Goal: Task Accomplishment & Management: Use online tool/utility

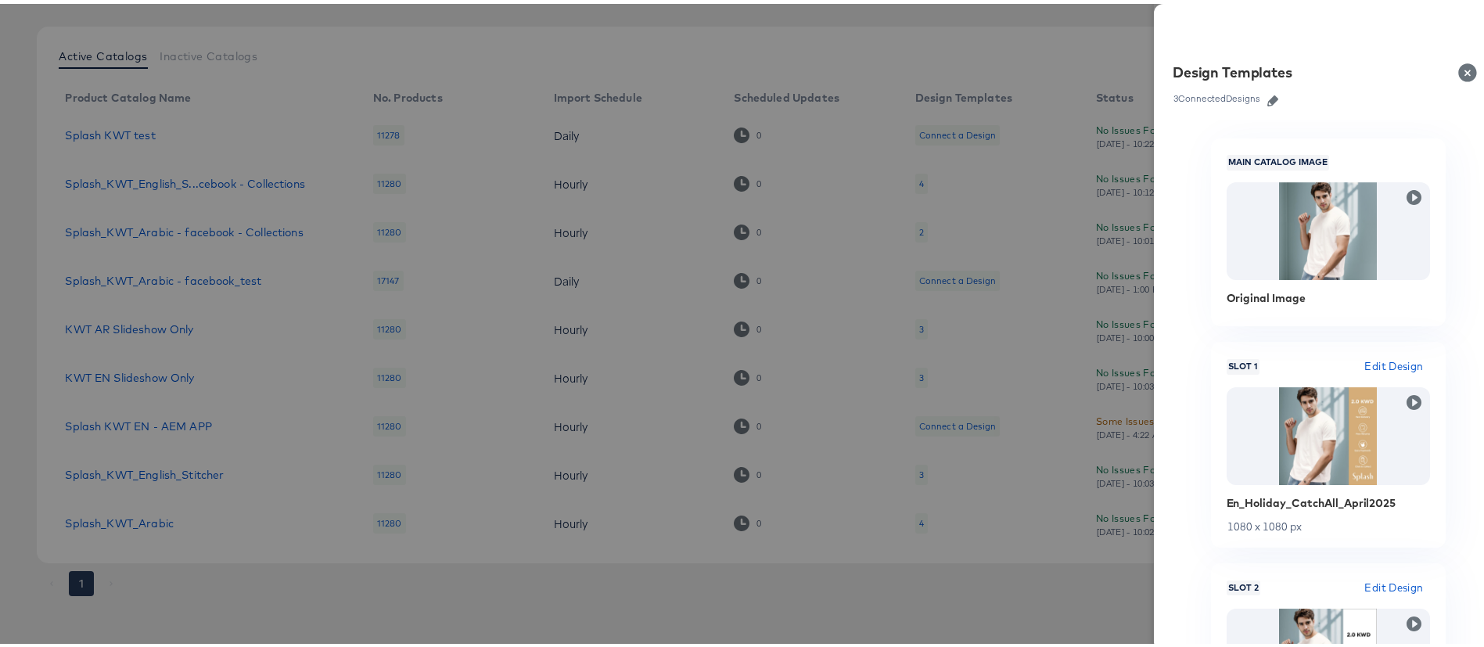
scroll to position [102, 0]
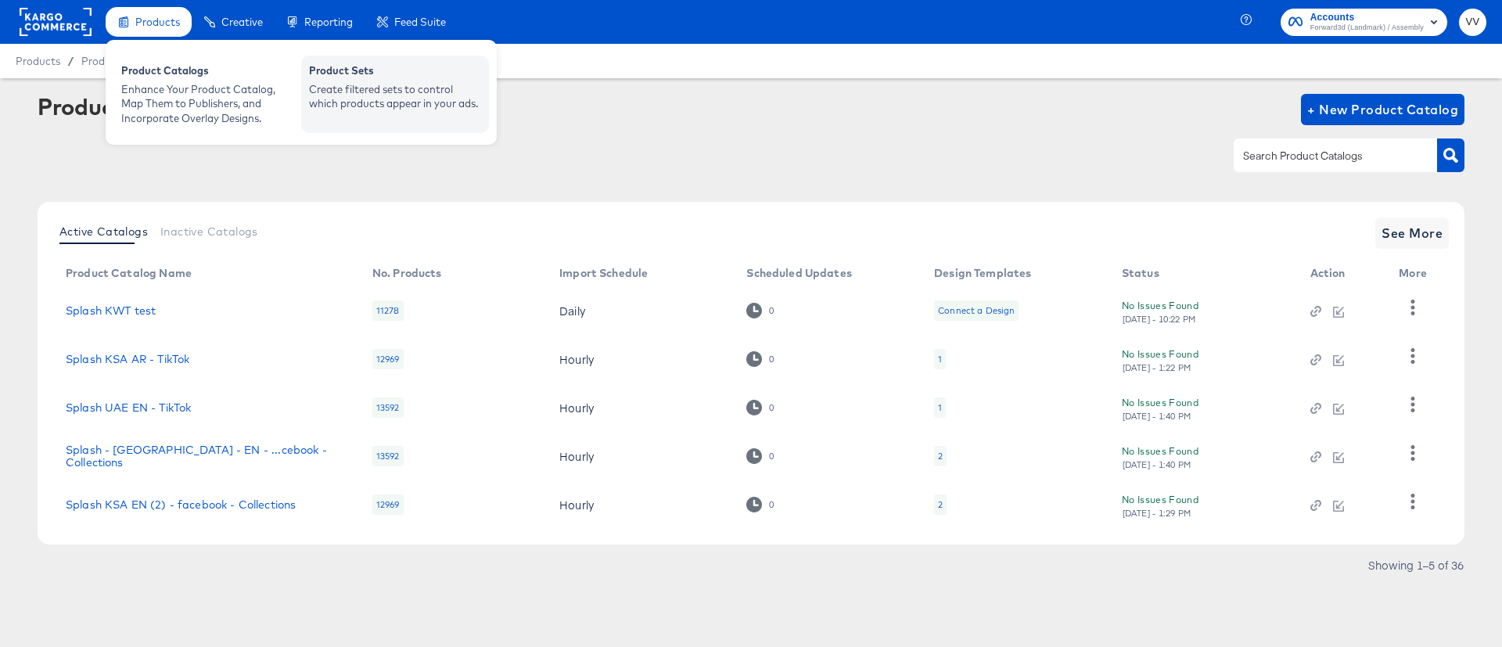
click at [377, 81] on div "Product Sets" at bounding box center [395, 72] width 172 height 19
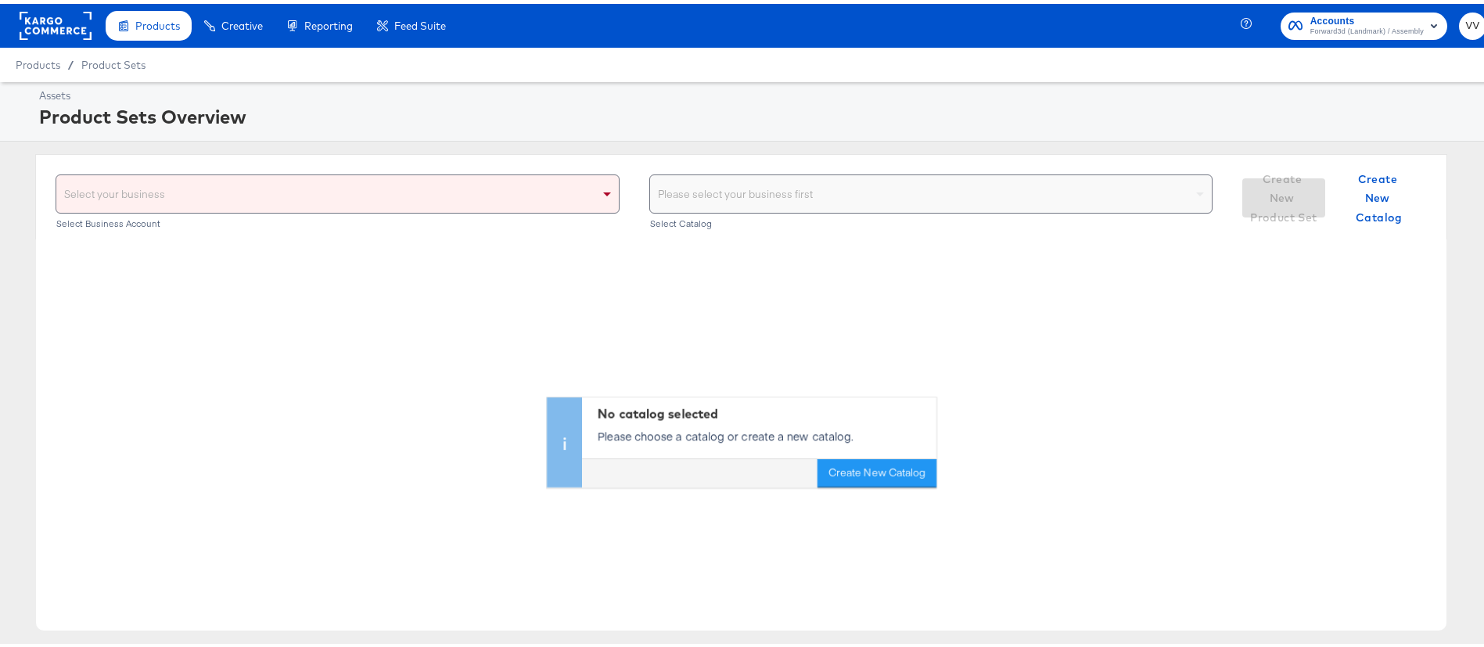
click at [523, 208] on div "Select your business" at bounding box center [337, 190] width 563 height 38
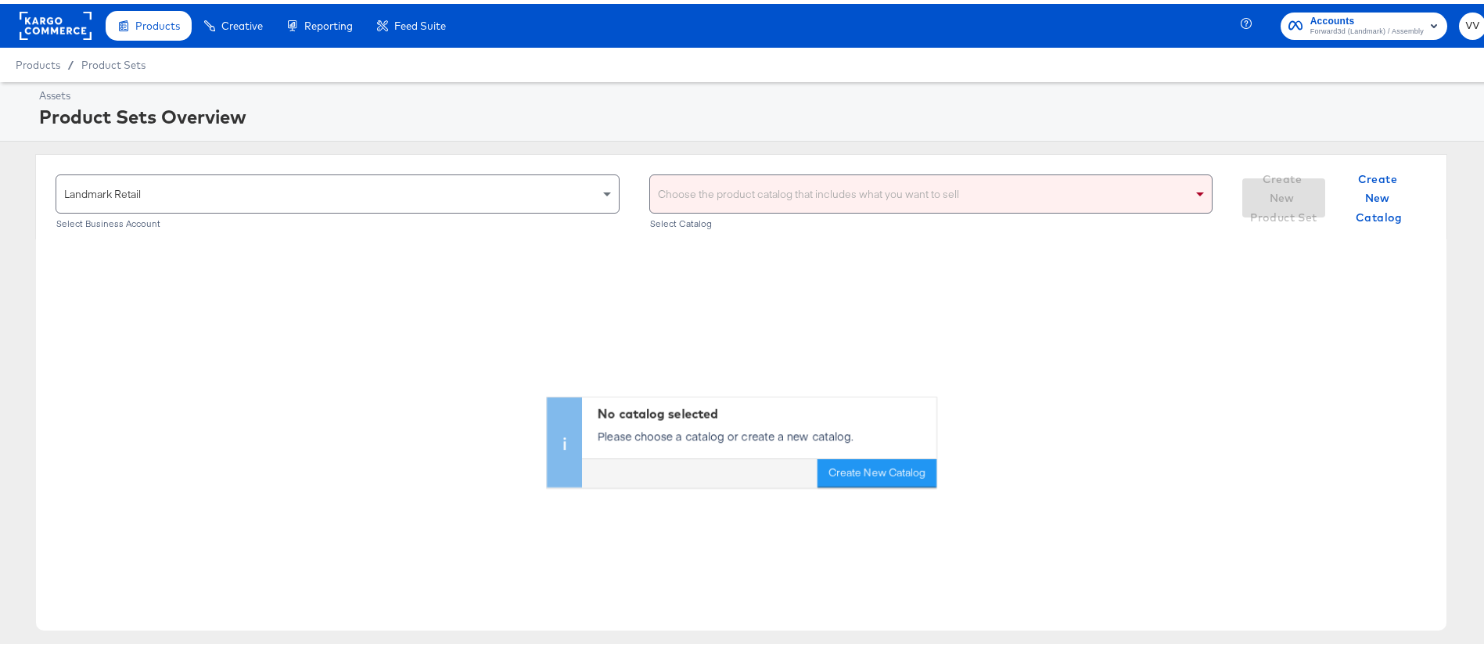
click at [825, 200] on div "Choose the product catalog that includes what you want to sell" at bounding box center [931, 190] width 563 height 38
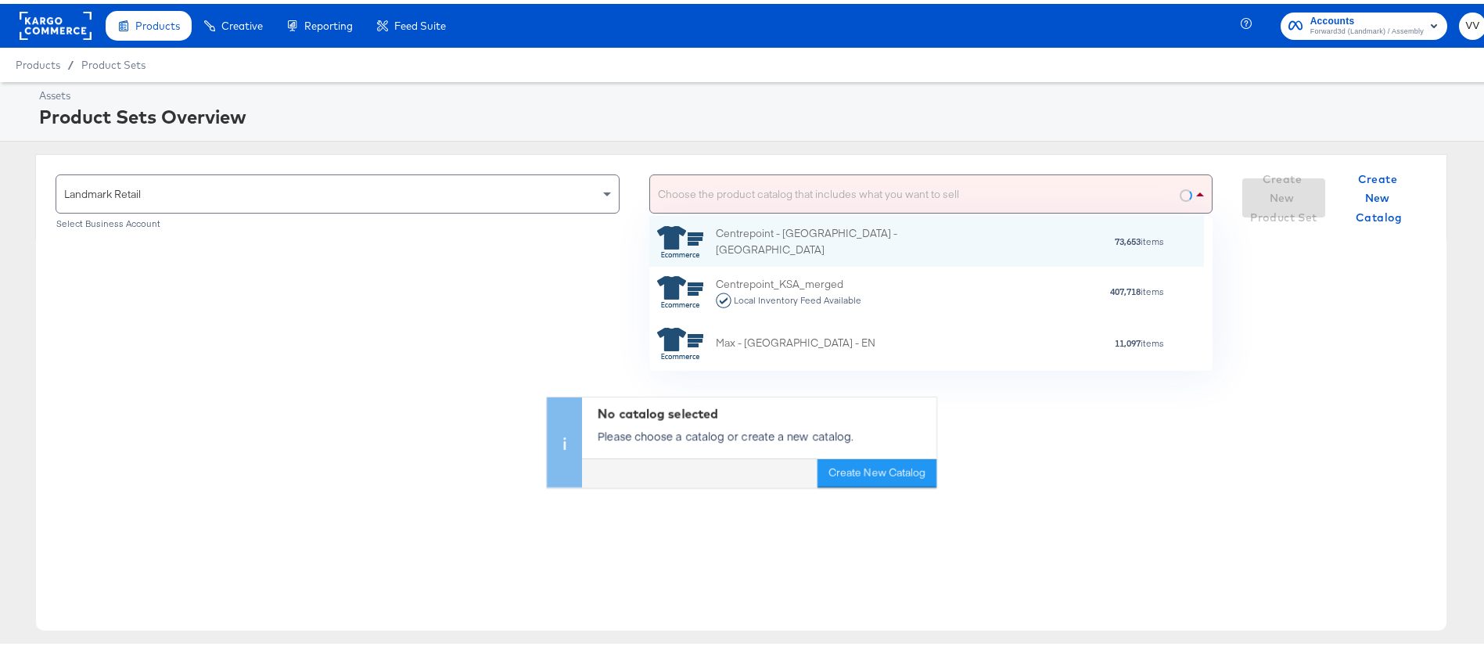
scroll to position [137, 537]
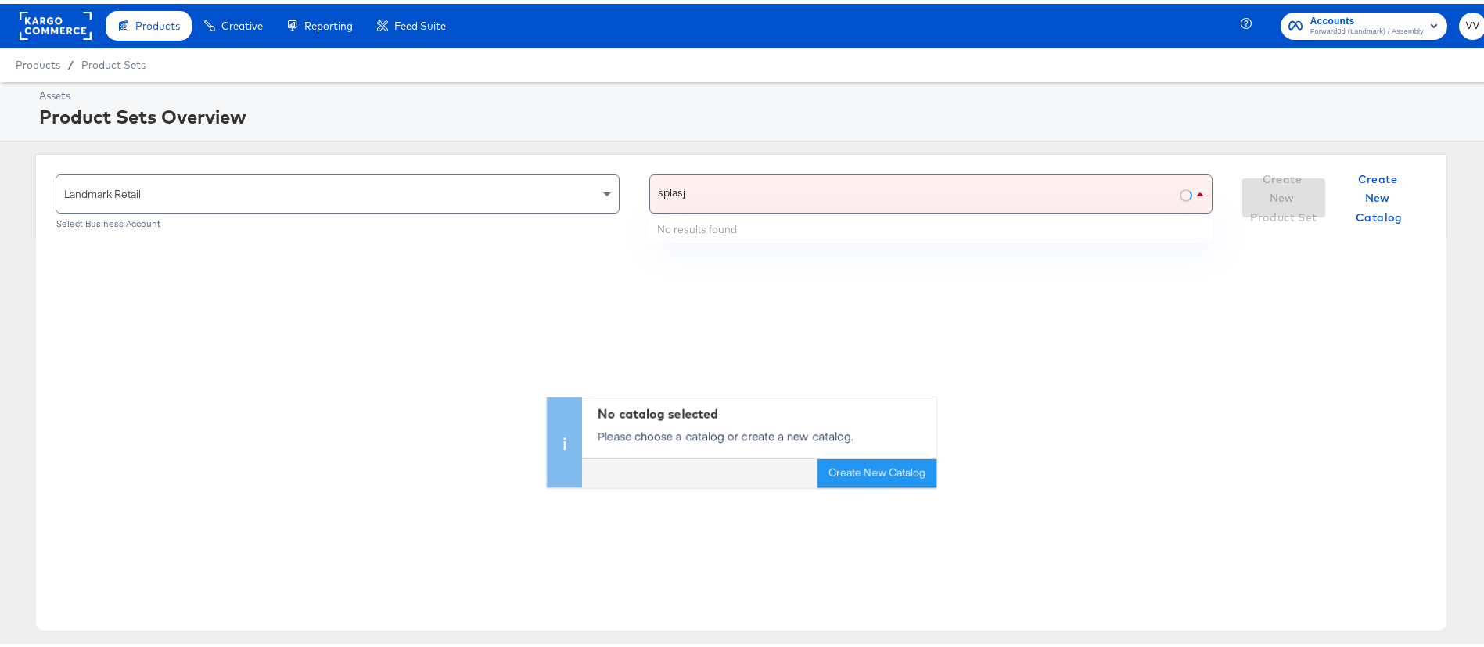
type input "splas"
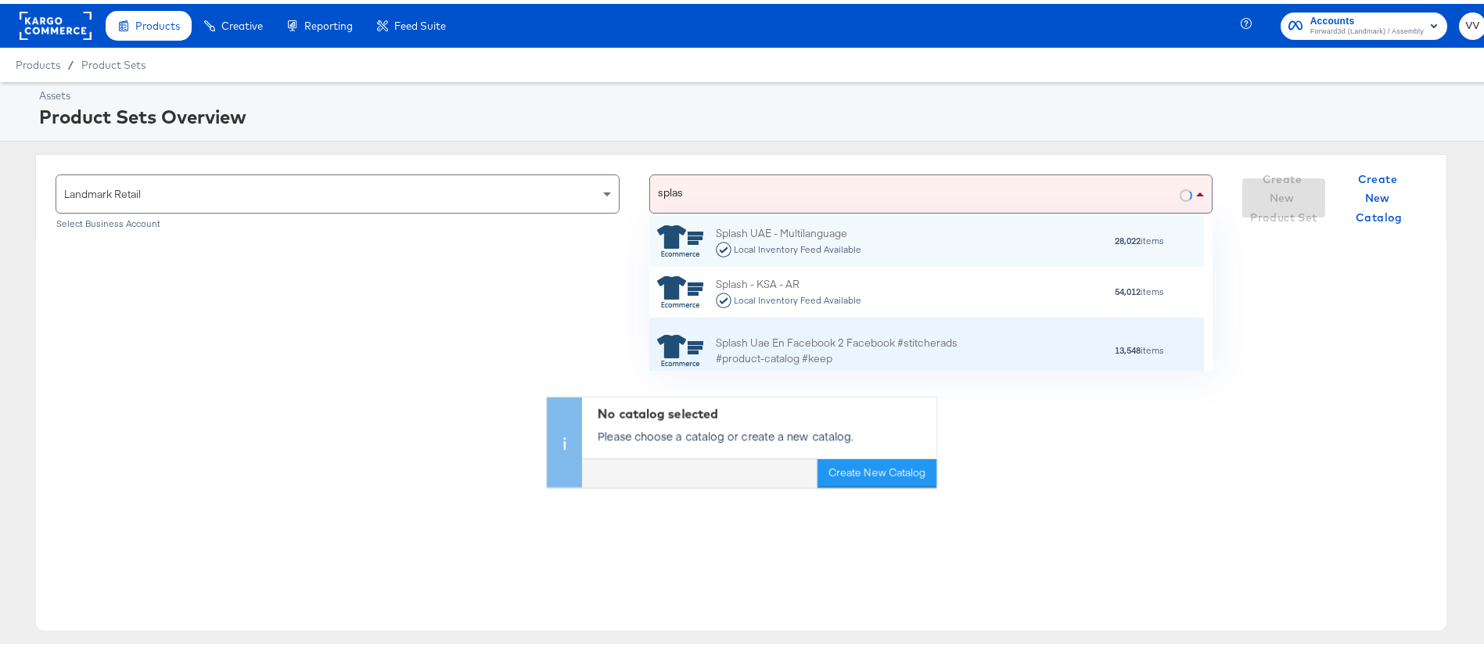
click at [848, 347] on div "Splash Uae En Facebook 2 Facebook #stitcherads #product-catalog #keep" at bounding box center [853, 347] width 274 height 33
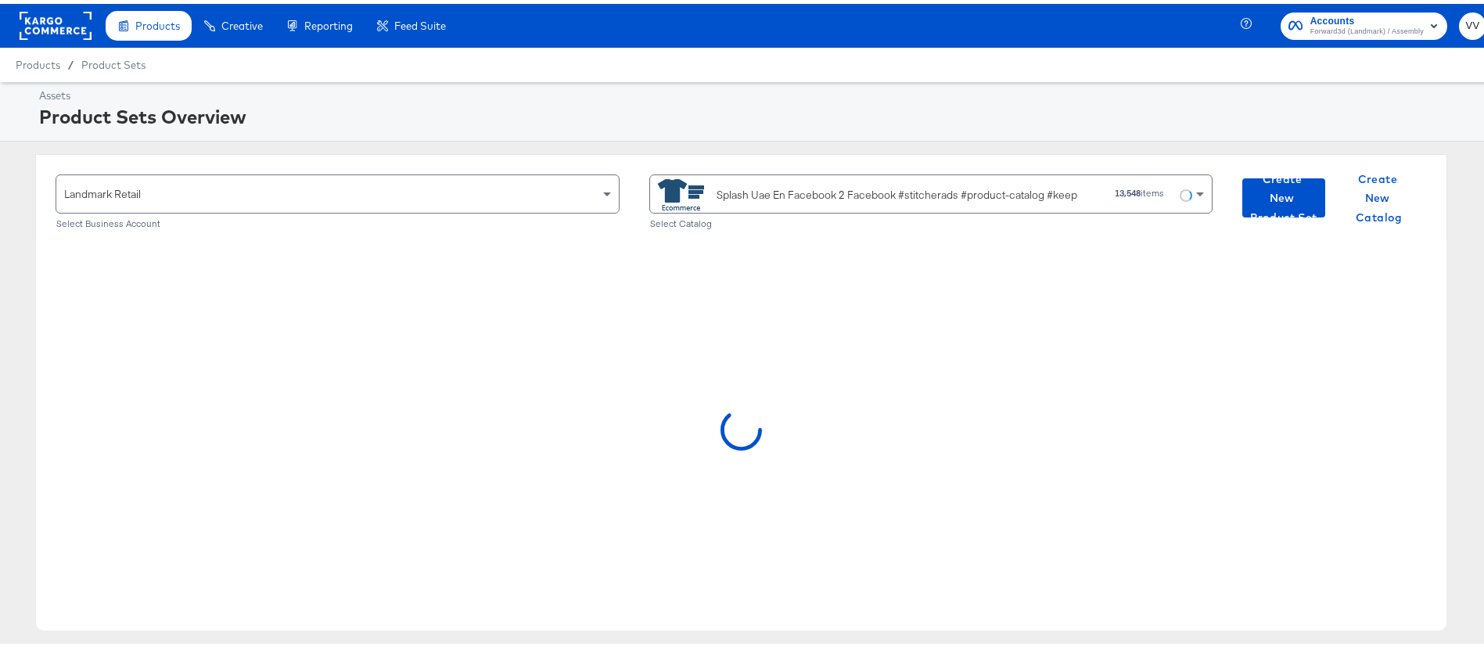
scroll to position [141, 0]
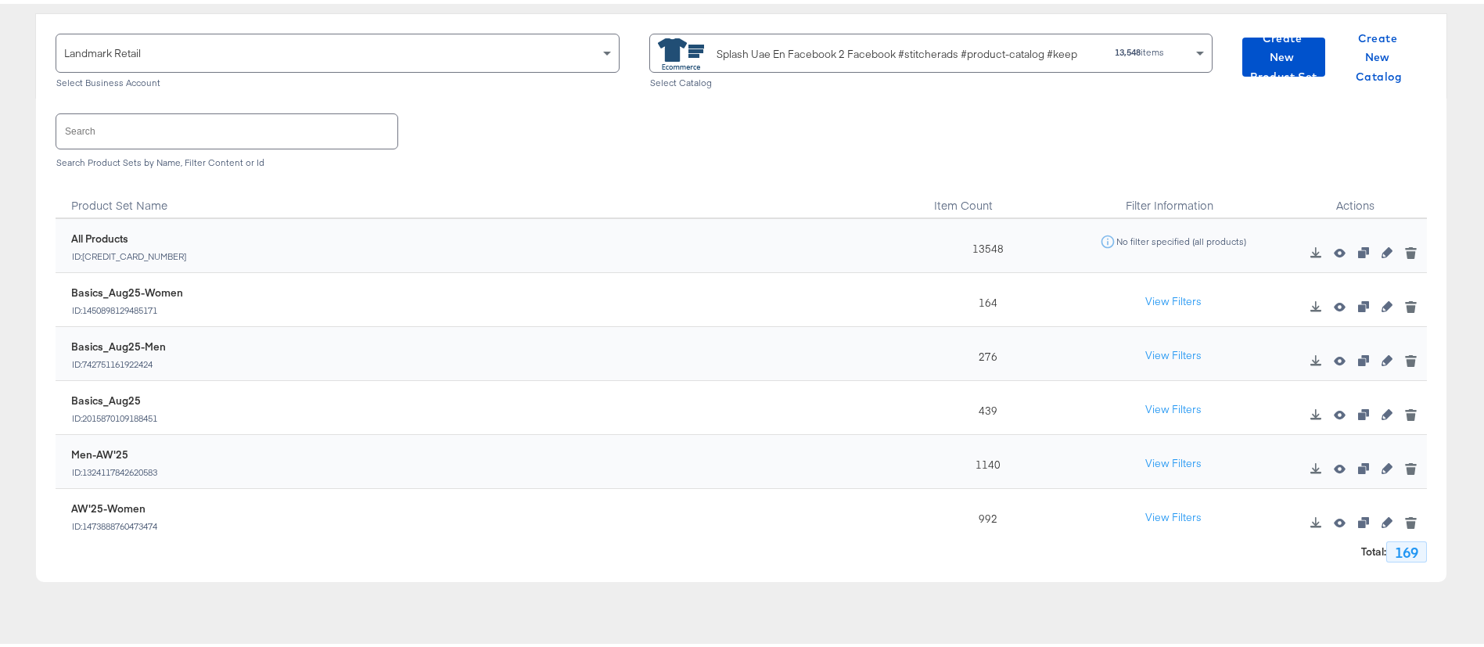
click at [283, 130] on input "text" at bounding box center [226, 127] width 341 height 34
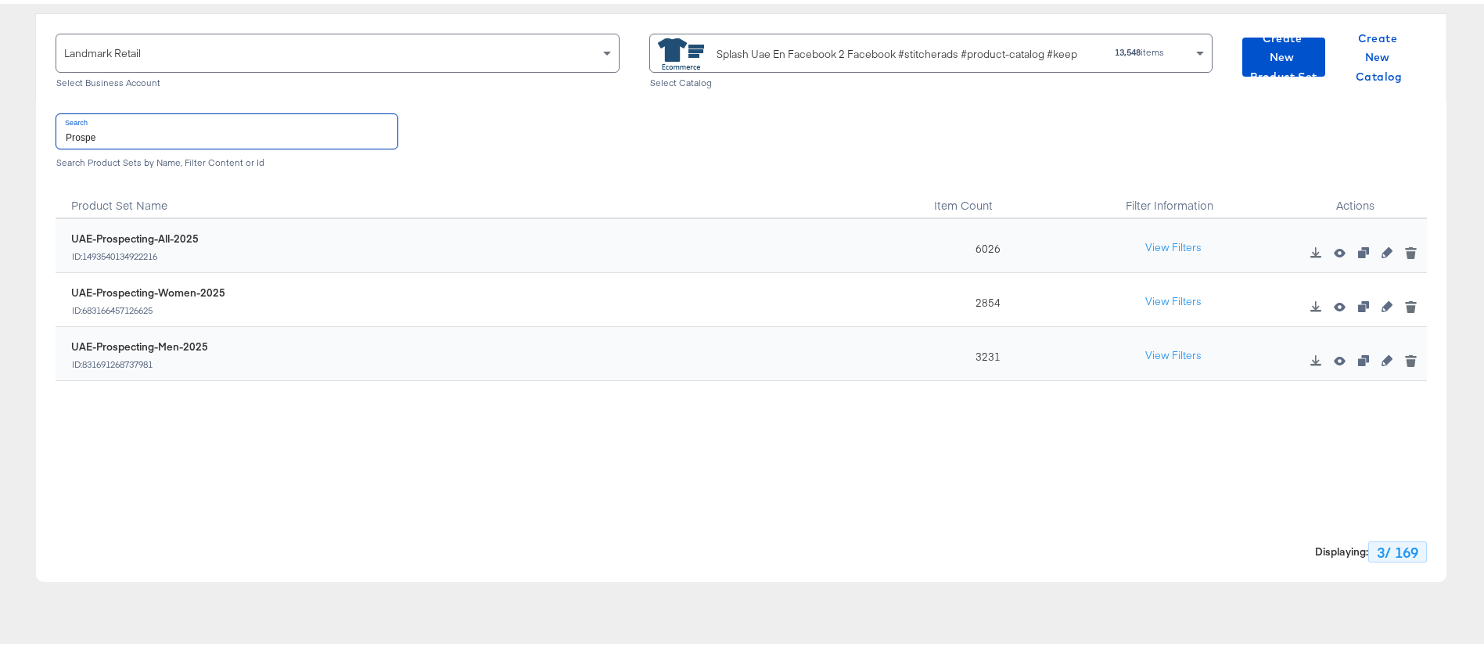
type input "Prospe"
click at [1382, 246] on icon "button" at bounding box center [1387, 248] width 11 height 11
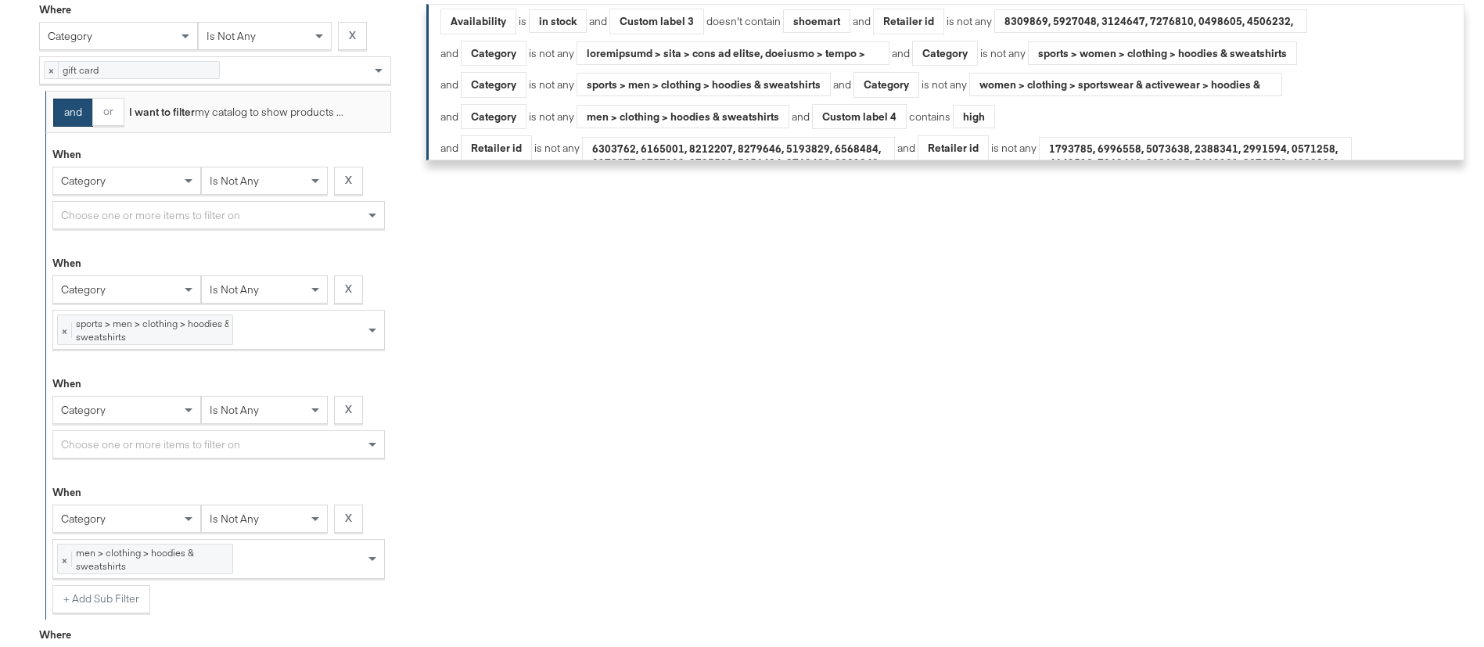
scroll to position [697, 0]
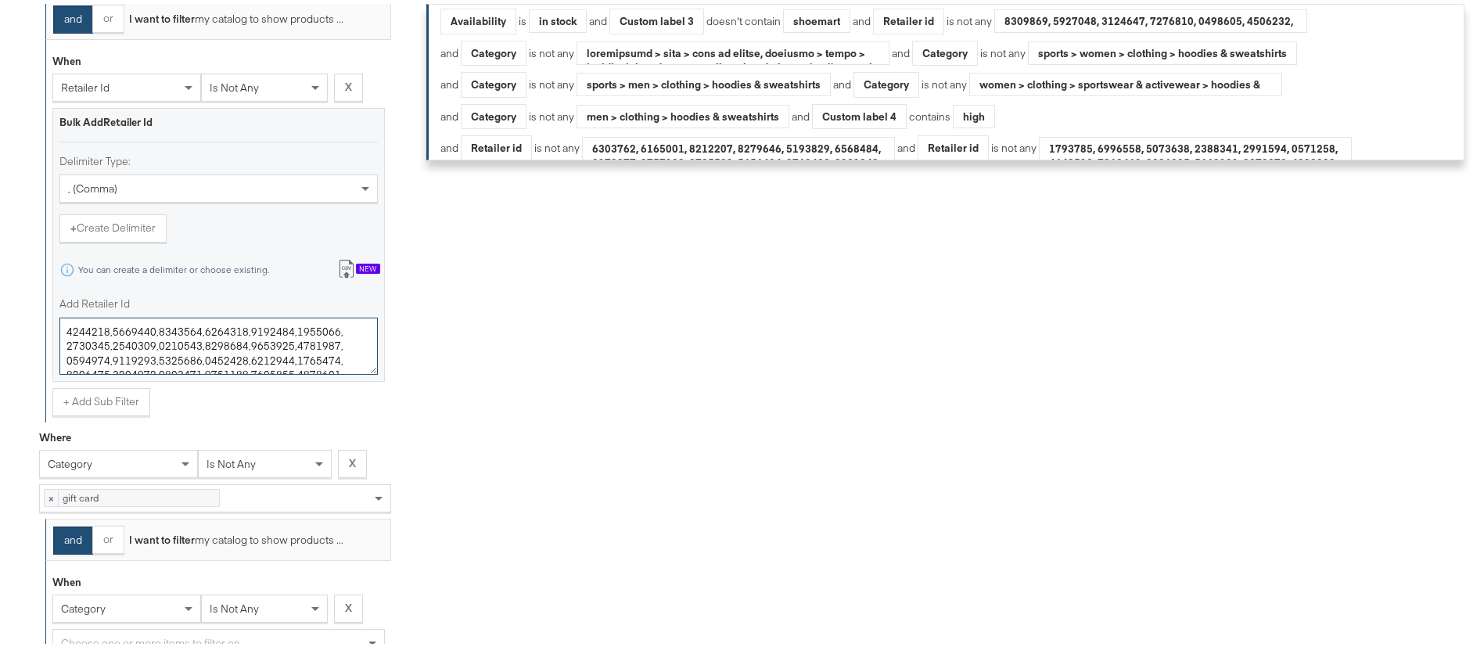
click at [304, 336] on textarea "Add Retailer Id" at bounding box center [218, 343] width 318 height 58
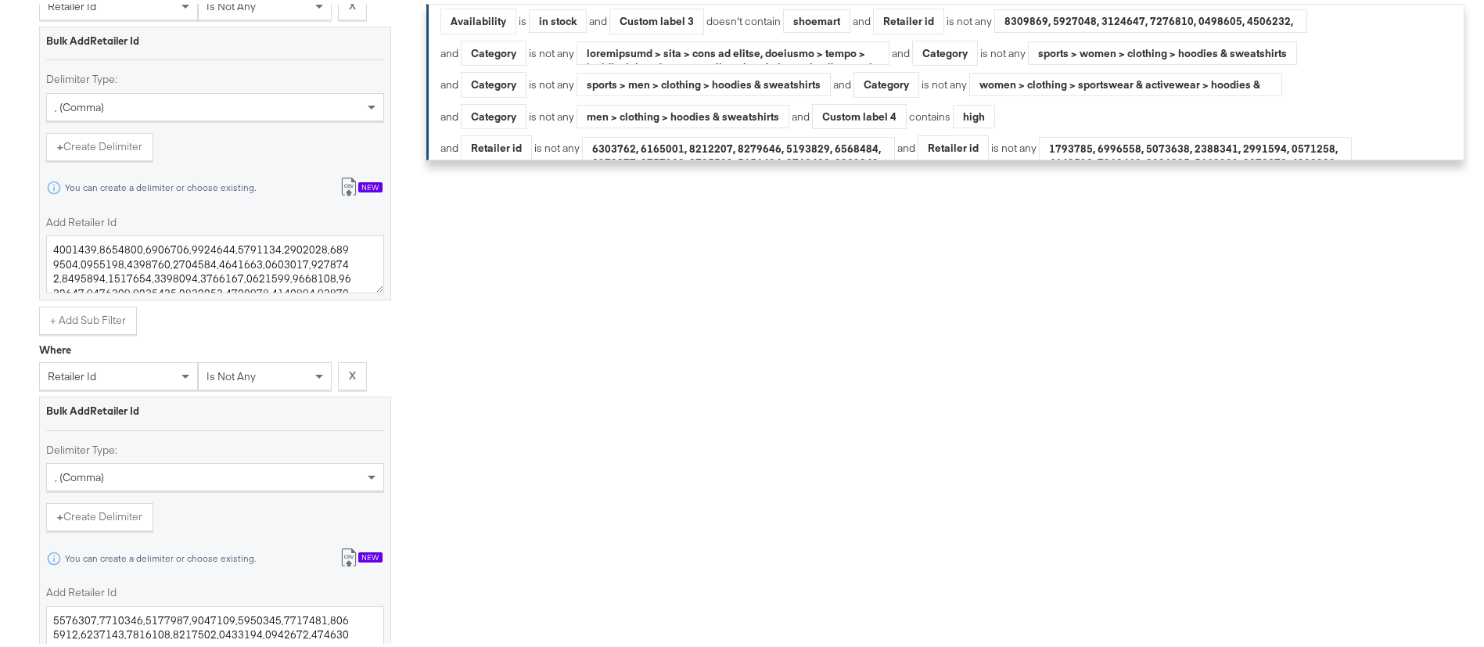
scroll to position [1924, 0]
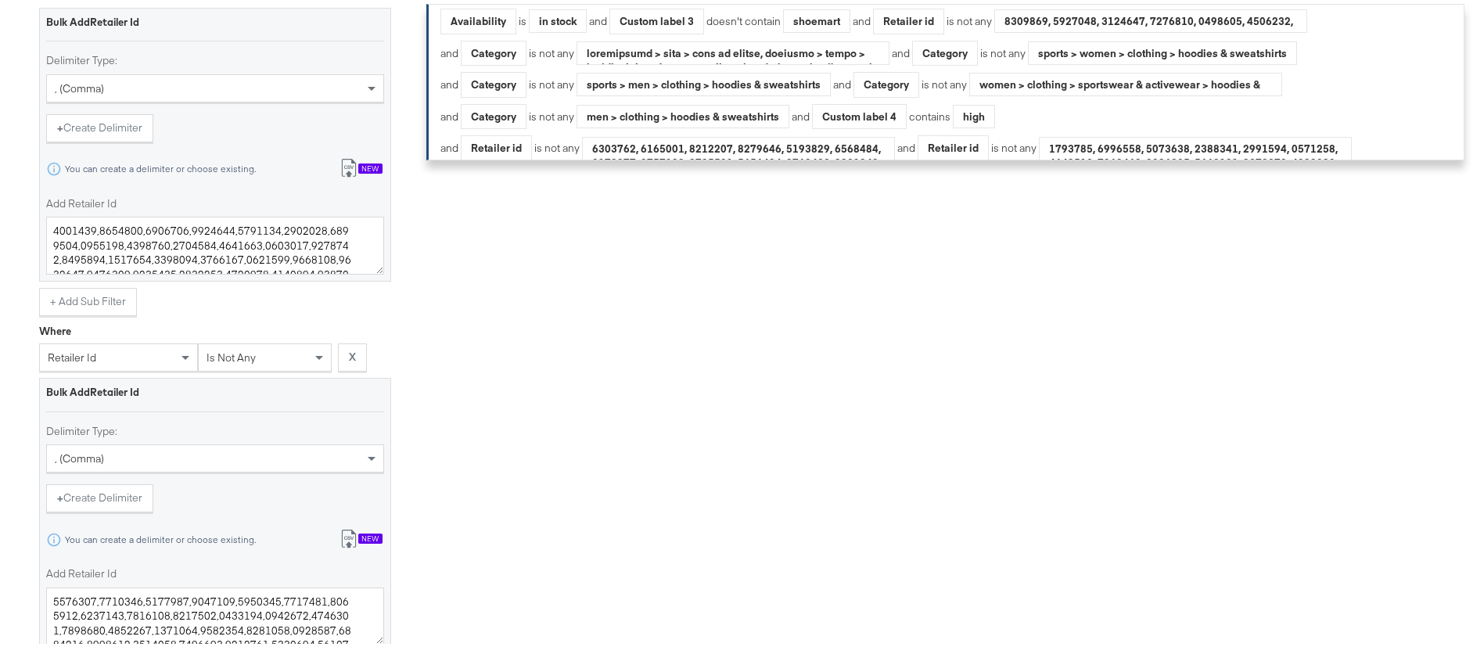
type textarea "4832262,4832646,4832648,4832725,4832726,4832727,4832729,4832730,4832731,4832732…"
click at [309, 250] on textarea "Add Retailer Id" at bounding box center [215, 242] width 338 height 58
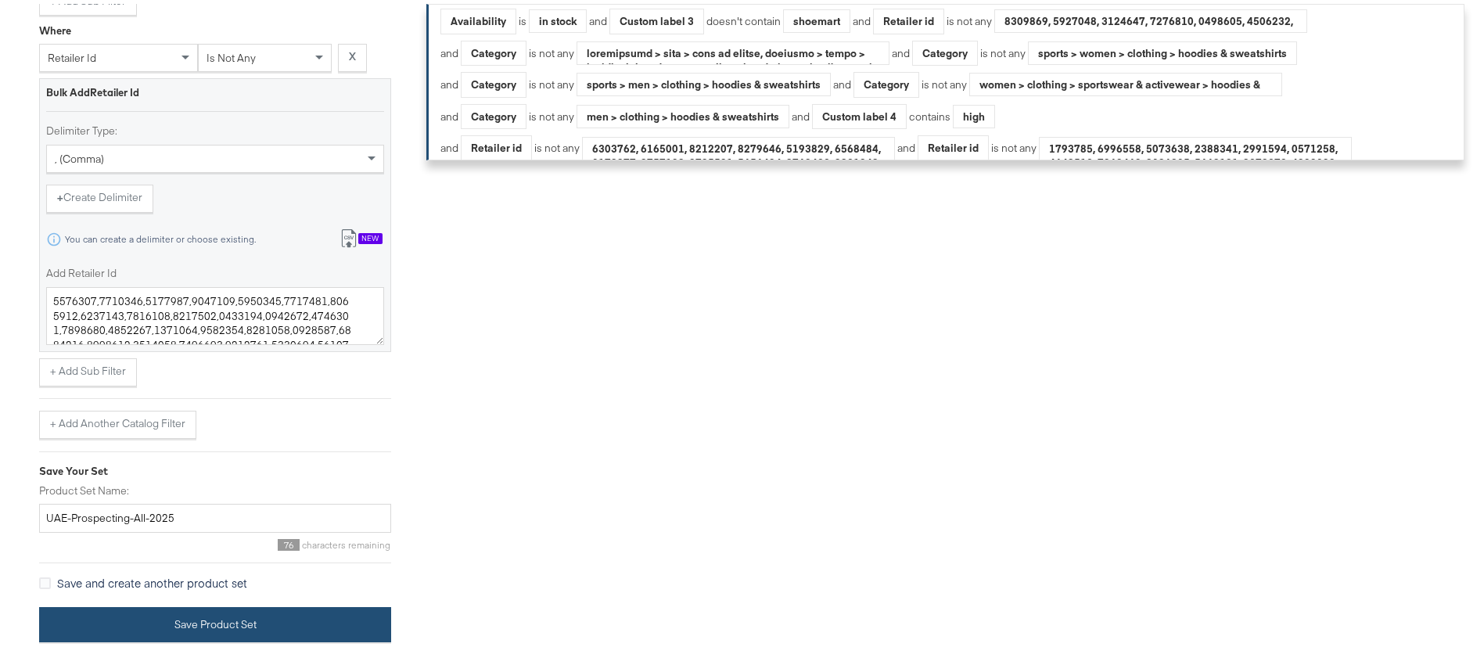
click at [261, 620] on button "Save Product Set" at bounding box center [215, 620] width 352 height 35
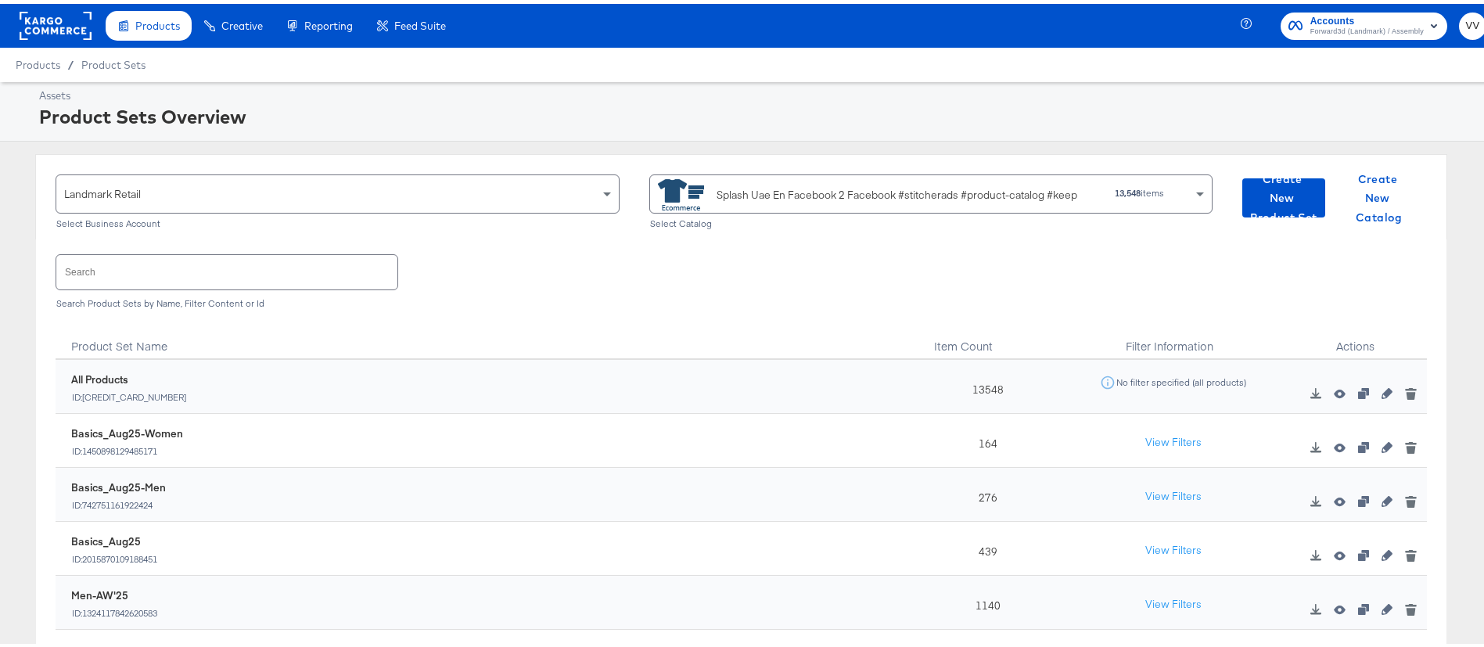
click at [192, 278] on input "text" at bounding box center [226, 268] width 341 height 34
click at [329, 275] on input "text" at bounding box center [226, 268] width 341 height 34
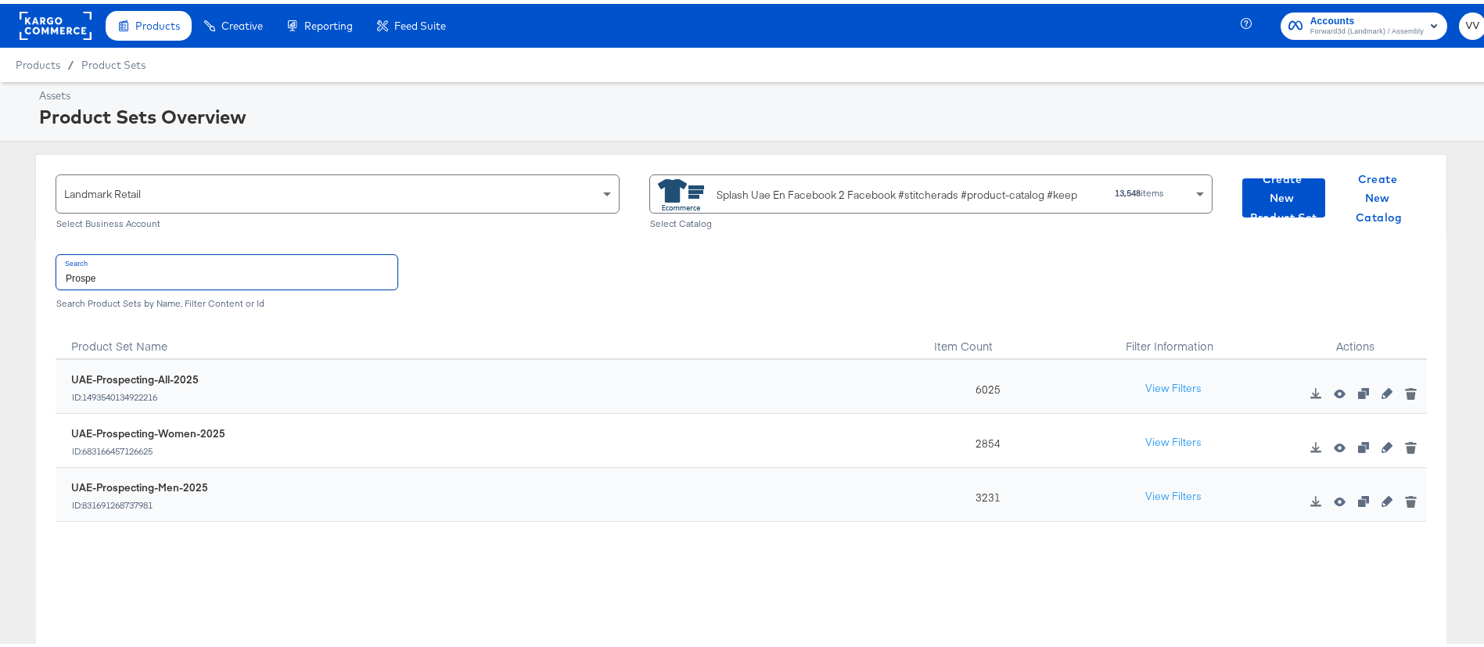
type input "Prospe"
click at [1382, 443] on icon "button" at bounding box center [1387, 443] width 11 height 11
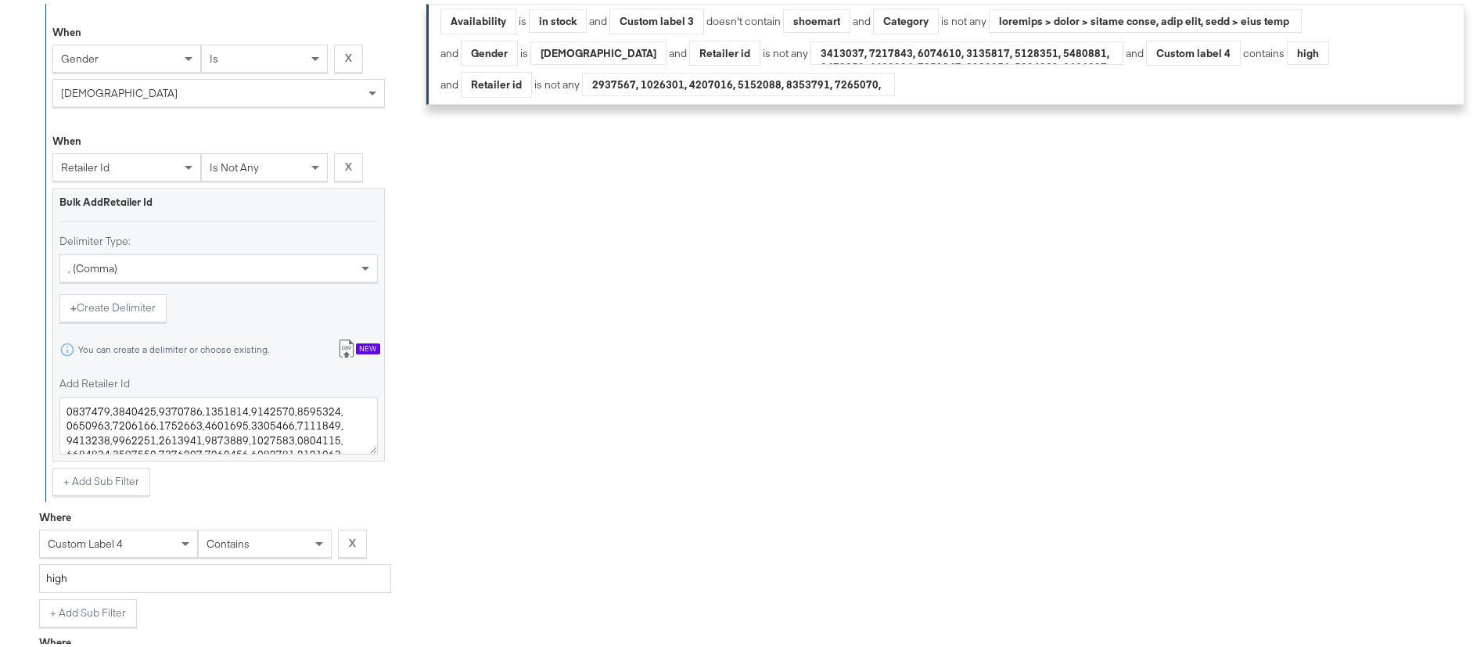
scroll to position [846, 0]
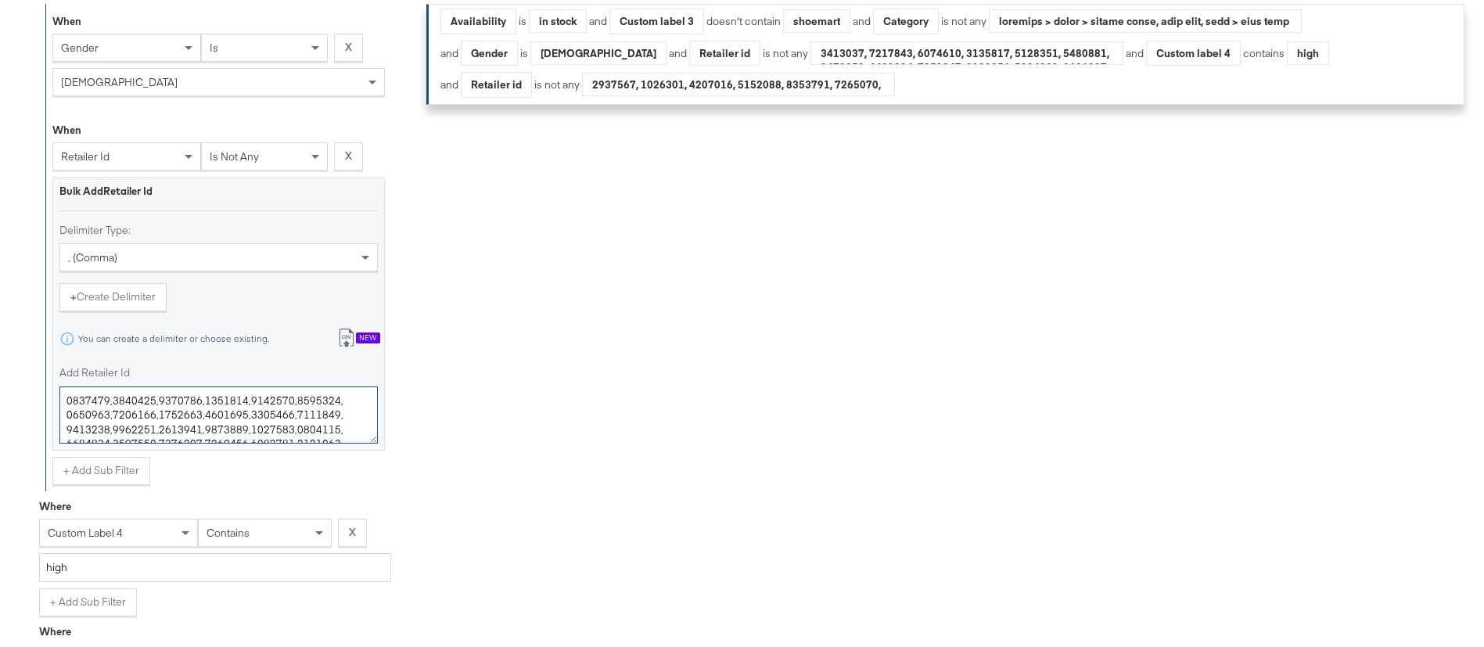
click at [316, 436] on textarea "Add Retailer Id" at bounding box center [218, 412] width 318 height 58
type textarea "4832262,4832646,4832648,4832725,4832726,4832727,4832729,4832730,4832731,4832732…"
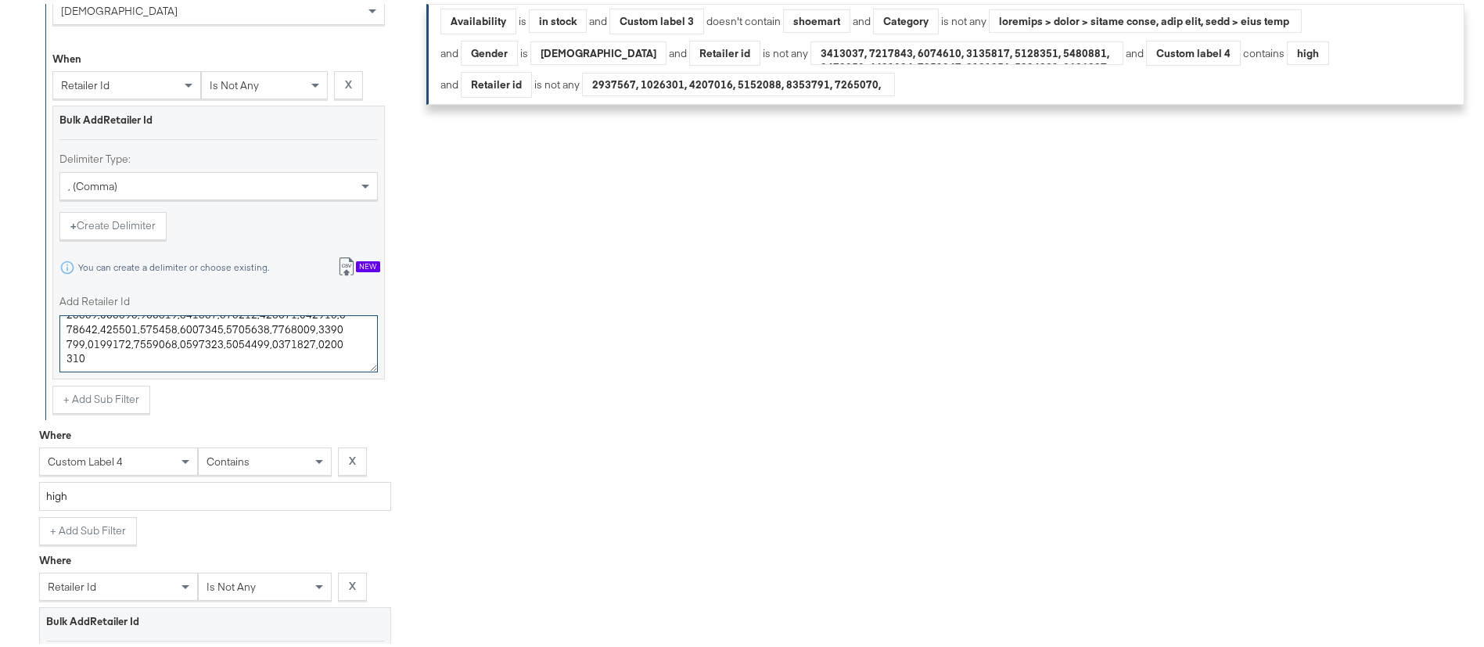
scroll to position [1453, 0]
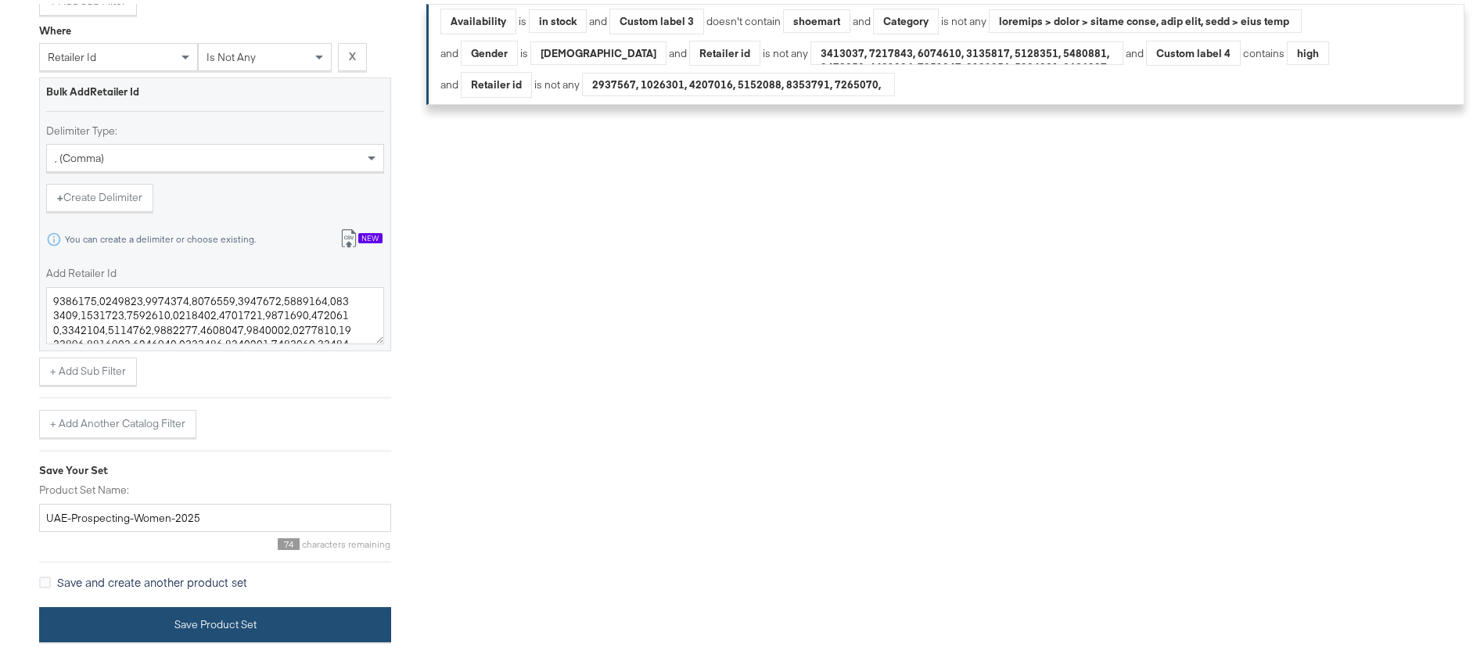
click at [317, 631] on button "Save Product Set" at bounding box center [215, 620] width 352 height 35
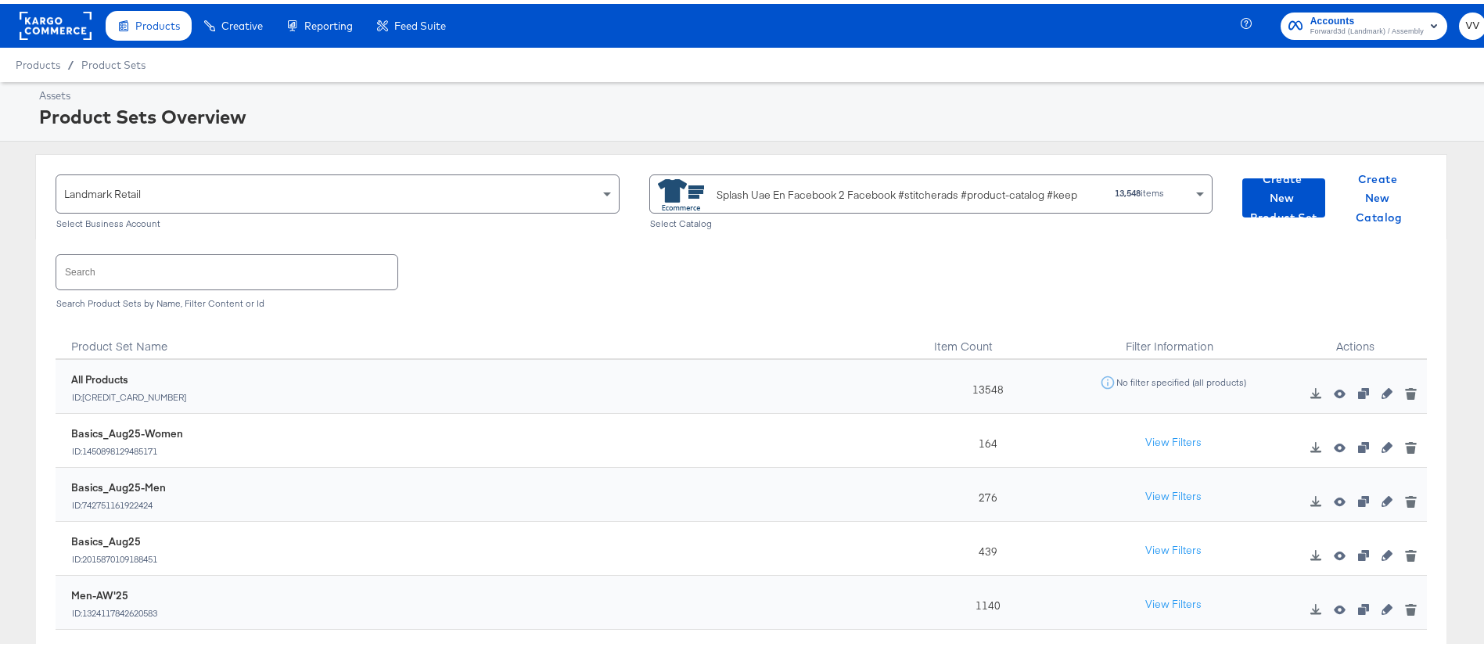
click at [217, 270] on input "text" at bounding box center [226, 268] width 341 height 34
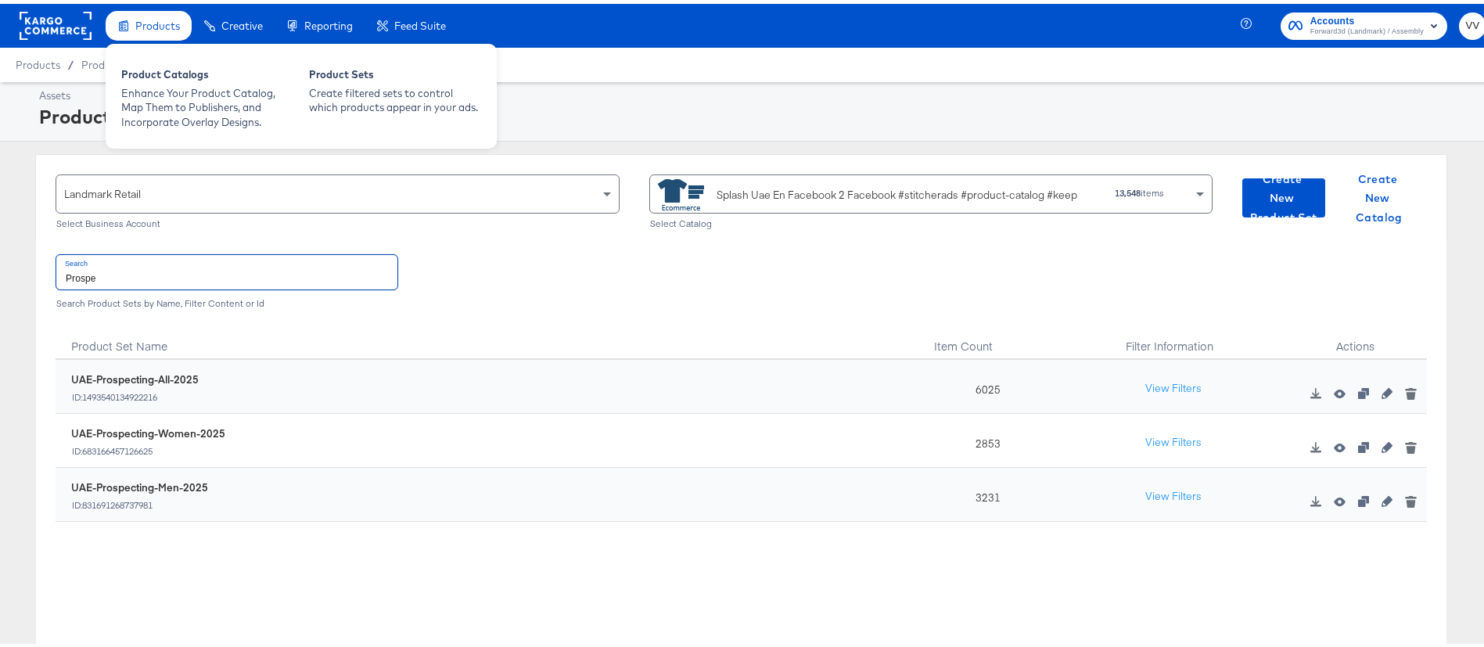
type input "Prospe"
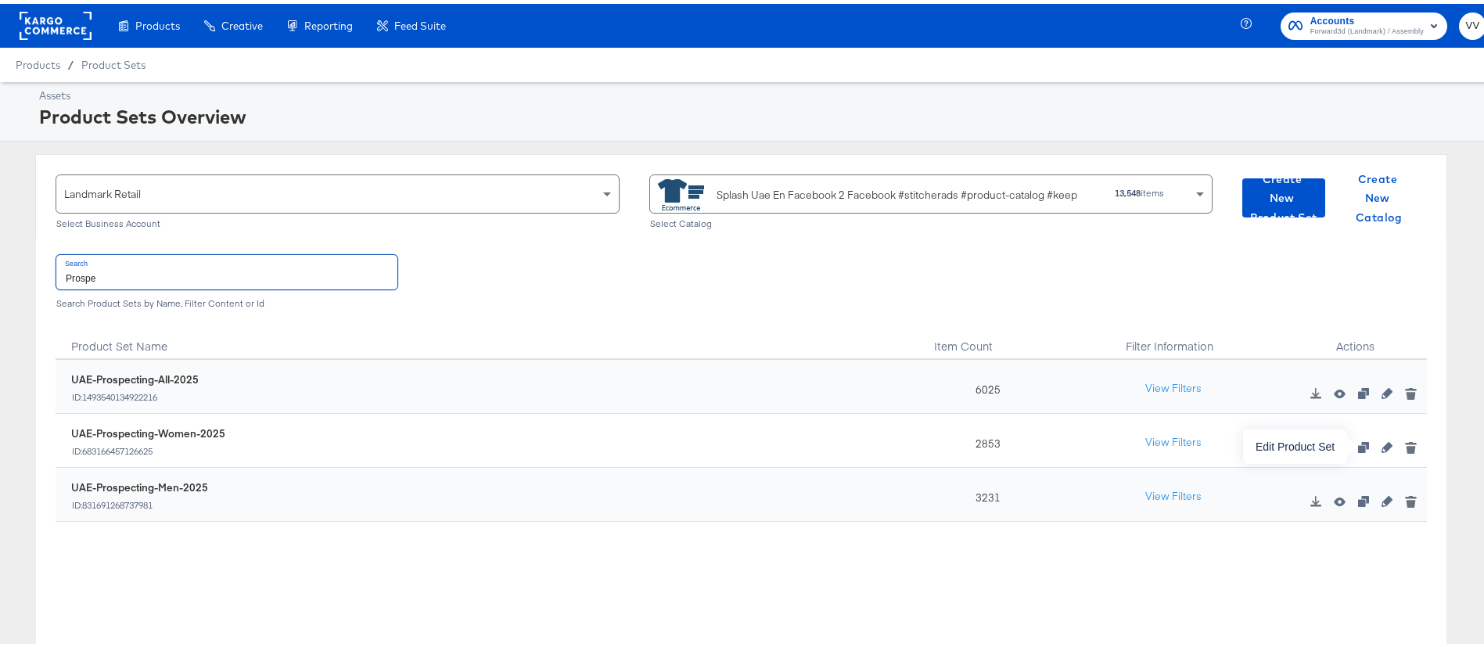
click at [1382, 441] on icon "button" at bounding box center [1387, 443] width 11 height 11
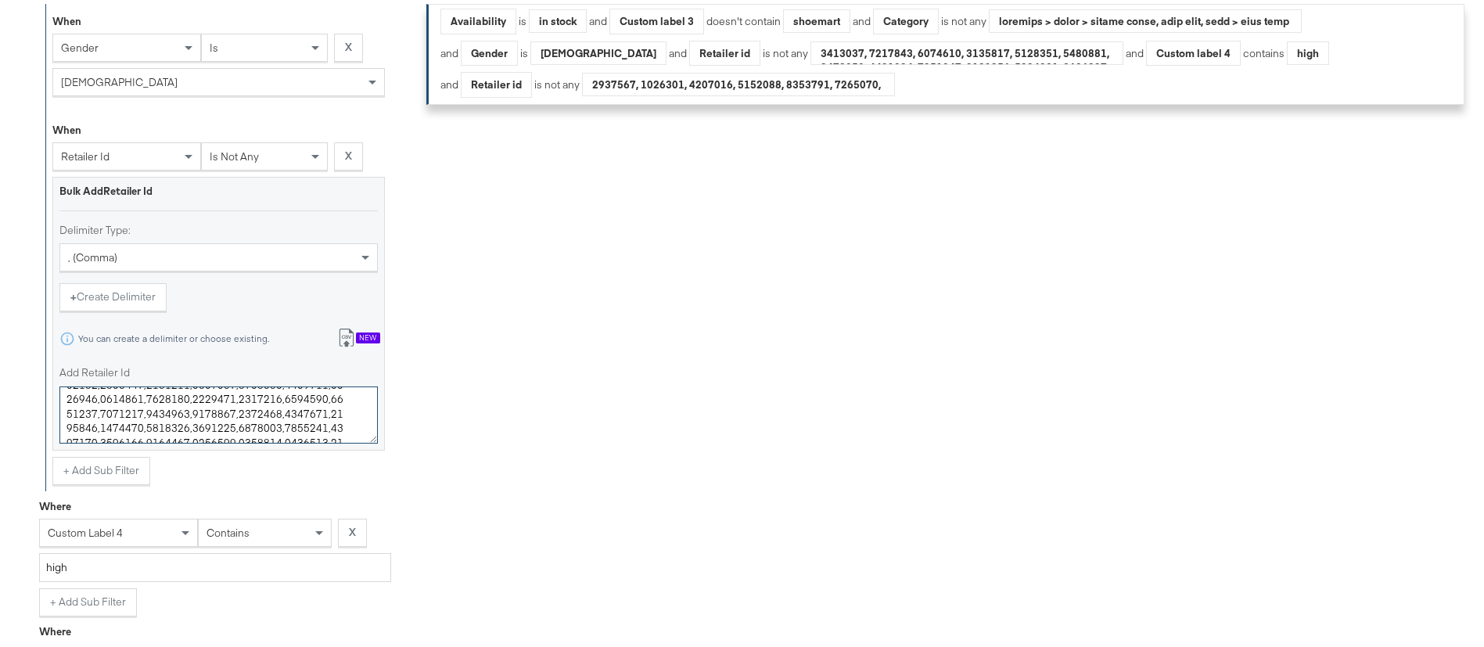
scroll to position [3895, 0]
click at [319, 412] on textarea "Add Retailer Id" at bounding box center [218, 412] width 318 height 58
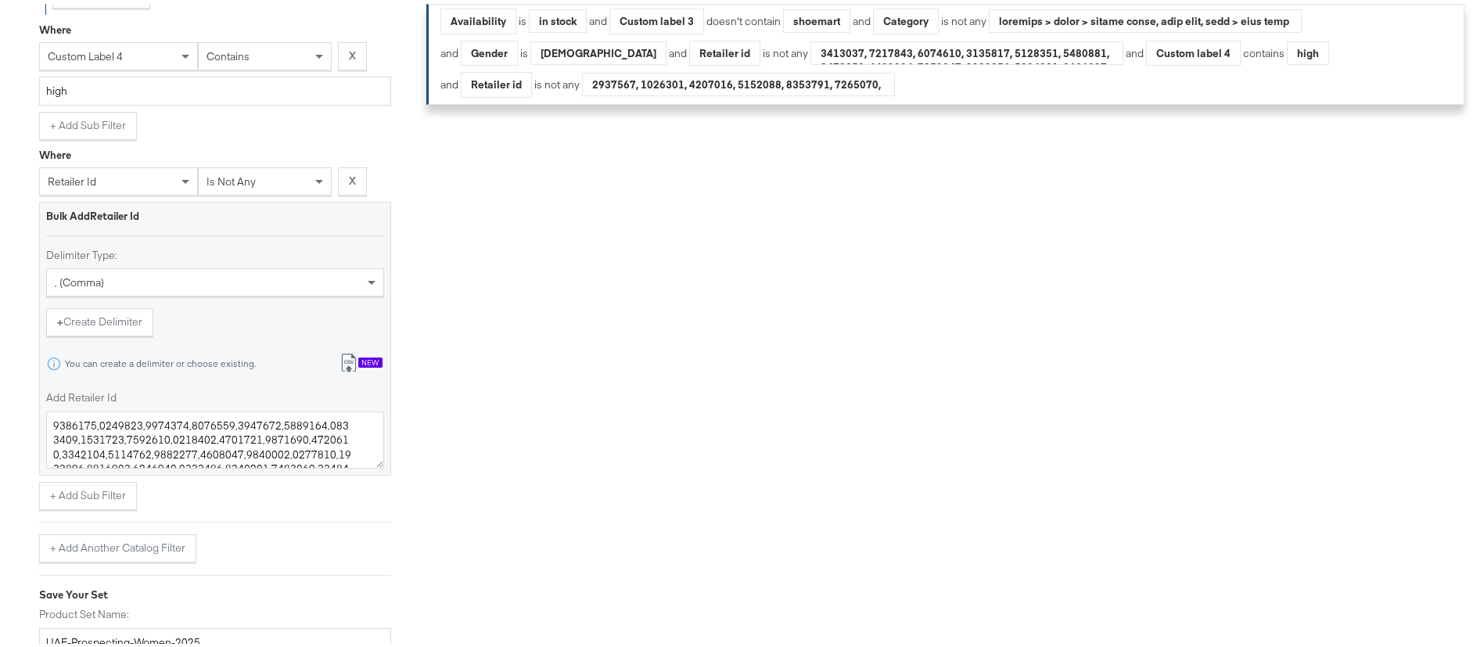
scroll to position [1453, 0]
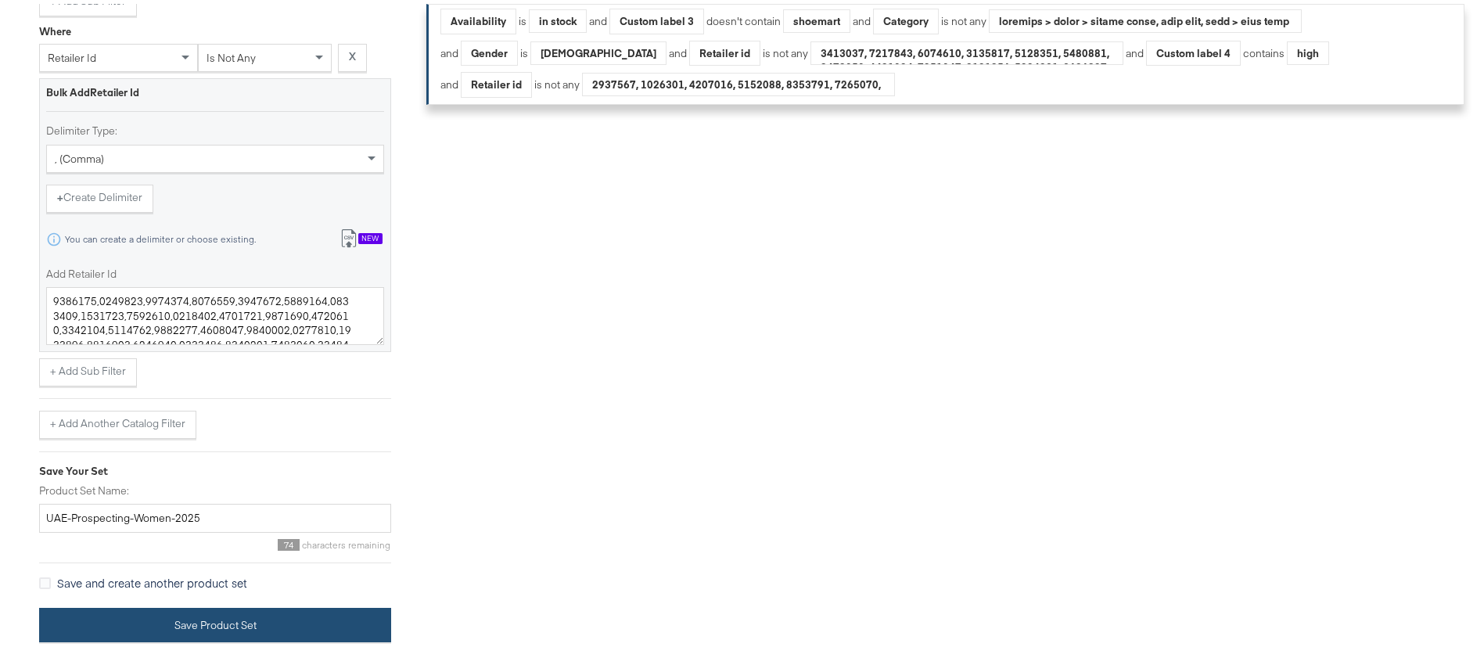
type textarea "4832262,4832646,4832648,4832725,4832726,4832727,4832729,4832730,4832731,4832732…"
click at [358, 613] on button "Save Product Set" at bounding box center [215, 621] width 352 height 35
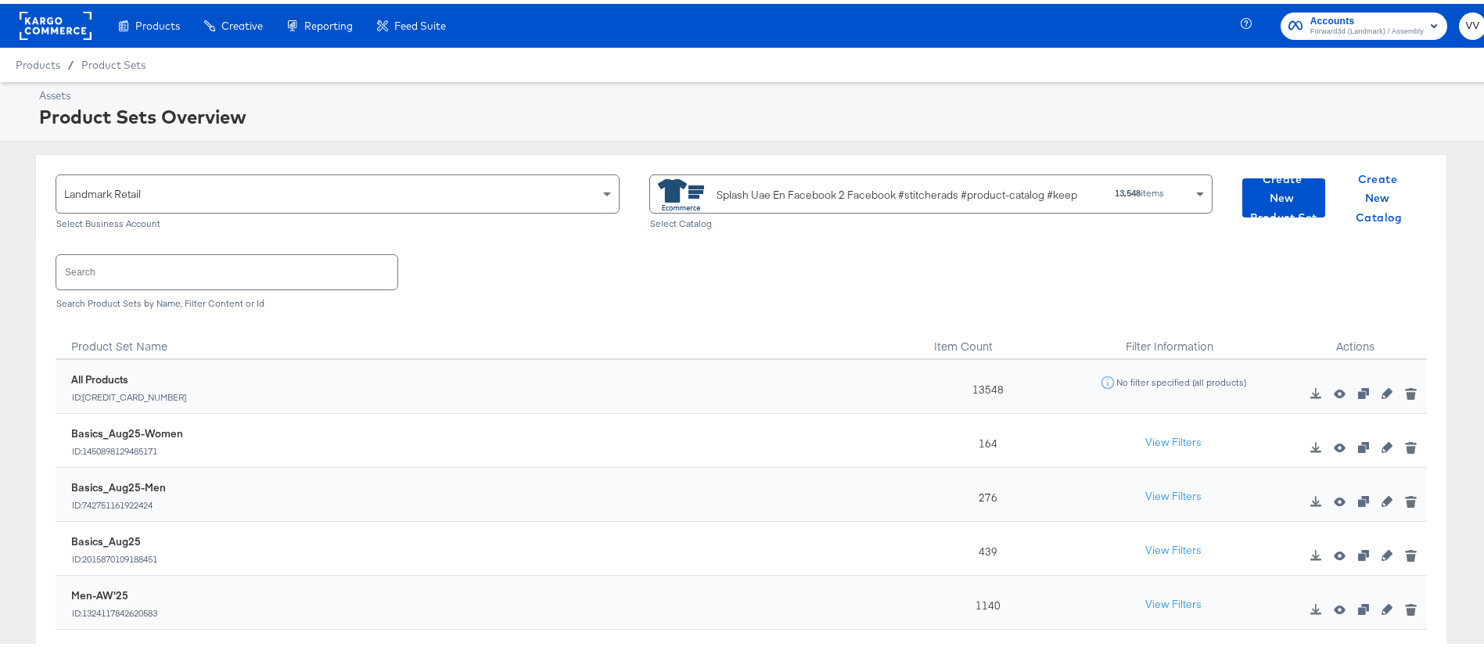
click at [238, 274] on input "text" at bounding box center [226, 268] width 341 height 34
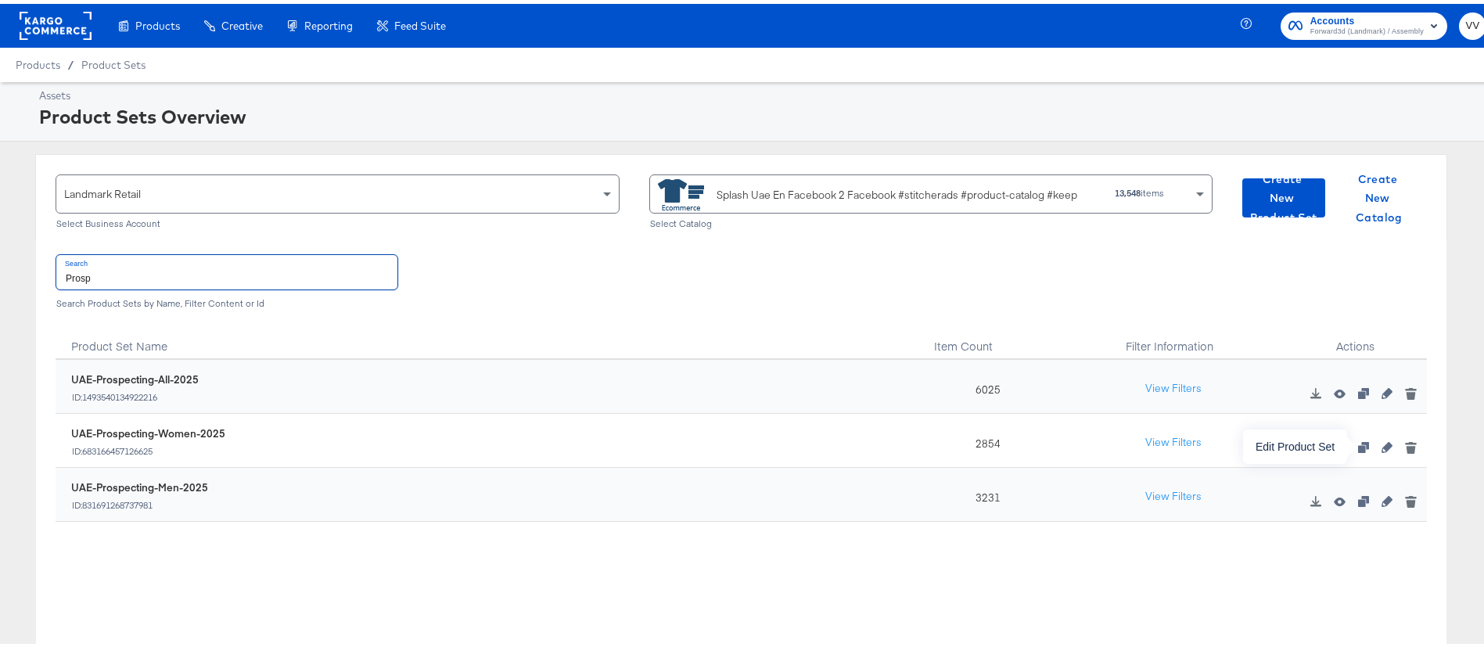
type input "Prosp"
click at [1382, 441] on icon "button" at bounding box center [1387, 443] width 11 height 11
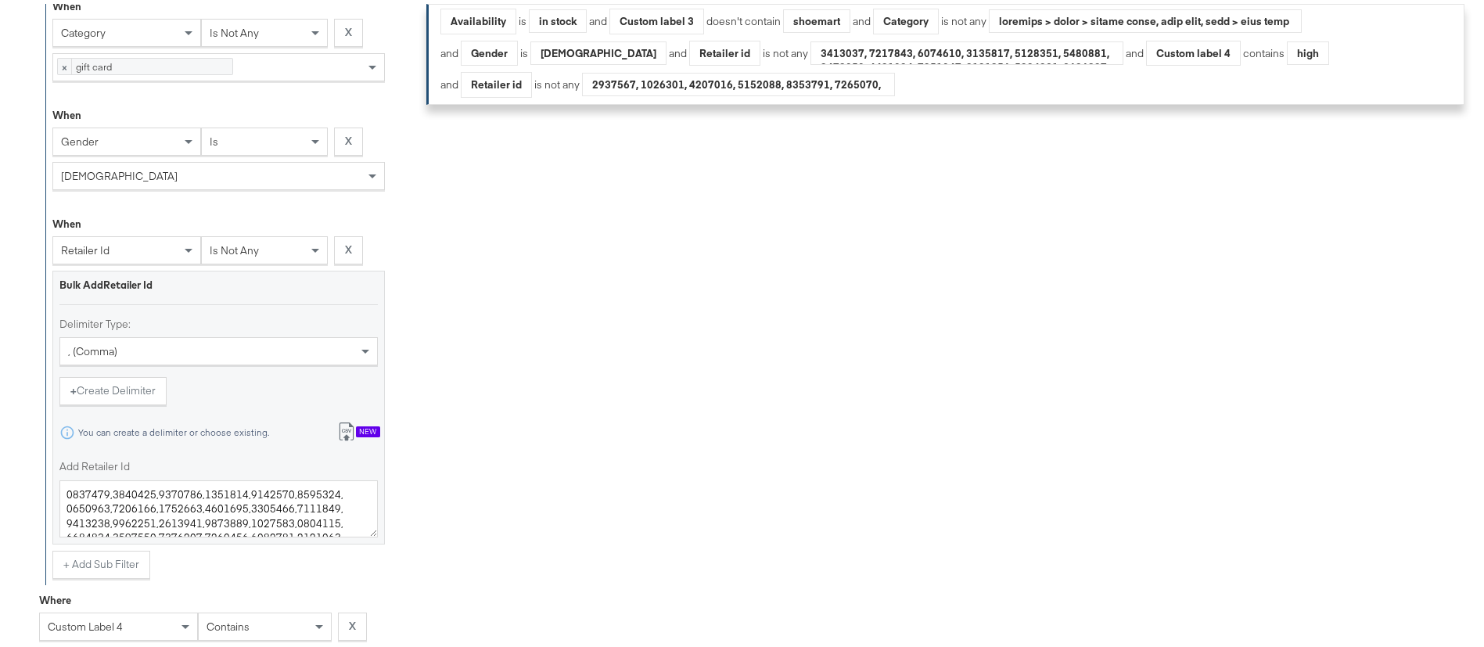
scroll to position [757, 0]
click at [282, 512] on textarea "Add Retailer Id" at bounding box center [218, 500] width 318 height 58
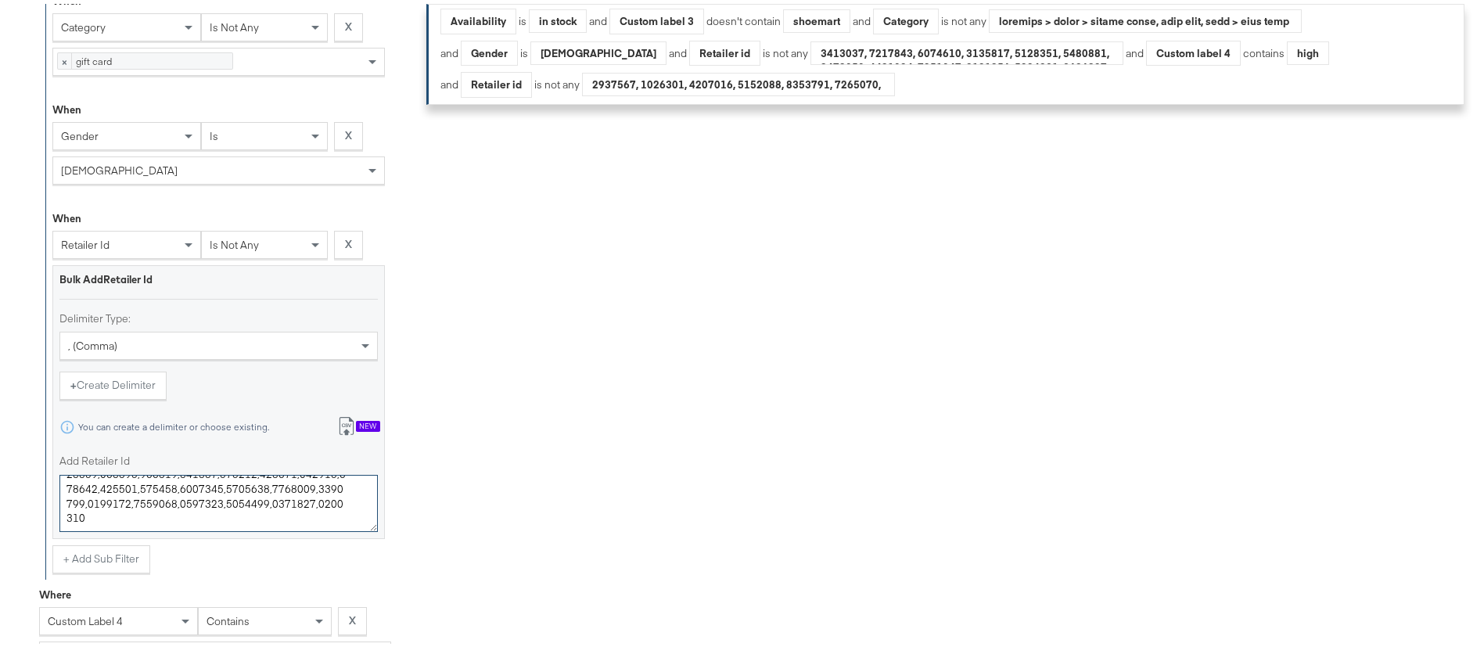
type textarea "4832262,4832646,4832648,4832725,4832726,4832727,4832729,4832730,4832731,4832732…"
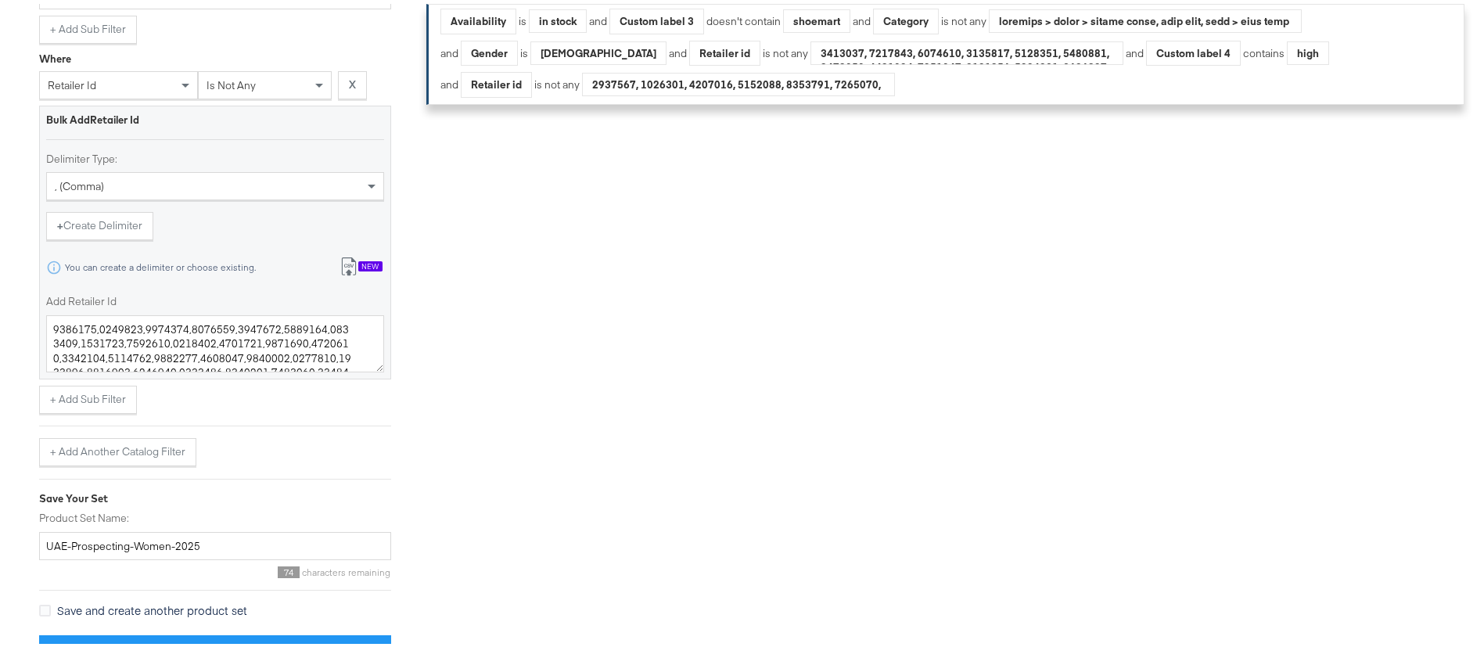
scroll to position [1453, 0]
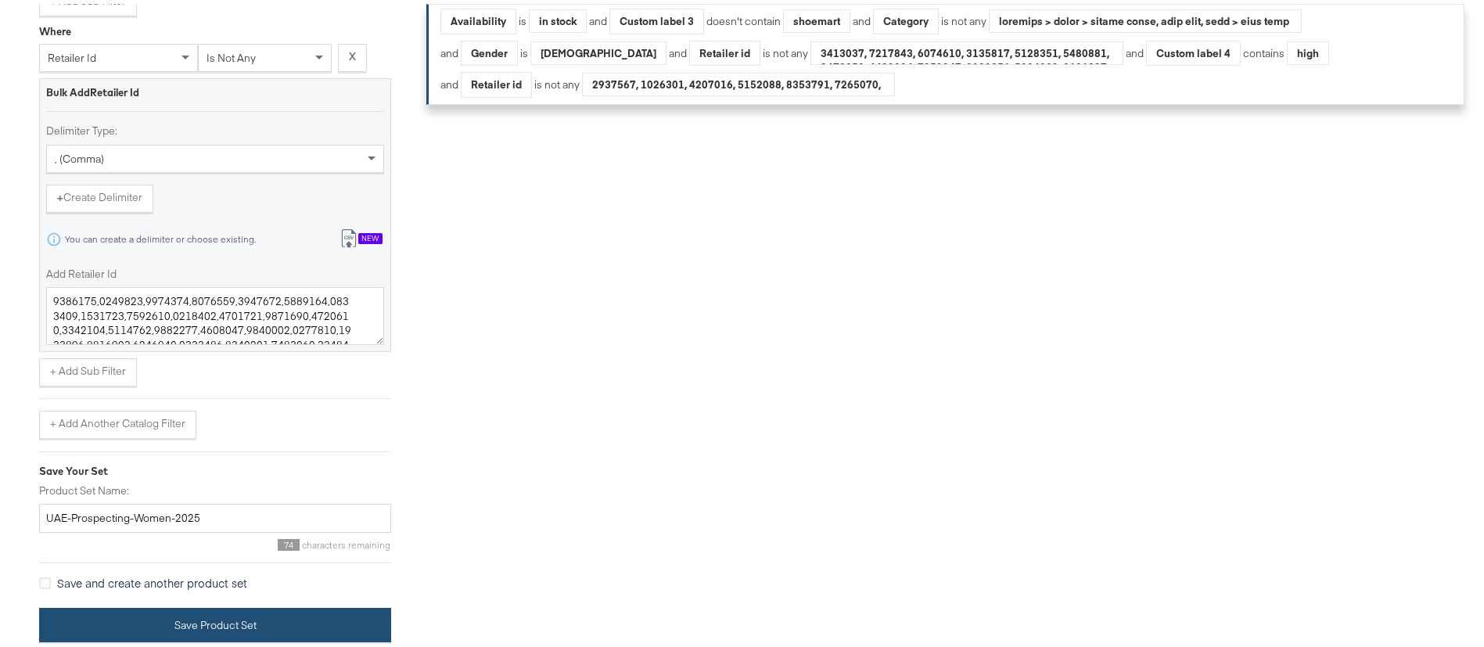
click at [317, 634] on button "Save Product Set" at bounding box center [215, 621] width 352 height 35
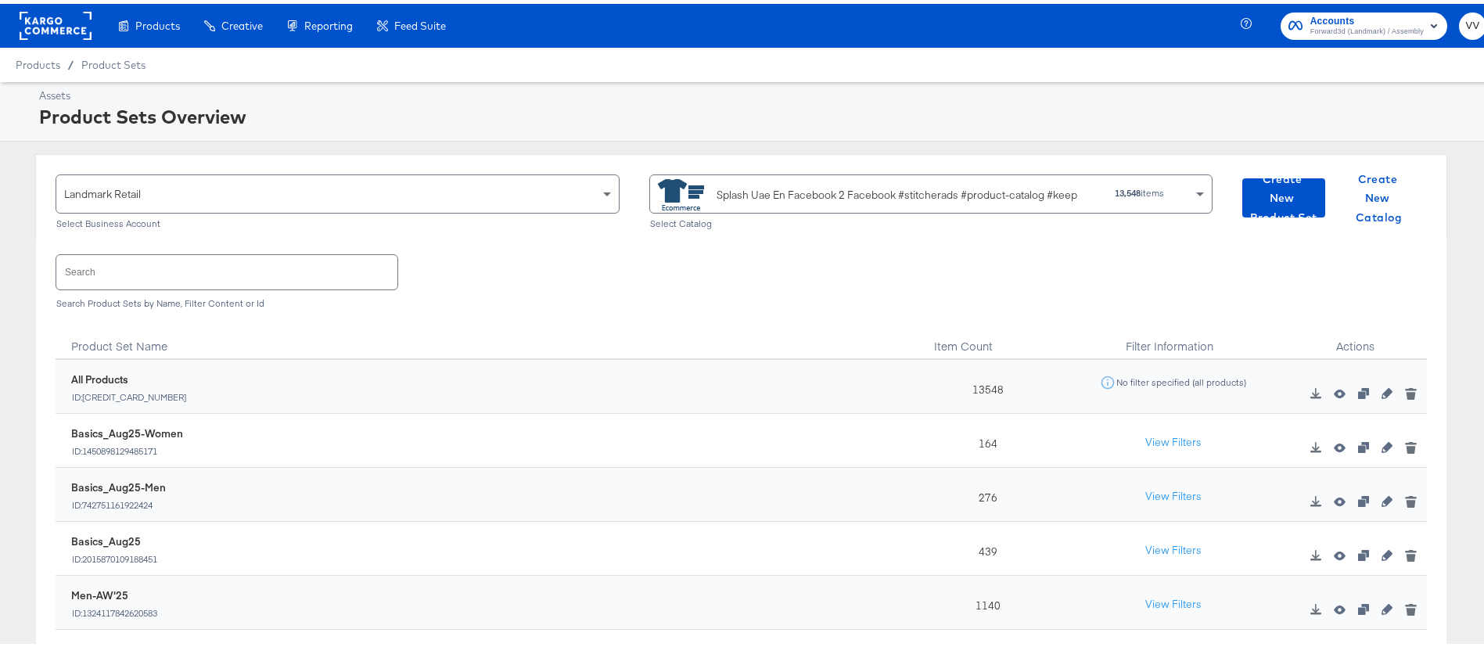
click at [1064, 483] on div "View Filters" at bounding box center [1173, 493] width 221 height 28
click at [776, 189] on div "Splash Uae En Facebook 2 Facebook #stitcherads #product-catalog #keep" at bounding box center [897, 191] width 361 height 16
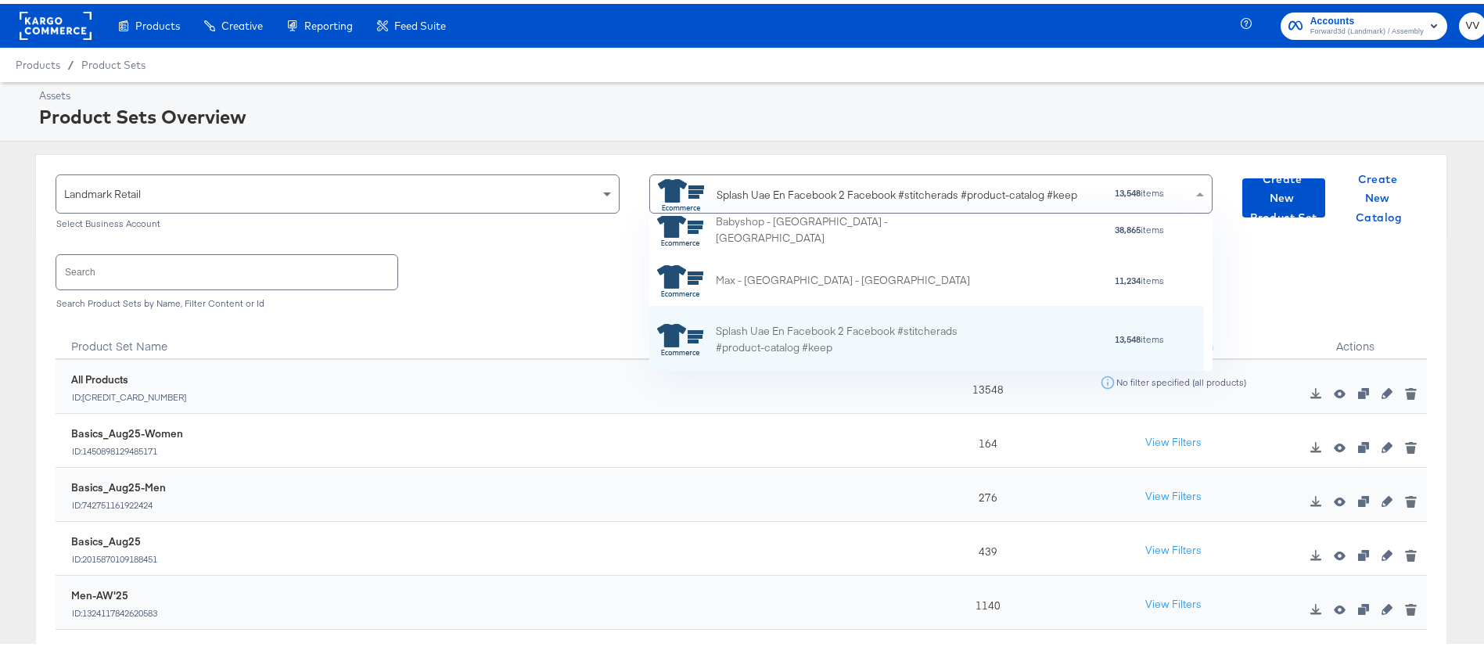
scroll to position [137, 537]
click at [73, 27] on rect at bounding box center [56, 22] width 72 height 28
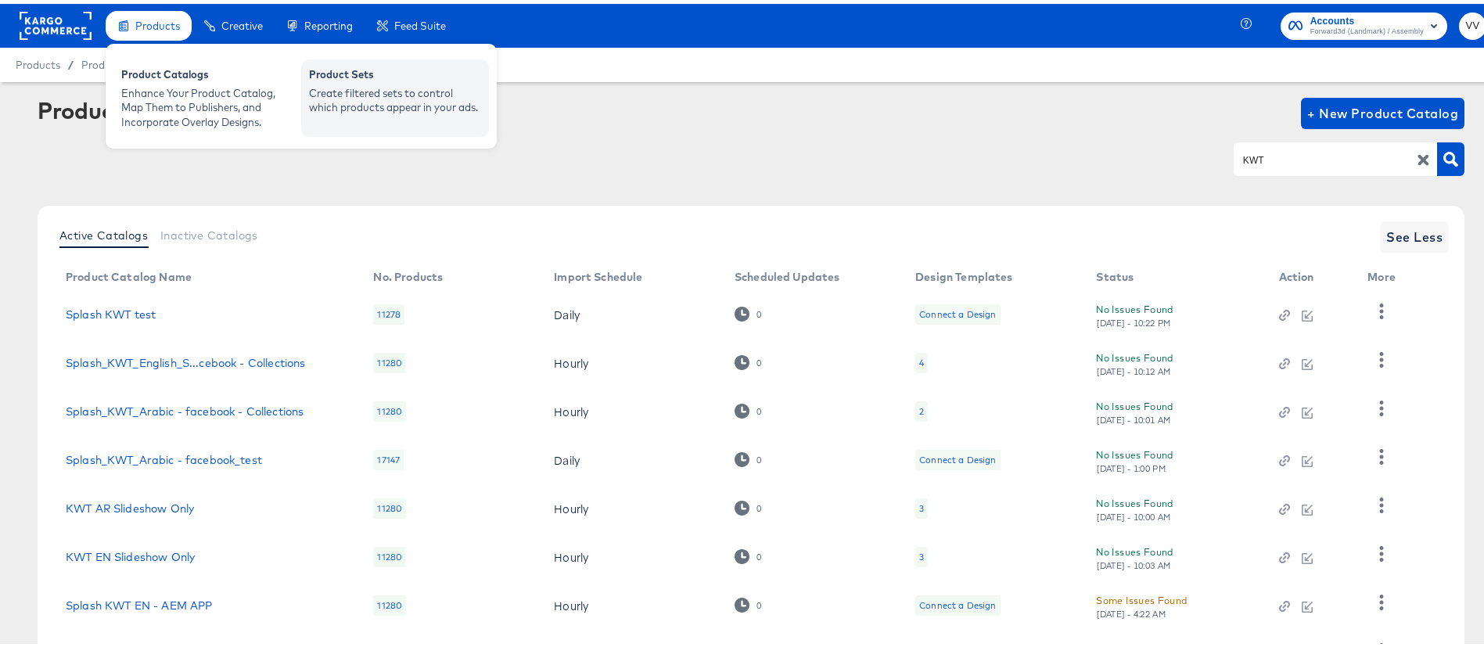
click at [373, 88] on div "Create filtered sets to control which products appear in your ads." at bounding box center [395, 96] width 172 height 29
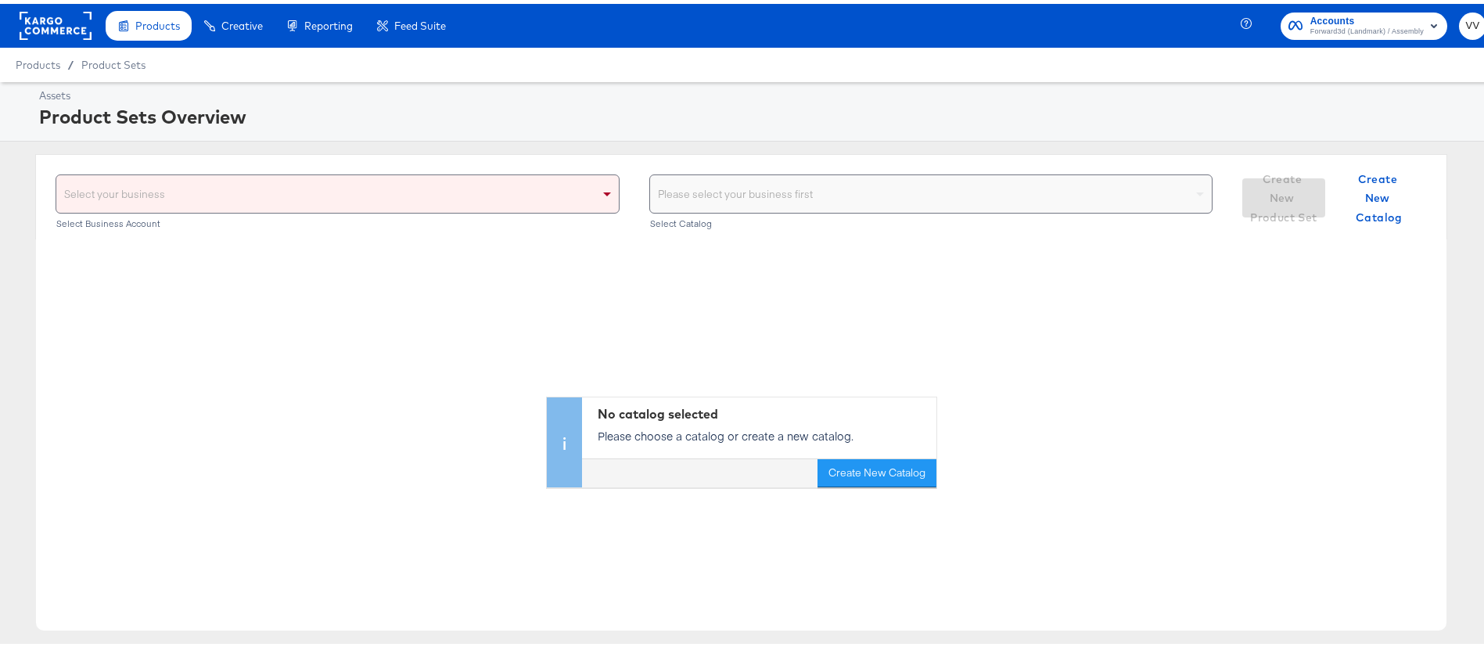
click at [583, 203] on div "Select your business" at bounding box center [337, 190] width 563 height 38
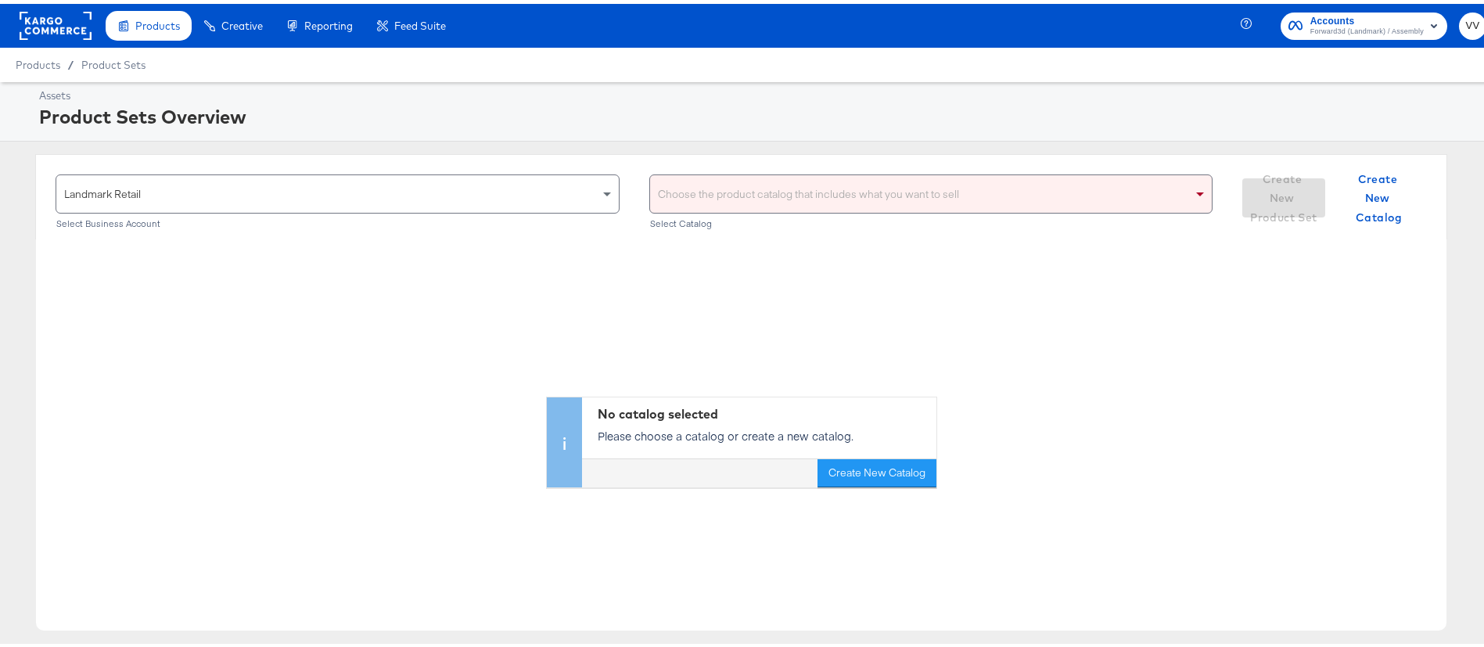
click at [773, 203] on div "Choose the product catalog that includes what you want to sell" at bounding box center [931, 190] width 563 height 38
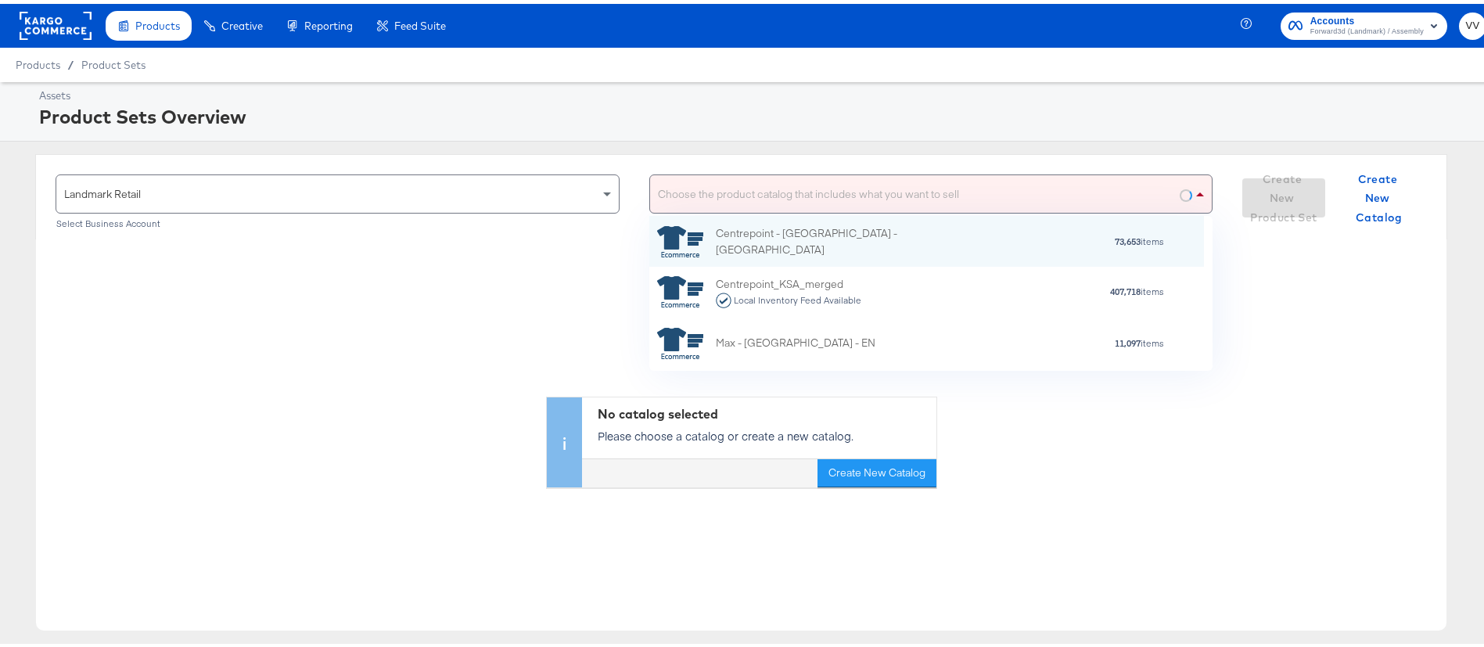
scroll to position [137, 537]
type input "K"
type input "l"
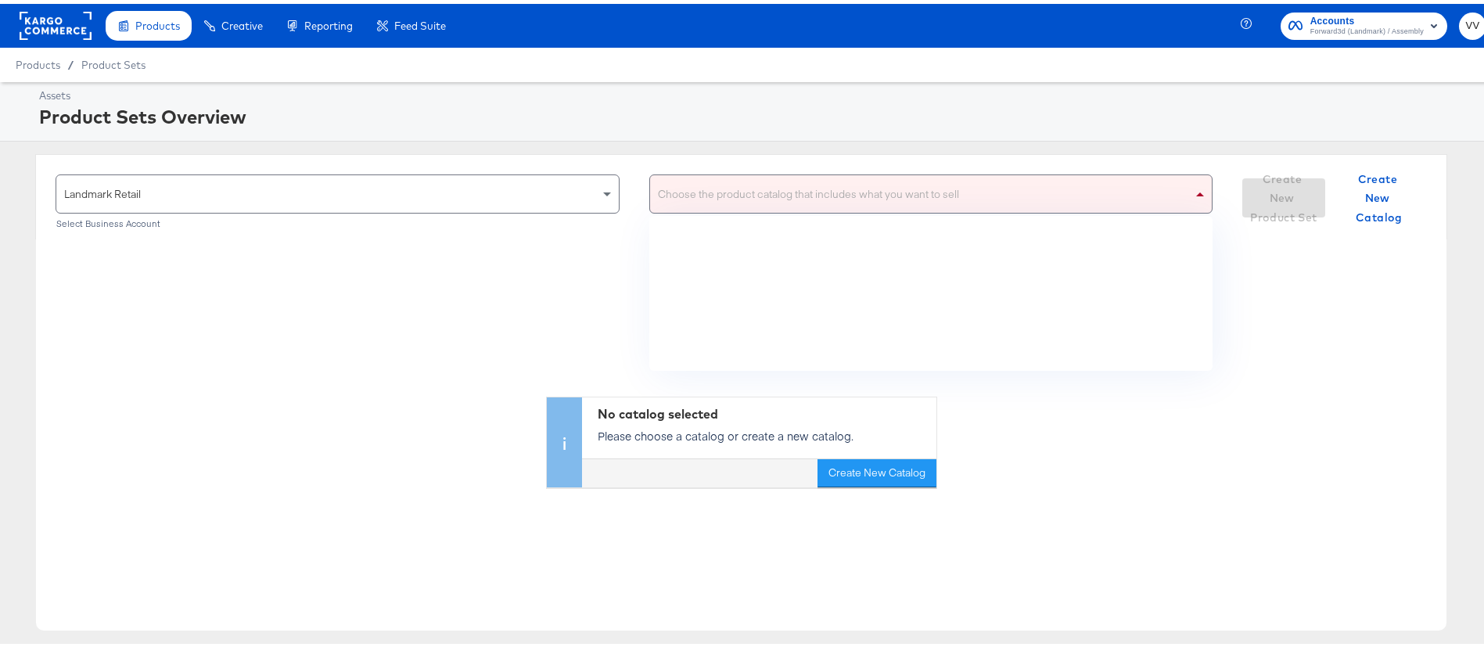
scroll to position [1190, 0]
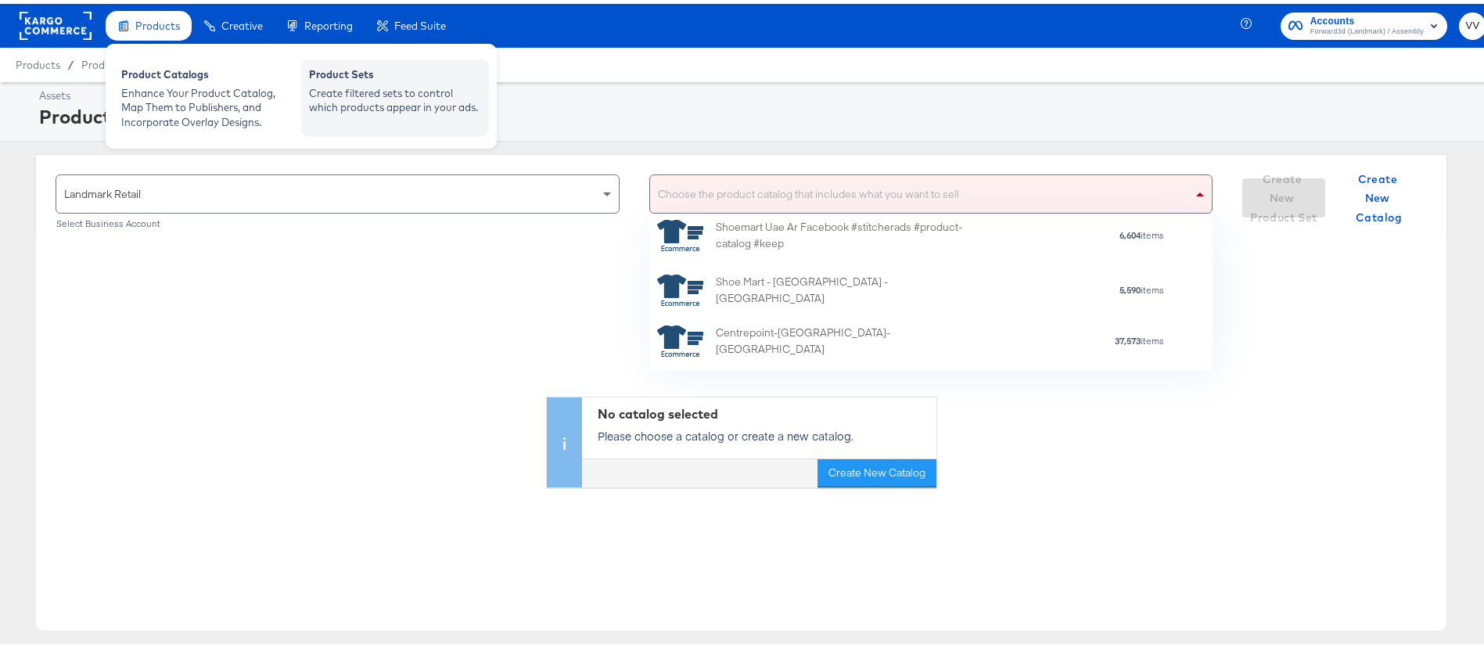
click at [330, 88] on div "Create filtered sets to control which products appear in your ads." at bounding box center [395, 96] width 172 height 29
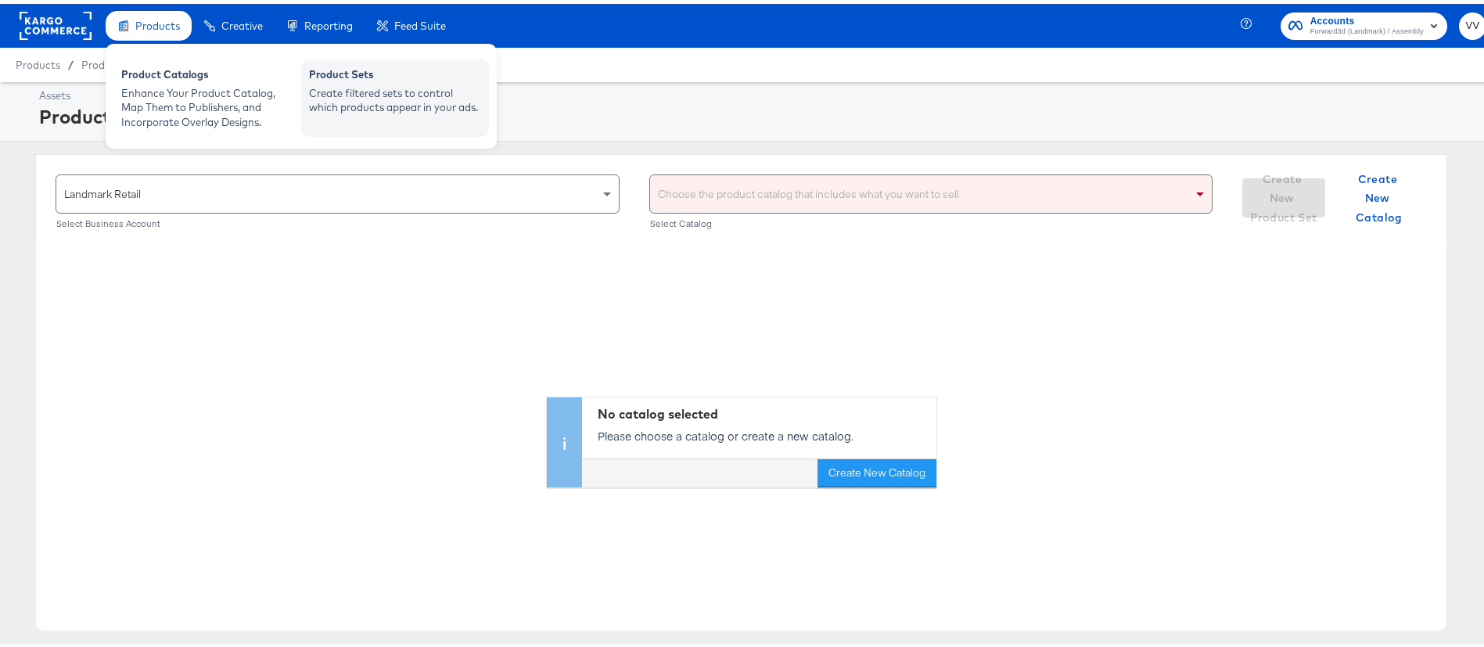
click at [358, 80] on div "Product Sets" at bounding box center [395, 72] width 172 height 19
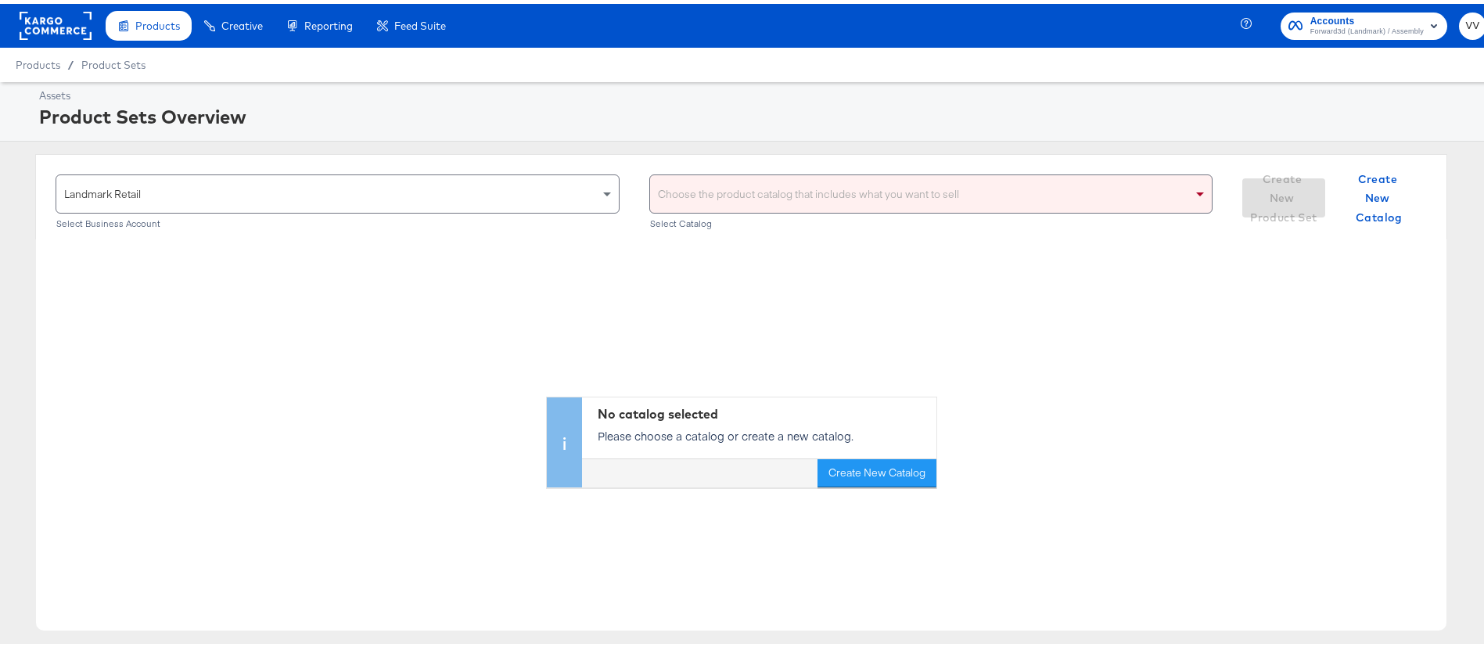
click at [876, 275] on div "No catalog selected Please choose a catalog or create a new catalog. Create New…" at bounding box center [741, 359] width 1411 height 248
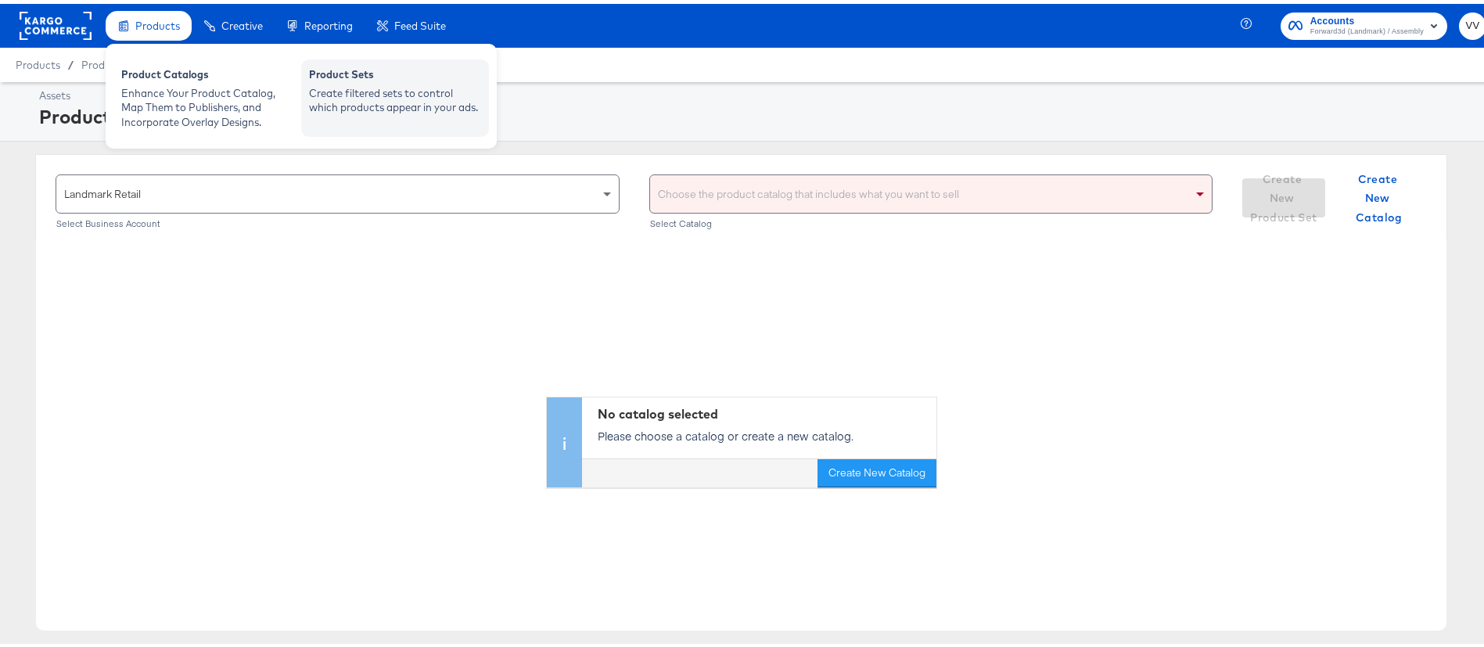
click at [340, 81] on div "Product Sets" at bounding box center [395, 72] width 172 height 19
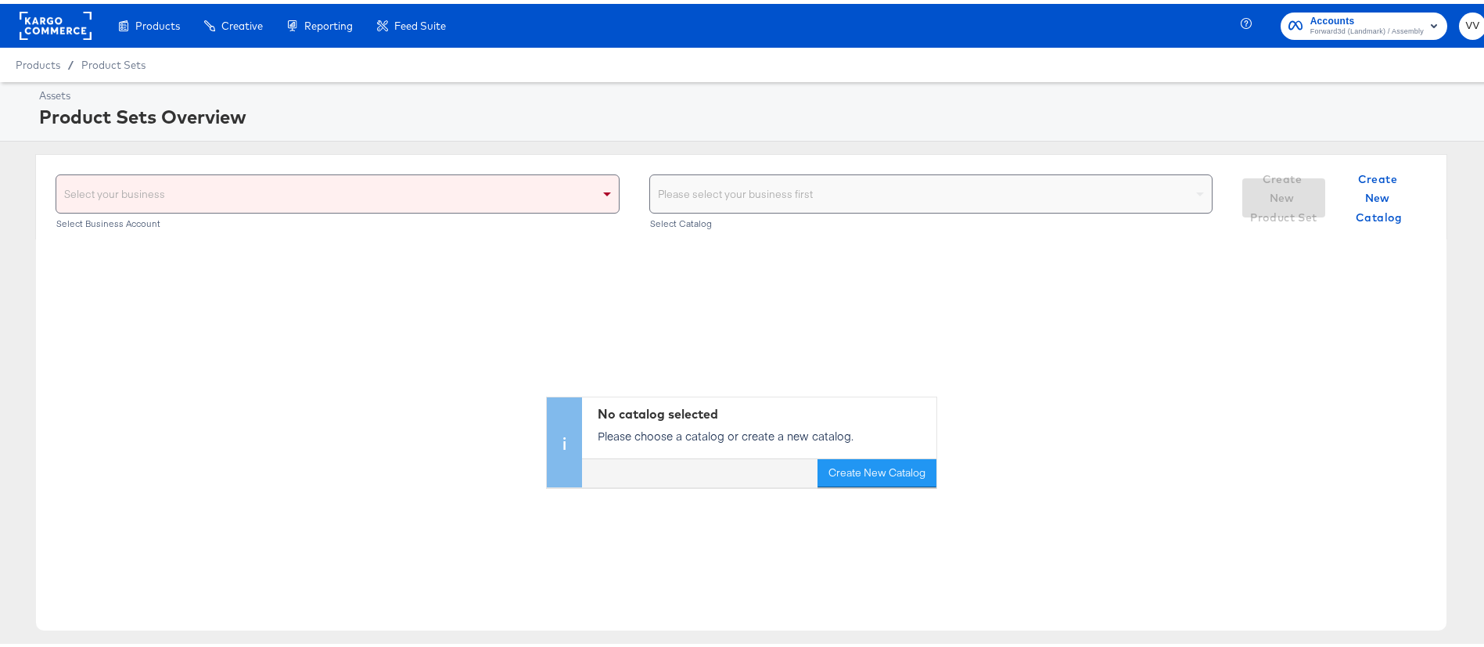
click at [298, 342] on div "No catalog selected Please choose a catalog or create a new catalog. Create New…" at bounding box center [741, 359] width 1411 height 248
click at [586, 197] on div "Select your business" at bounding box center [337, 190] width 563 height 38
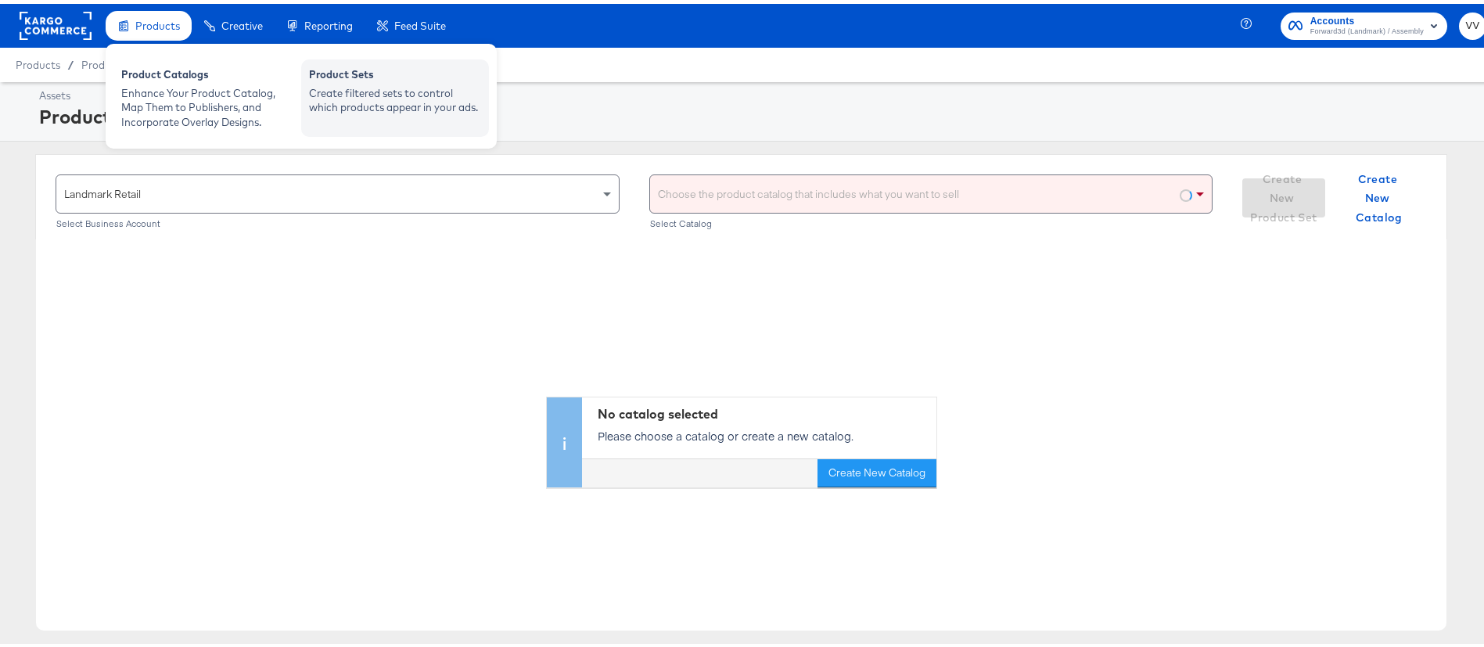
click at [343, 86] on div "Create filtered sets to control which products appear in your ads." at bounding box center [395, 96] width 172 height 29
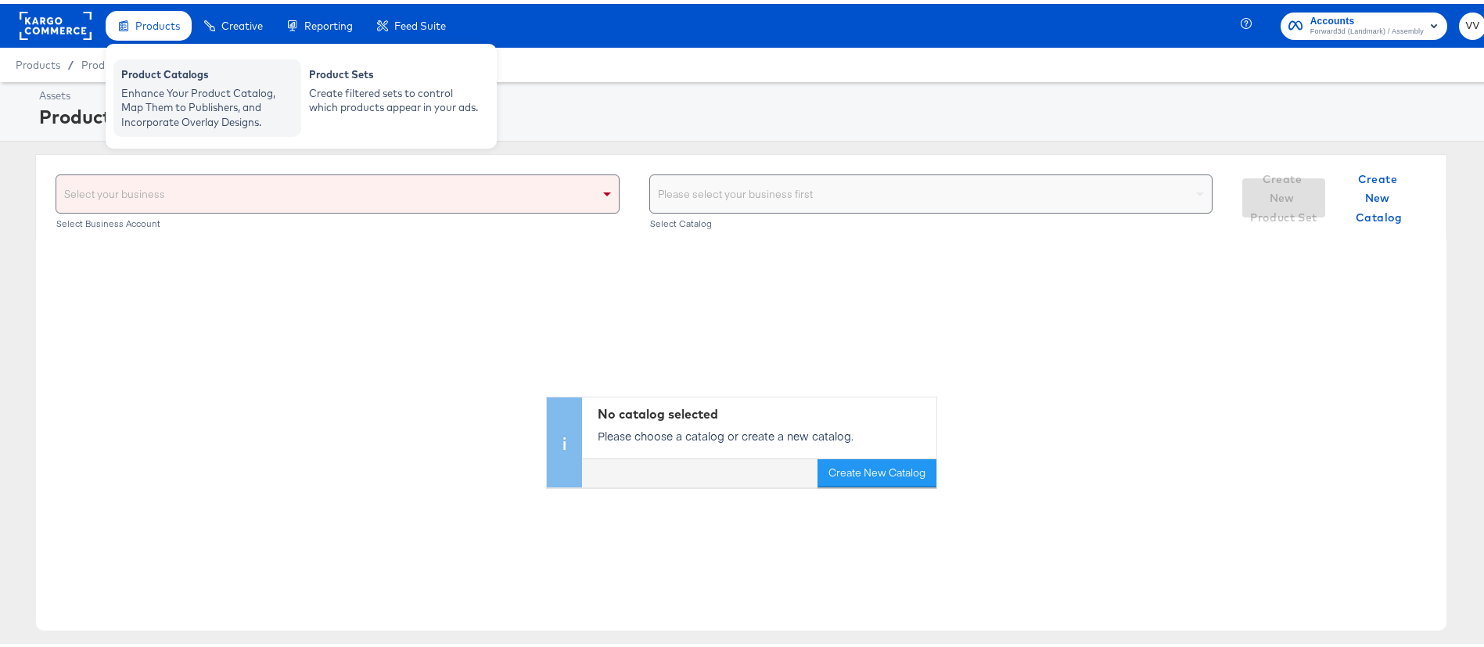
click at [188, 94] on div "Enhance Your Product Catalog, Map Them to Publishers, and Incorporate Overlay D…" at bounding box center [207, 104] width 172 height 44
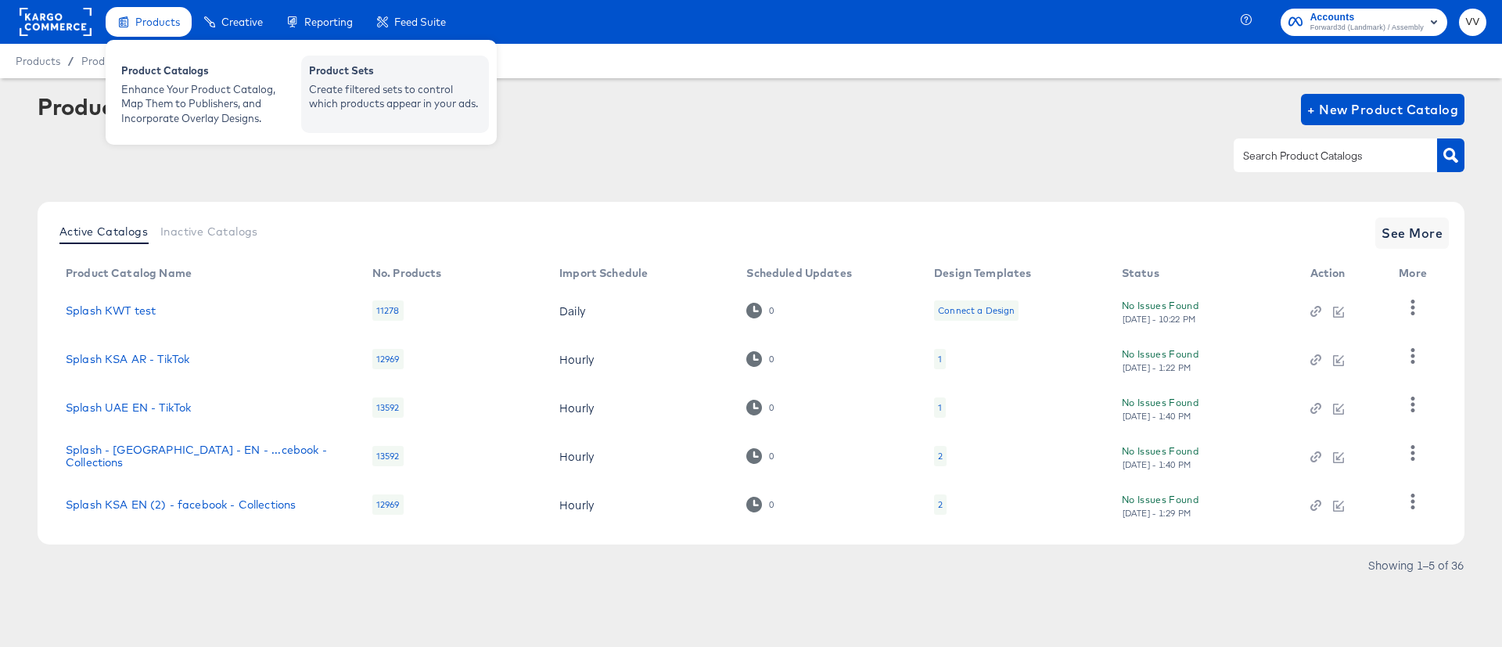
click at [325, 97] on div "Create filtered sets to control which products appear in your ads." at bounding box center [395, 96] width 172 height 29
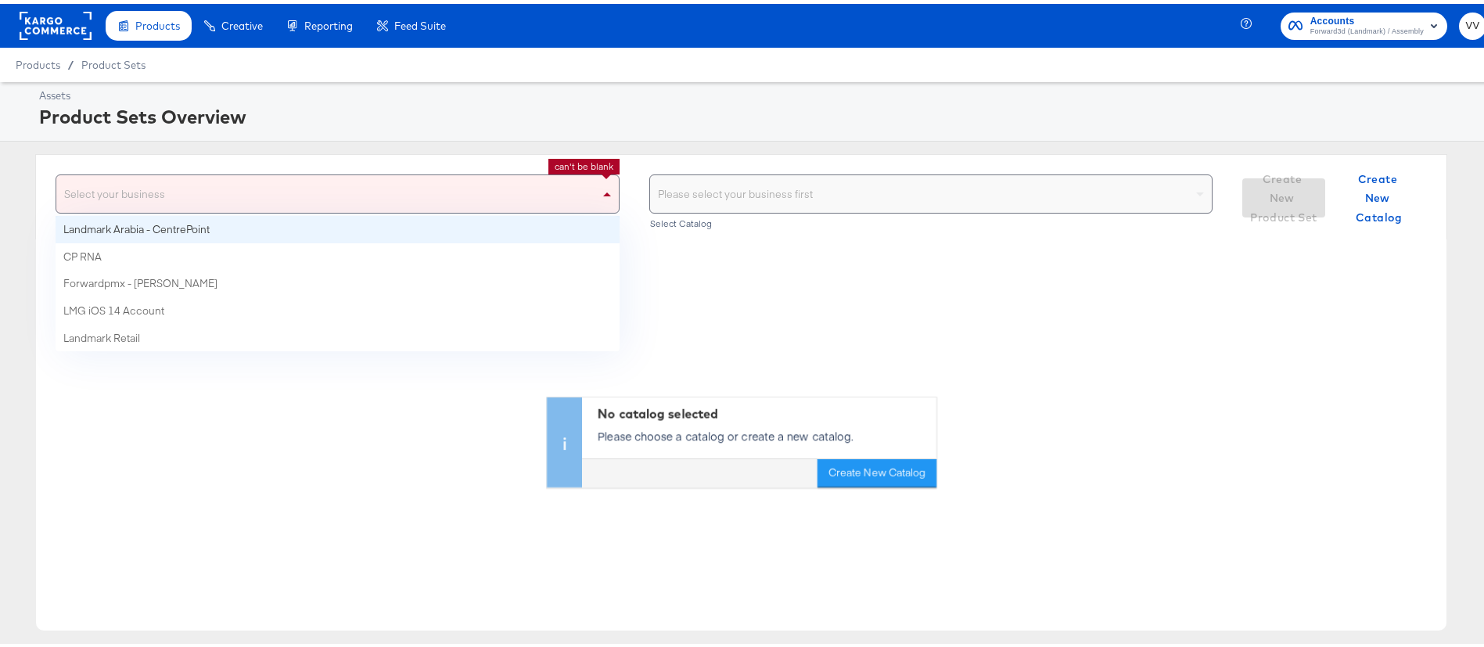
click at [599, 198] on span at bounding box center [609, 190] width 20 height 38
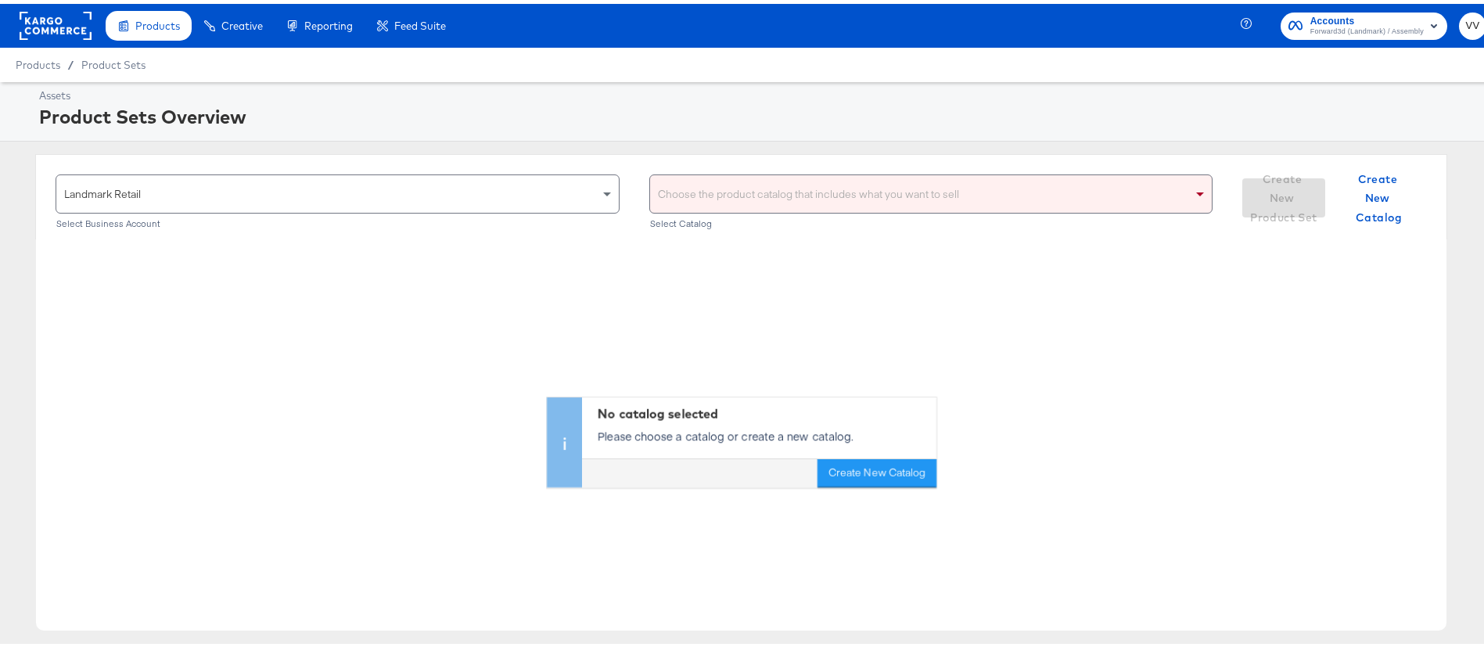
click at [822, 213] on div "Choose the product catalog that includes what you want to sell Select Catalog" at bounding box center [931, 198] width 564 height 55
click at [845, 202] on div "Choose the product catalog that includes what you want to sell" at bounding box center [931, 190] width 563 height 38
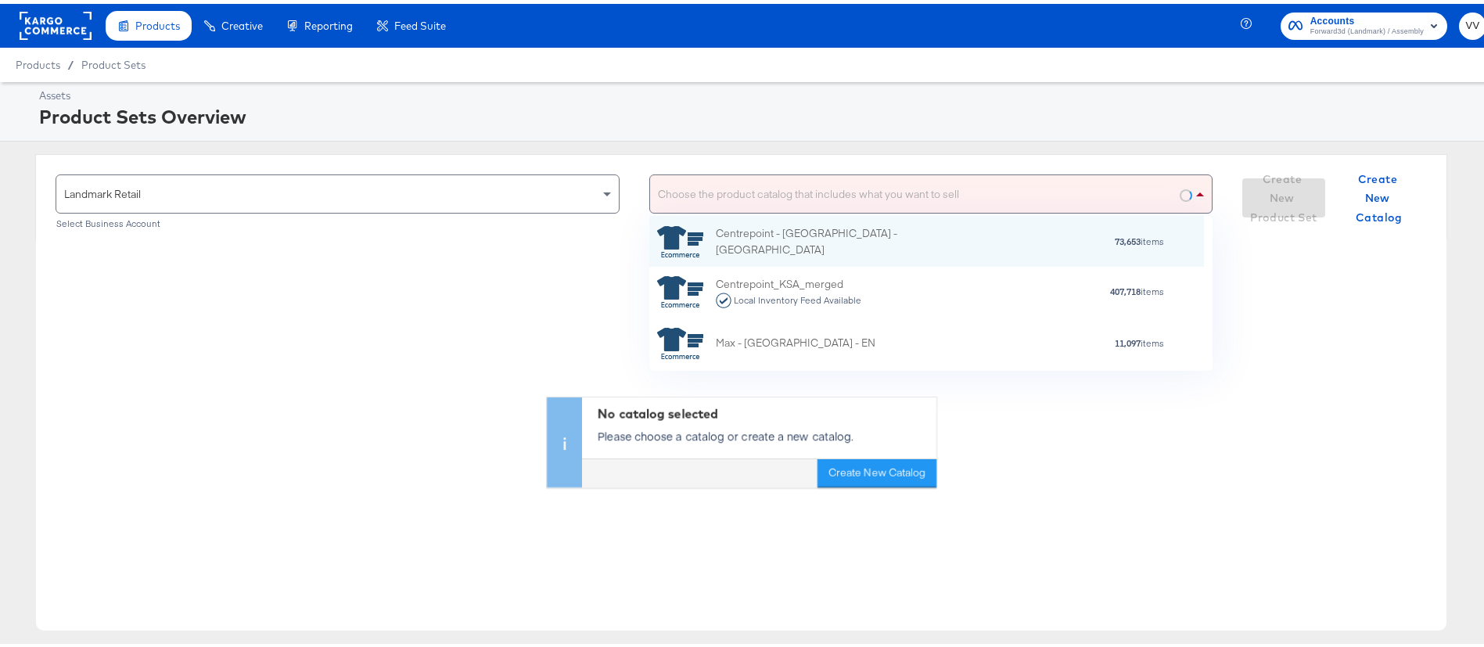
scroll to position [137, 537]
type input "UAE"
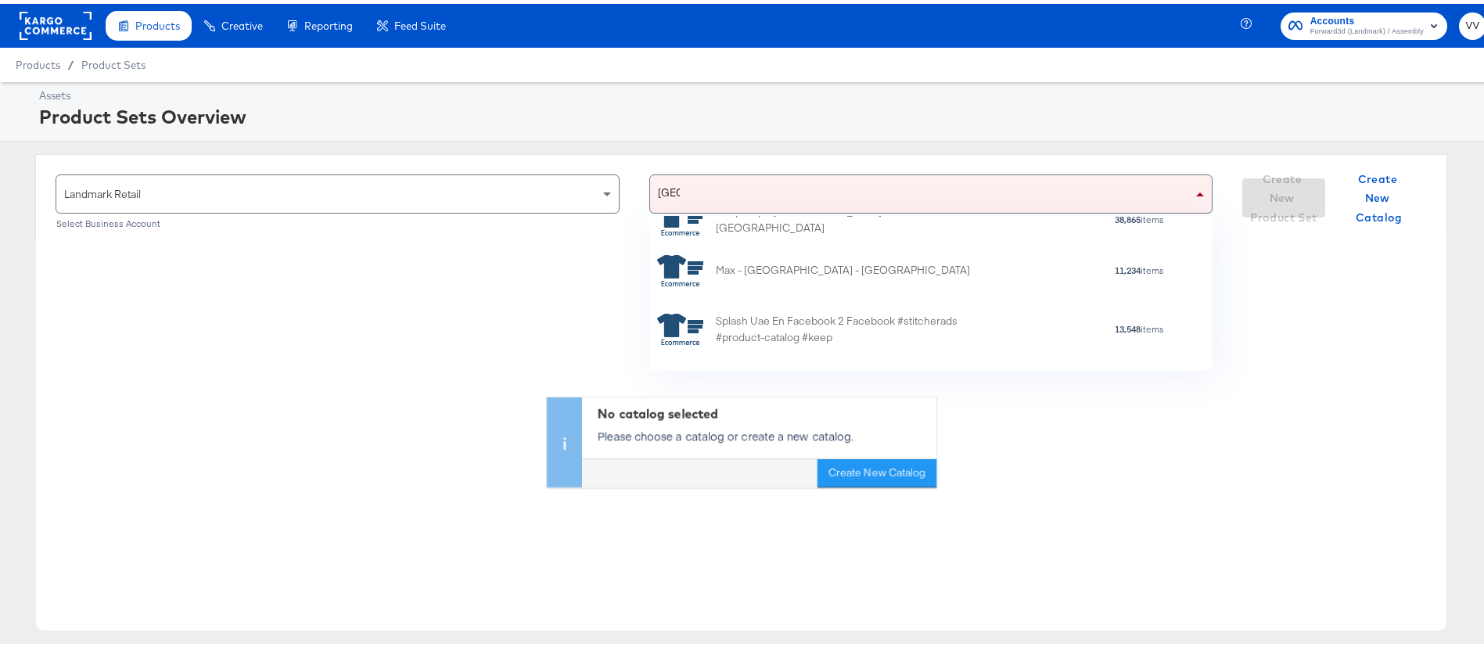
scroll to position [510, 0]
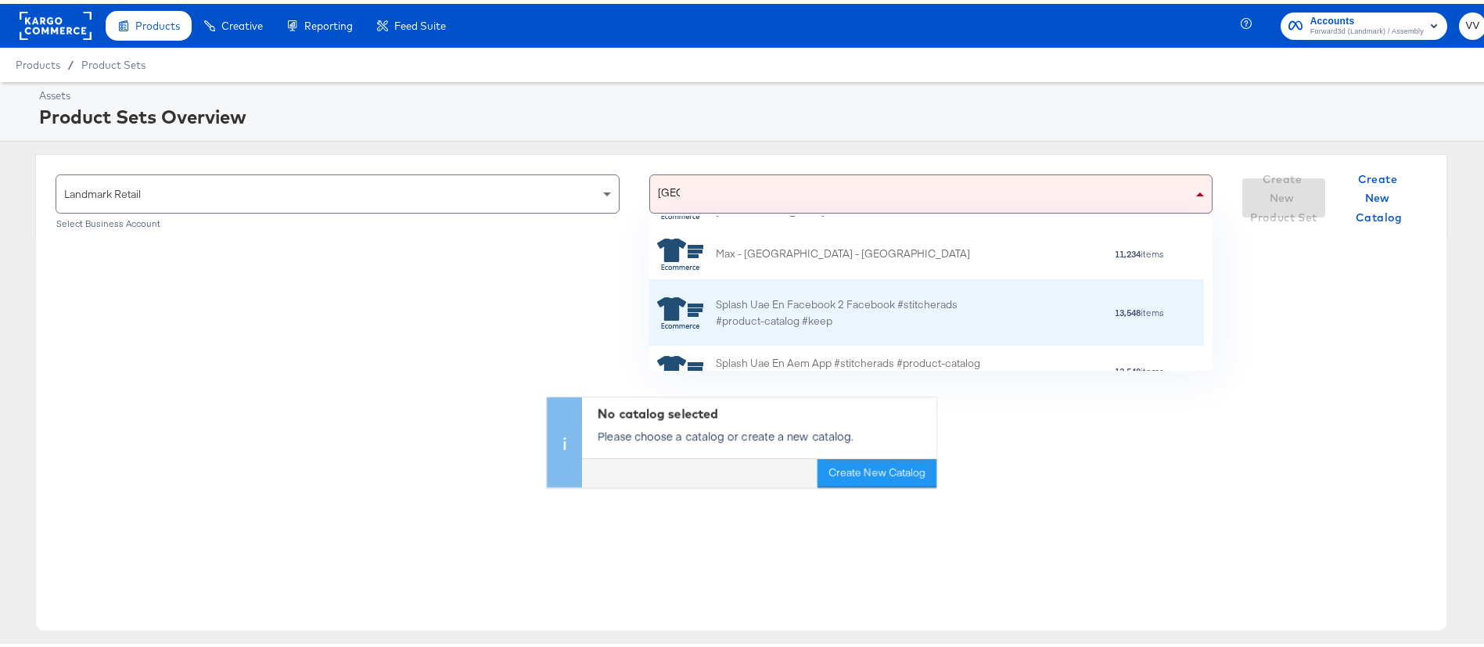
click at [990, 304] on div "13,548 items" at bounding box center [1077, 309] width 175 height 11
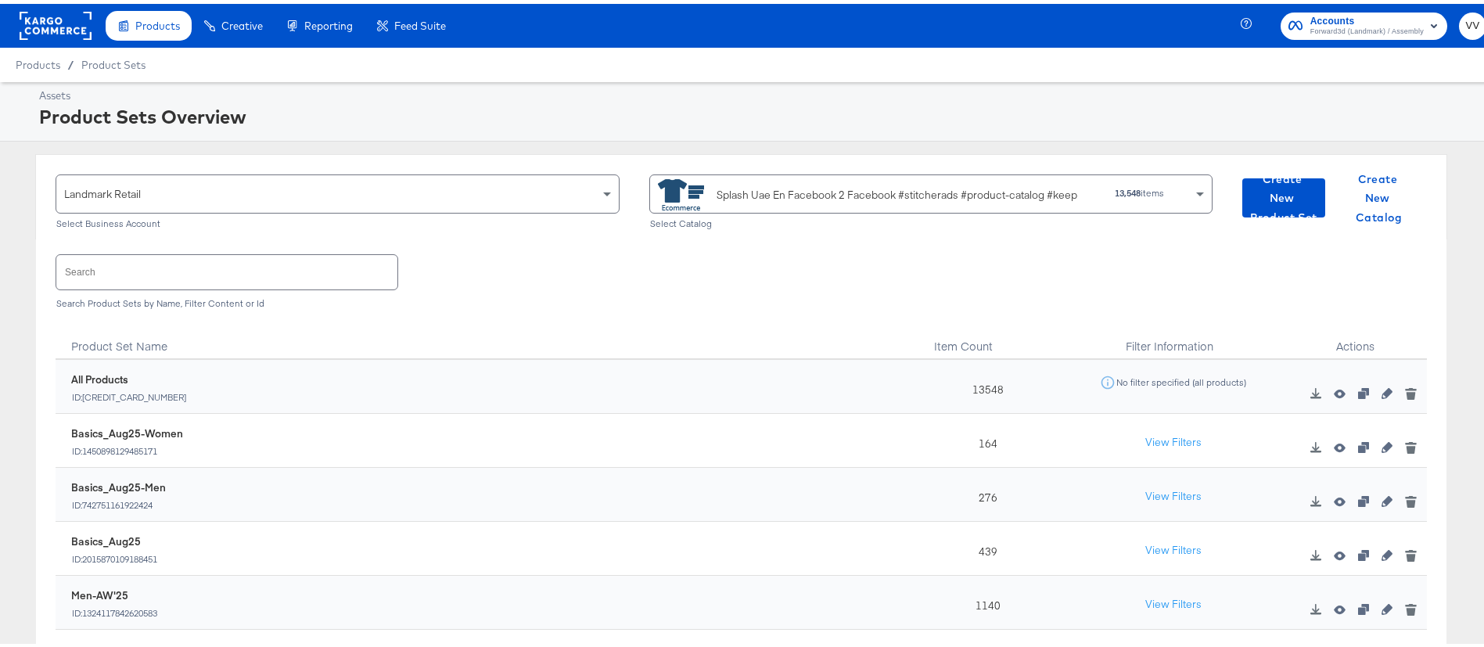
click at [207, 275] on input "text" at bounding box center [226, 268] width 341 height 34
type input "P"
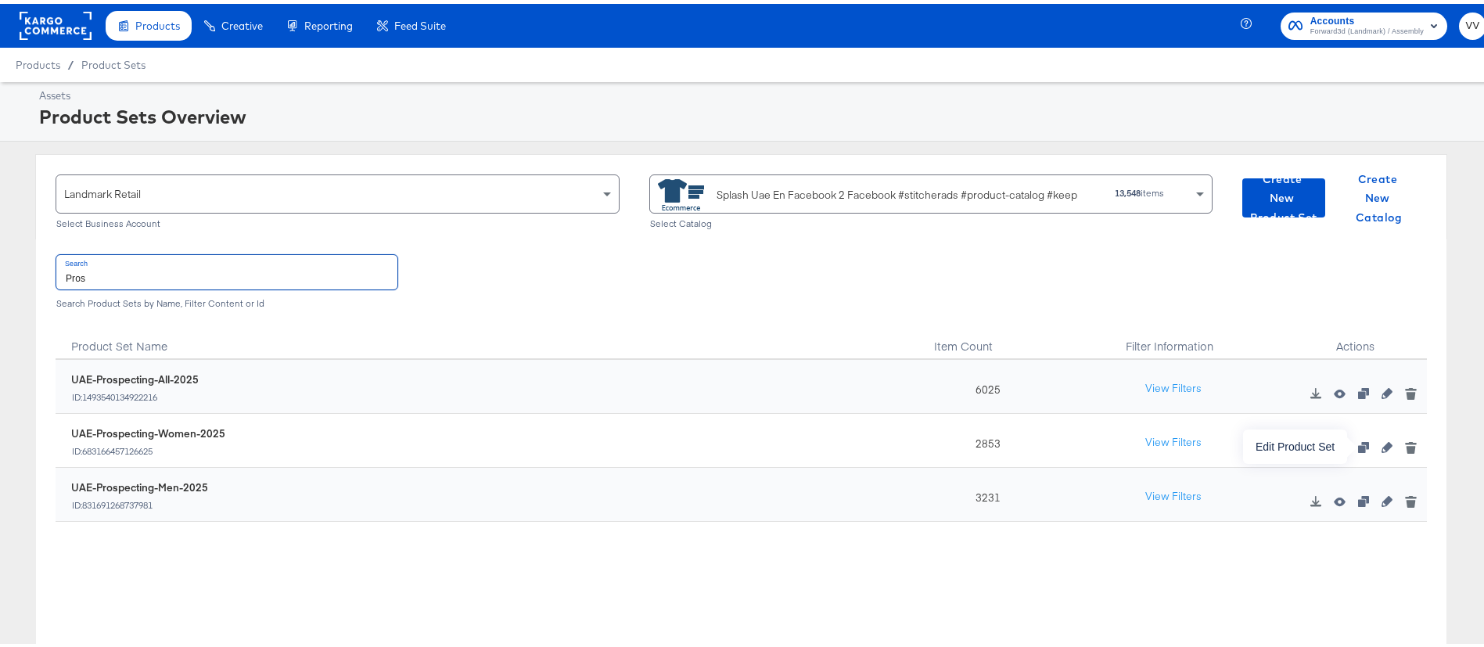
type input "Pros"
click at [1382, 447] on icon "button" at bounding box center [1387, 443] width 11 height 11
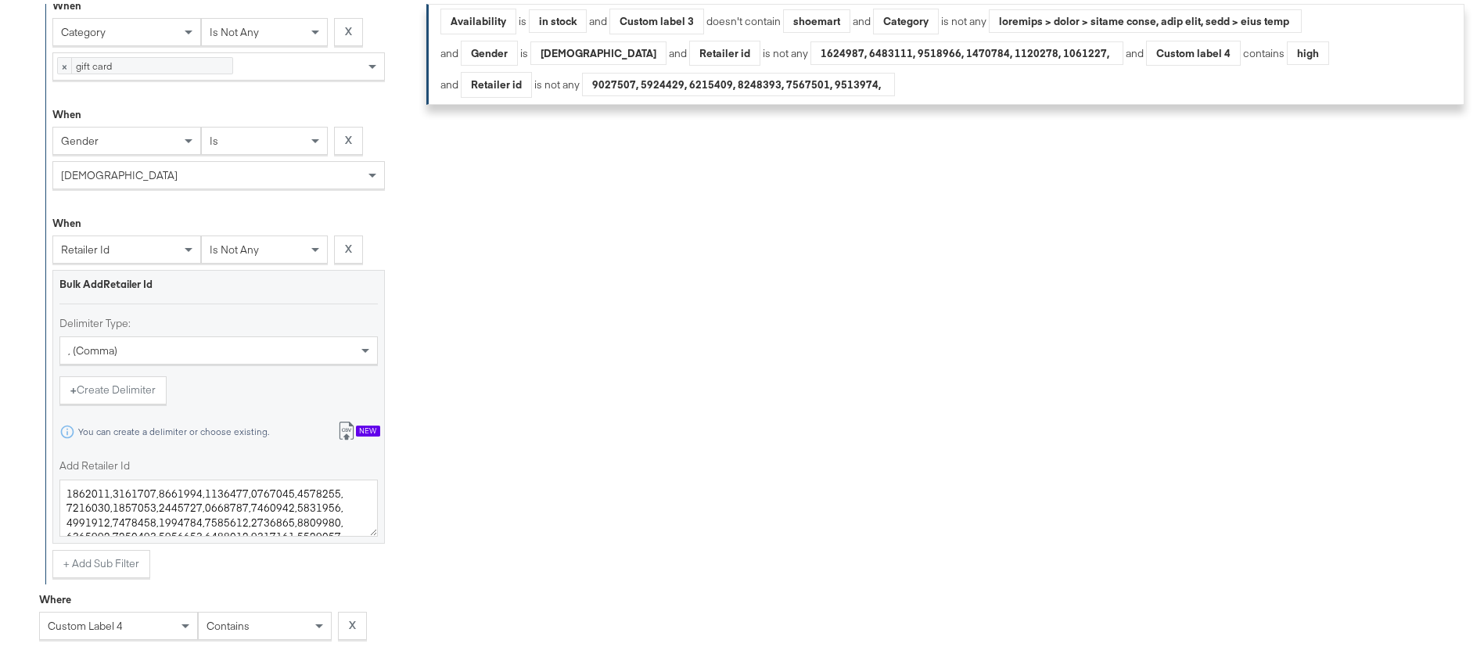
scroll to position [864, 0]
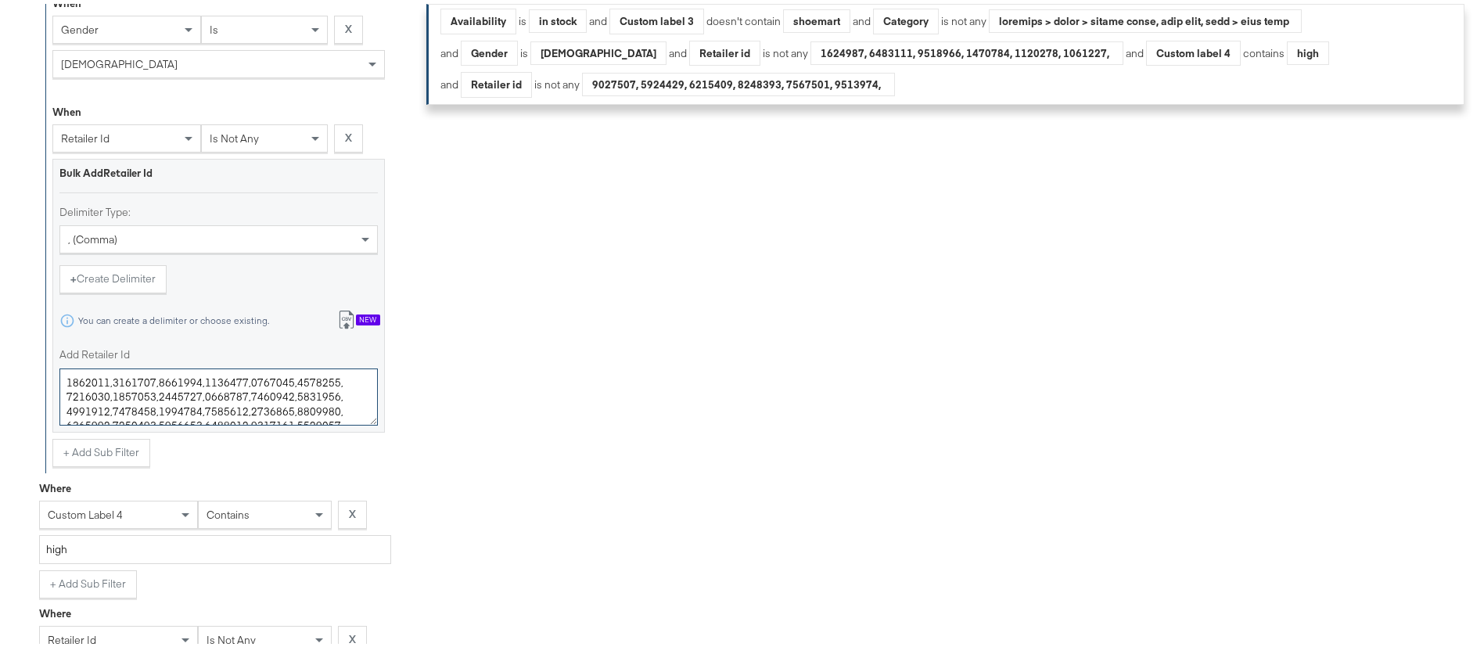
click at [326, 412] on textarea "Add Retailer Id" at bounding box center [218, 394] width 318 height 58
paste textarea "7534762"
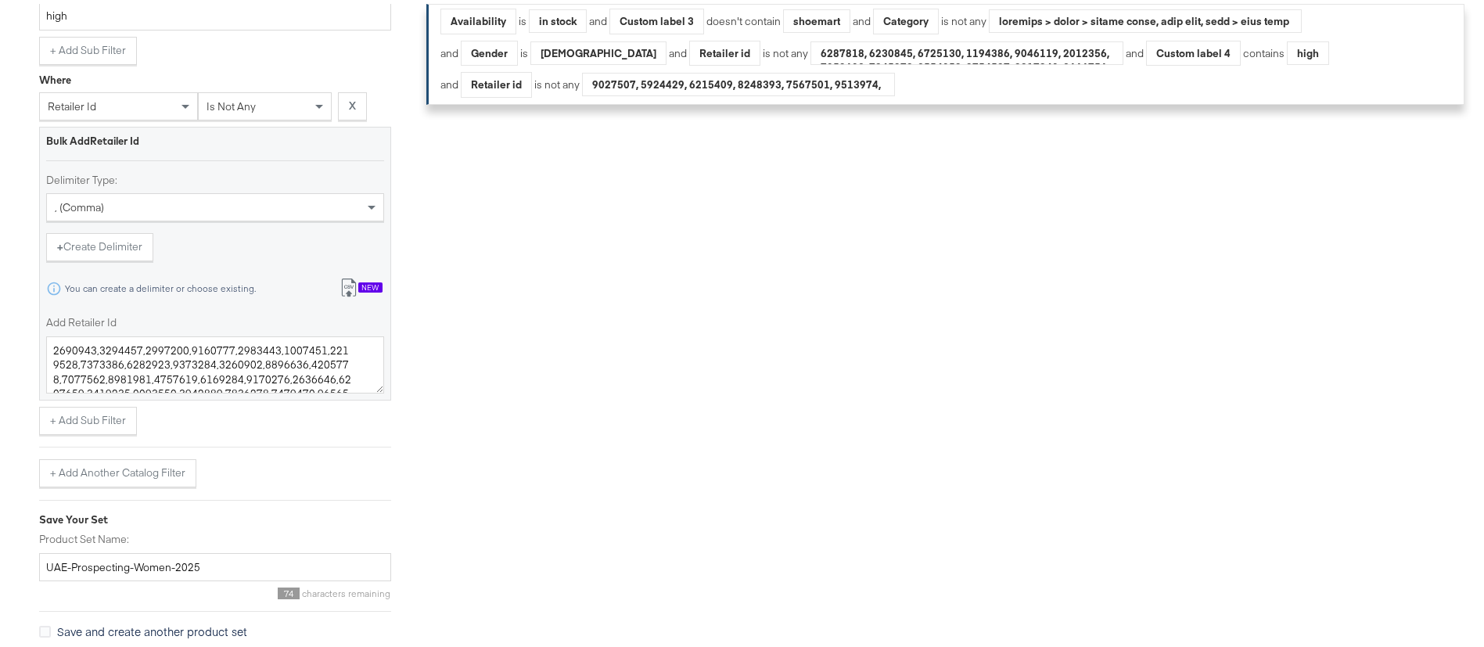
scroll to position [1453, 0]
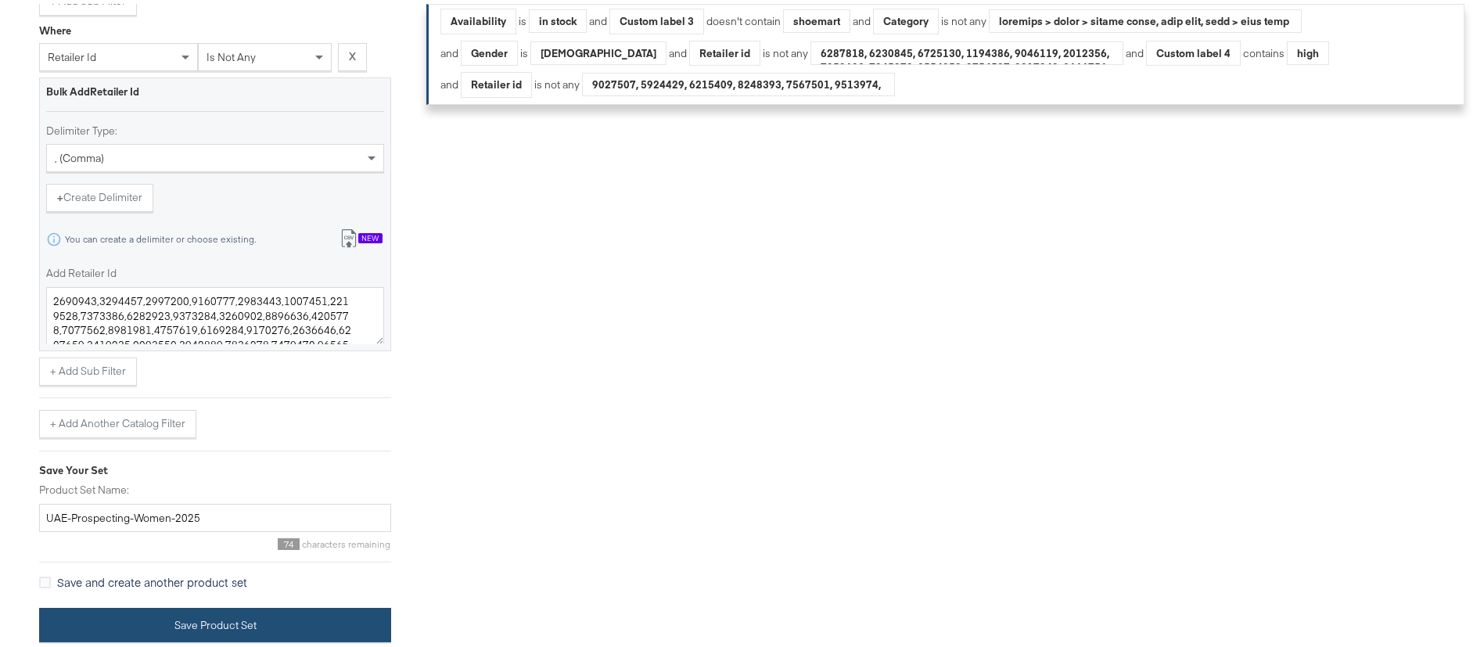
type textarea "4832262,4832646,4832648,4832725,4832726,4832727,4832729,4832730,4832731,4832732…"
click at [330, 631] on button "Save Product Set" at bounding box center [215, 621] width 352 height 35
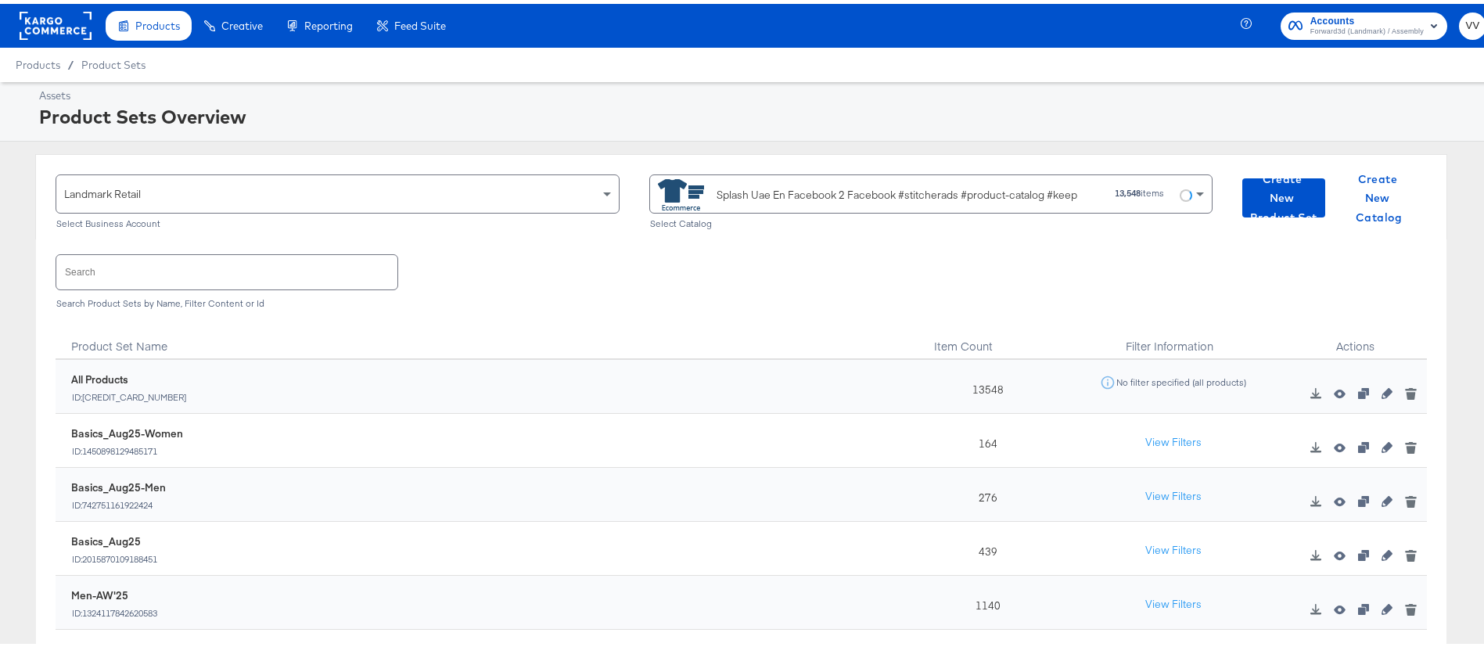
drag, startPoint x: 1488, startPoint y: 453, endPoint x: 1463, endPoint y: 546, distance: 96.4
click at [1463, 546] on div "Landmark Retail Select Business Account Splash Uae En Facebook 2 Facebook #stit…" at bounding box center [741, 434] width 1483 height 569
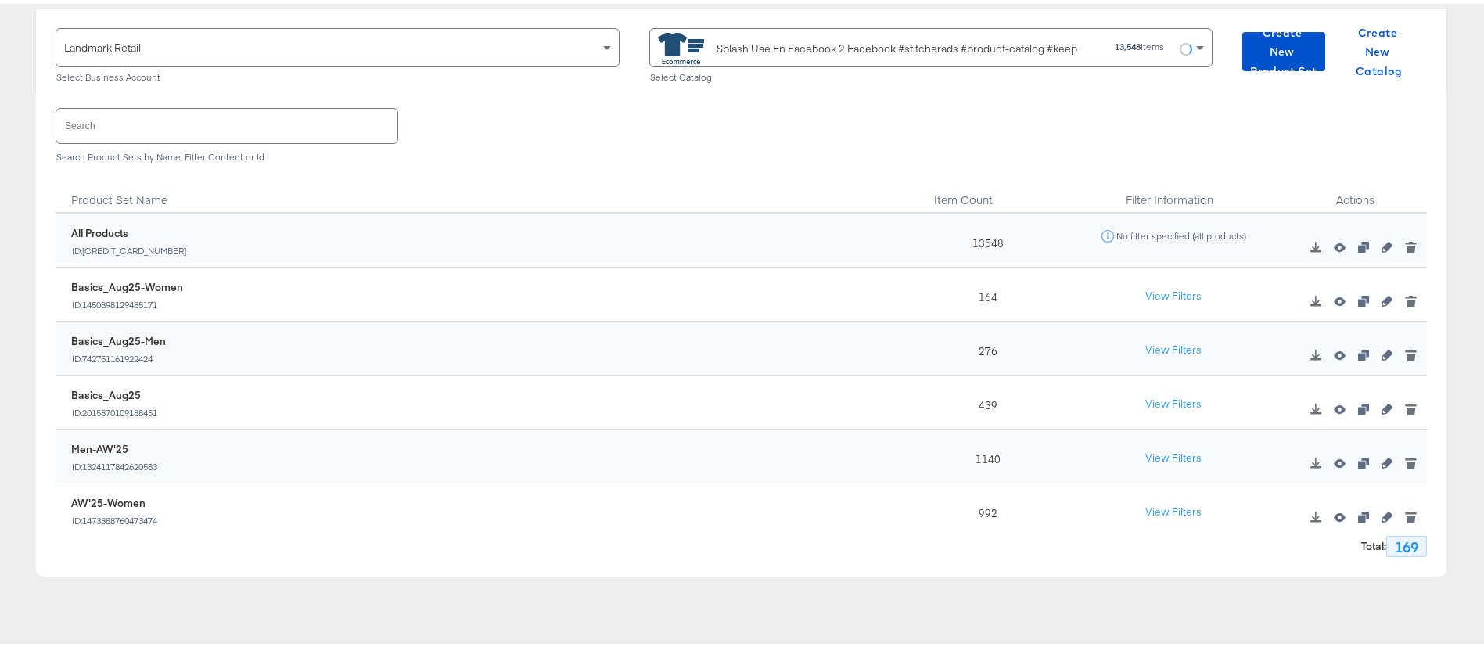
scroll to position [145, 0]
click at [266, 125] on input "text" at bounding box center [226, 123] width 341 height 34
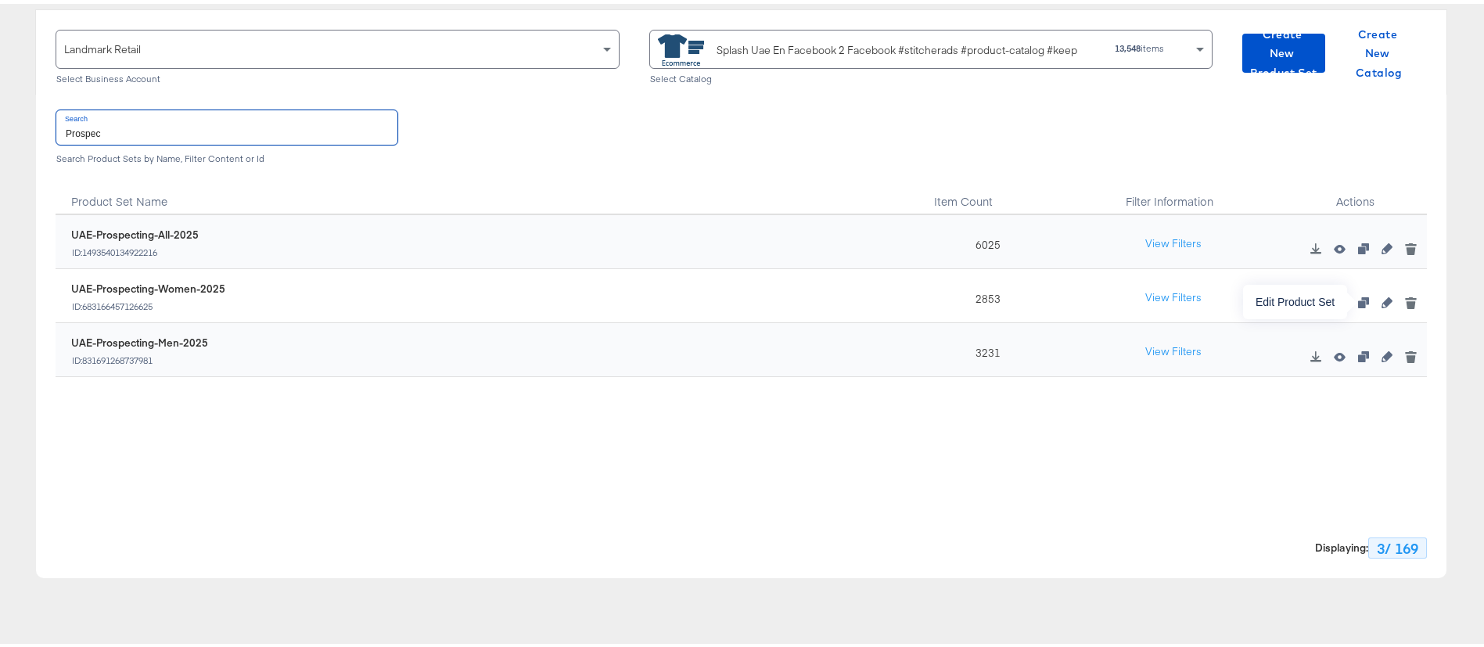
type input "Prospec"
click at [1382, 299] on icon "button" at bounding box center [1387, 298] width 11 height 11
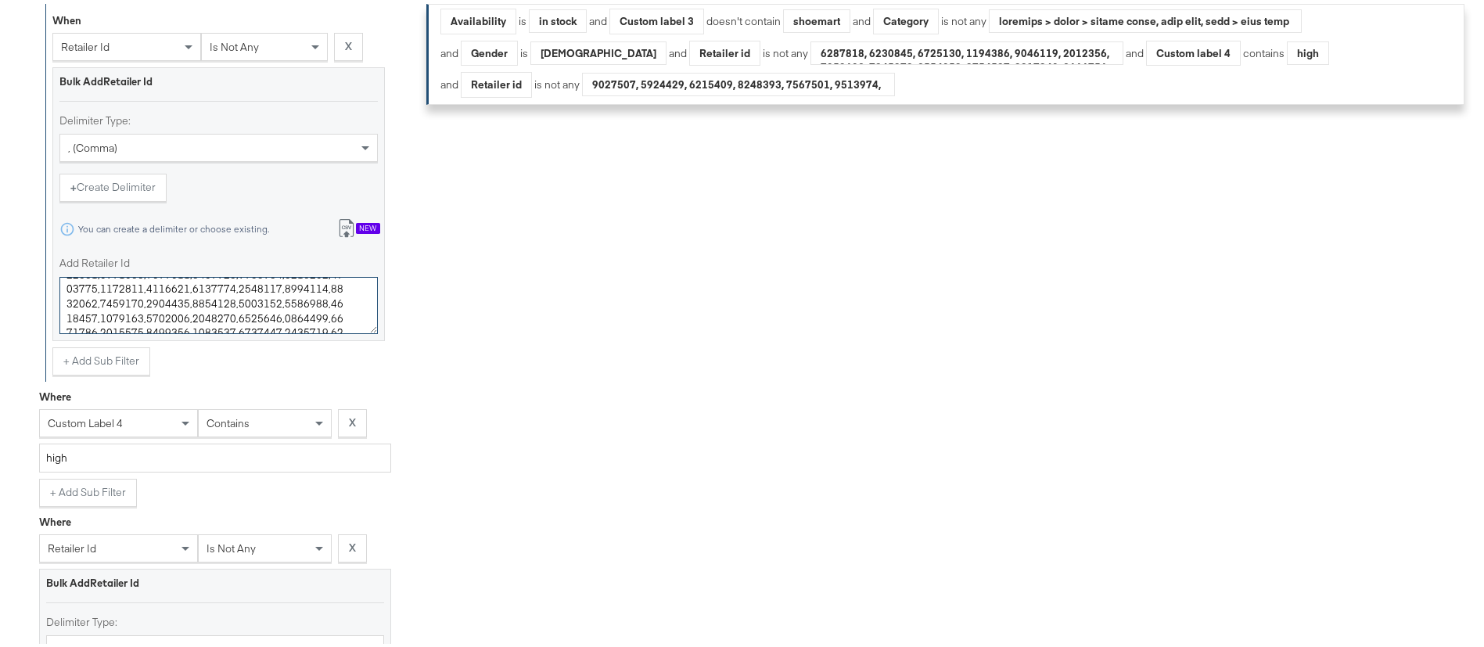
scroll to position [3176, 0]
click at [329, 309] on textarea "Add Retailer Id" at bounding box center [218, 302] width 318 height 58
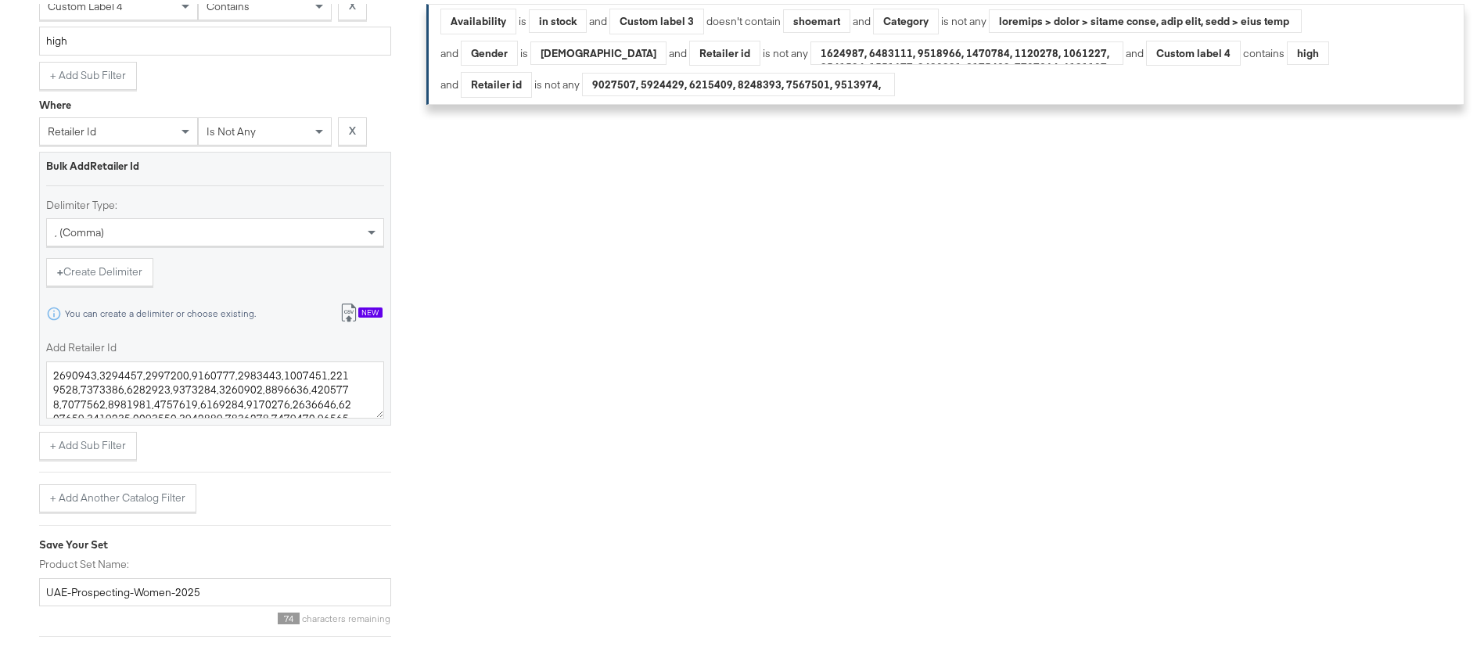
scroll to position [1453, 0]
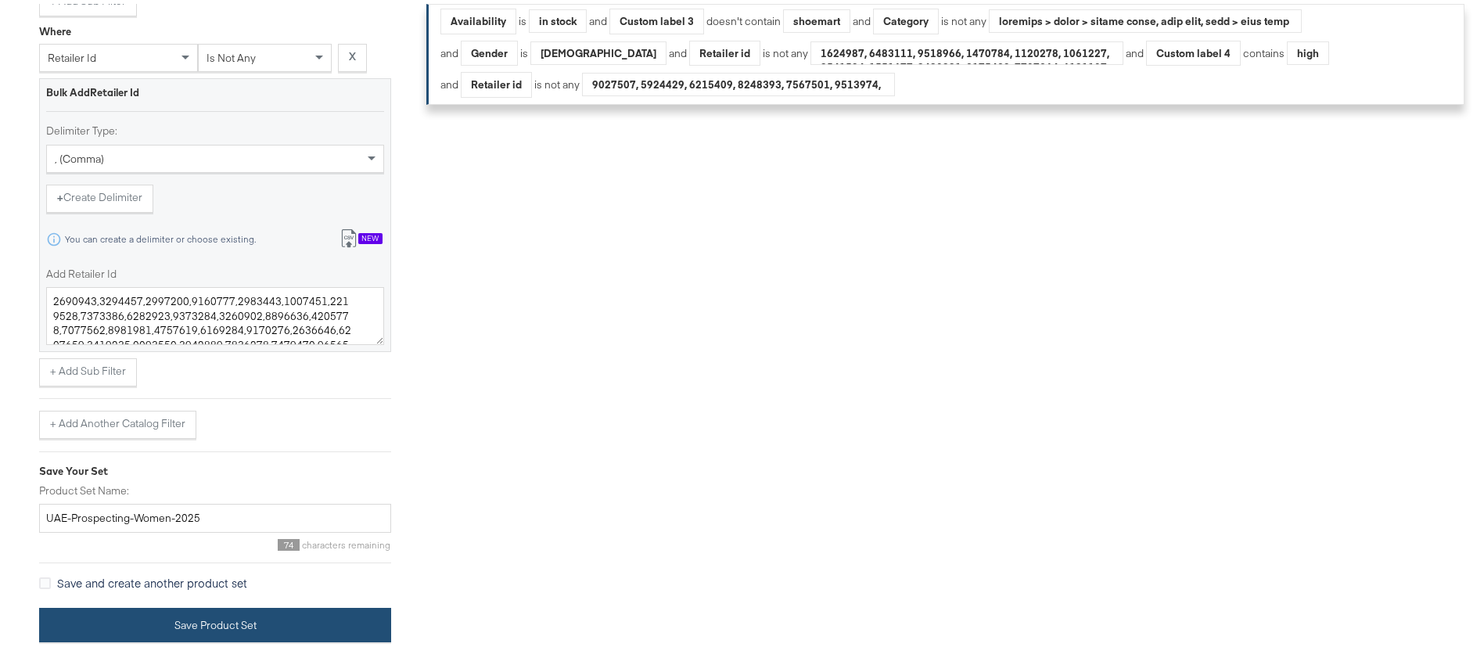
type textarea "4832262,4832646,4832648,4832725,4832726,4832727,4832729,4832730,4832731,4832732…"
click at [351, 632] on button "Save Product Set" at bounding box center [215, 621] width 352 height 35
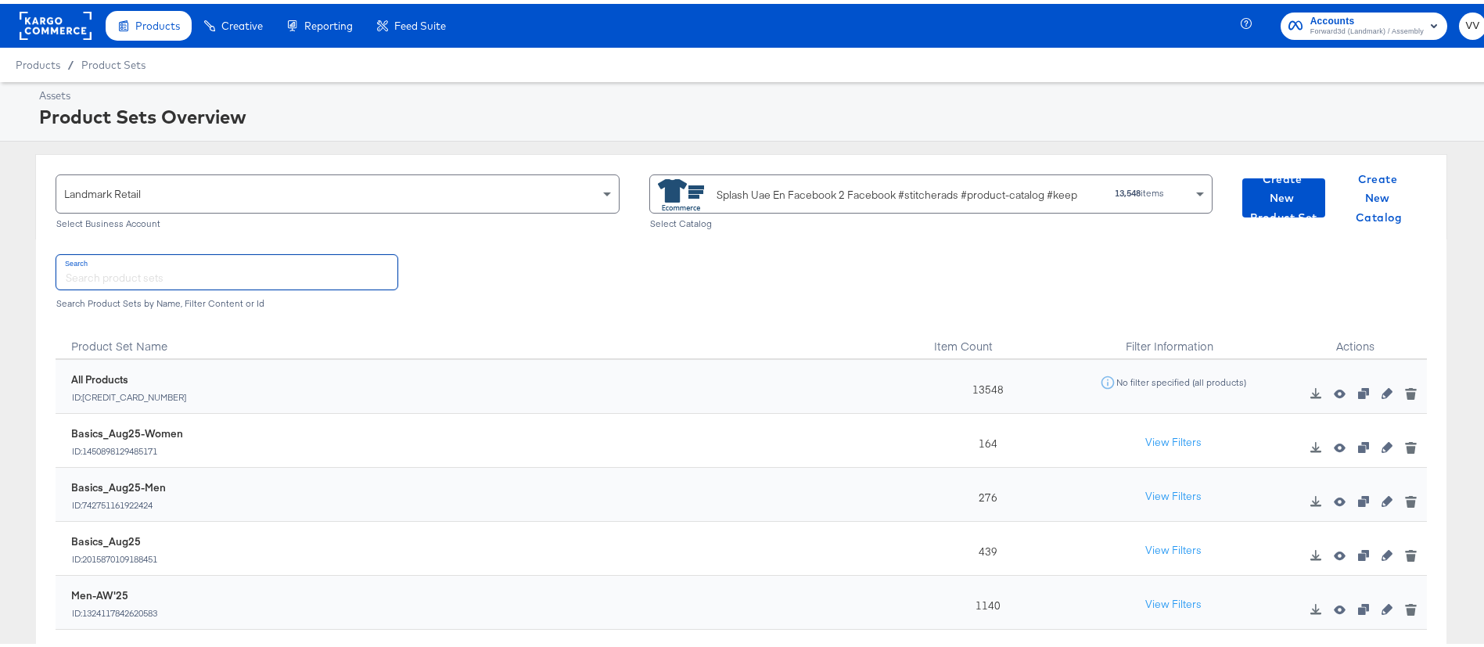
click at [235, 264] on input "text" at bounding box center [226, 268] width 341 height 34
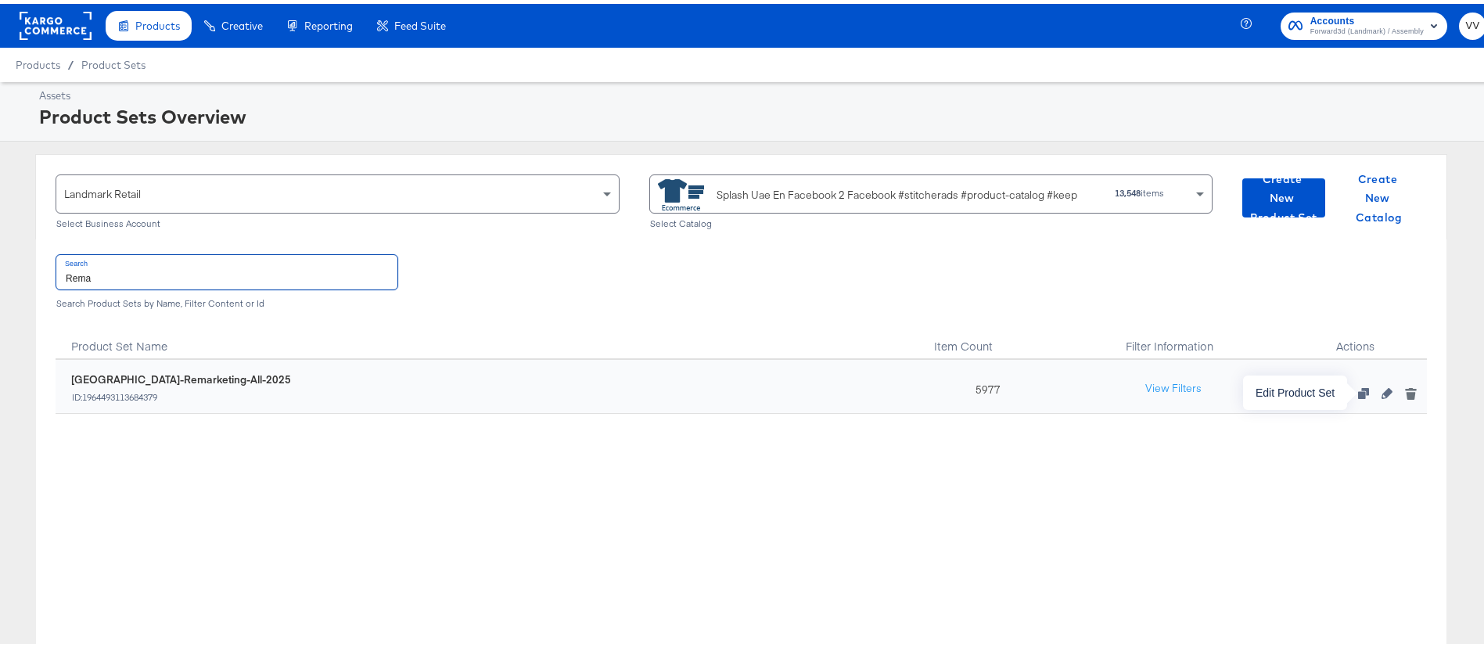
type input "Rema"
click at [1382, 390] on icon "button" at bounding box center [1387, 389] width 11 height 11
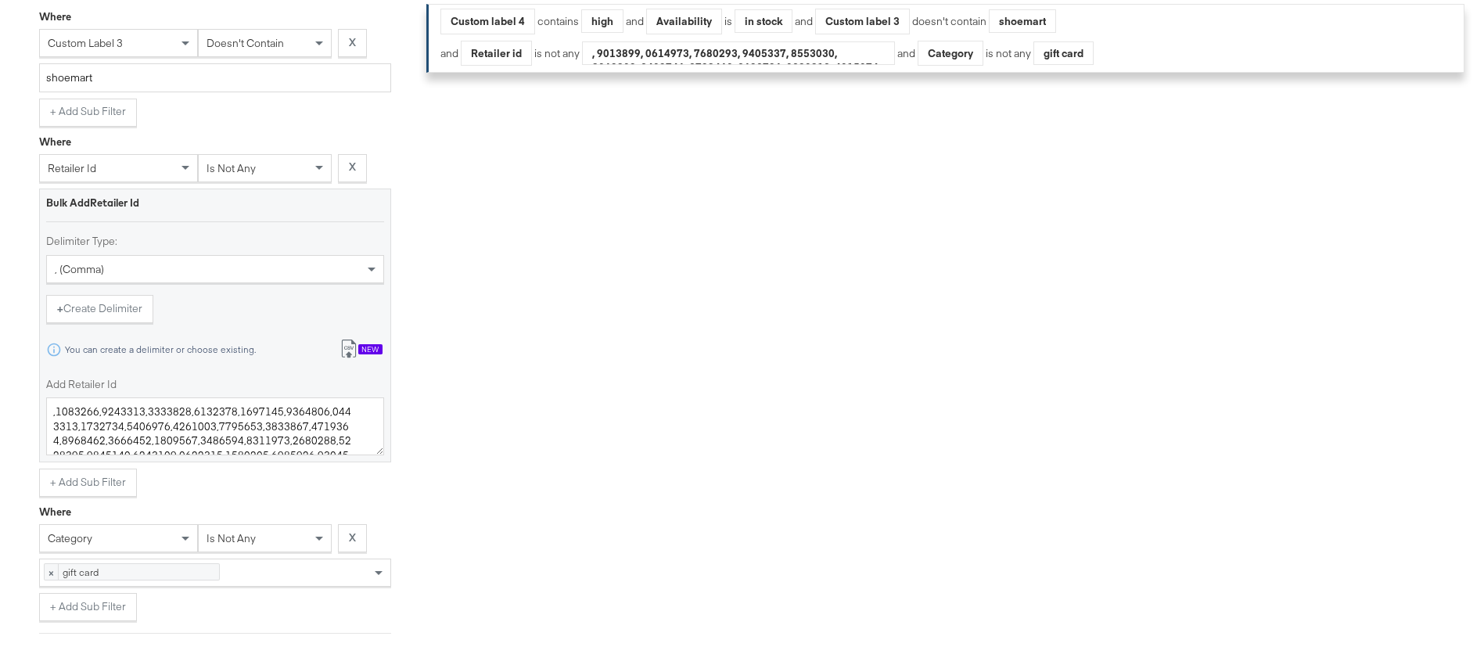
scroll to position [725, 0]
click at [322, 434] on textarea "Add Retailer Id" at bounding box center [215, 419] width 338 height 58
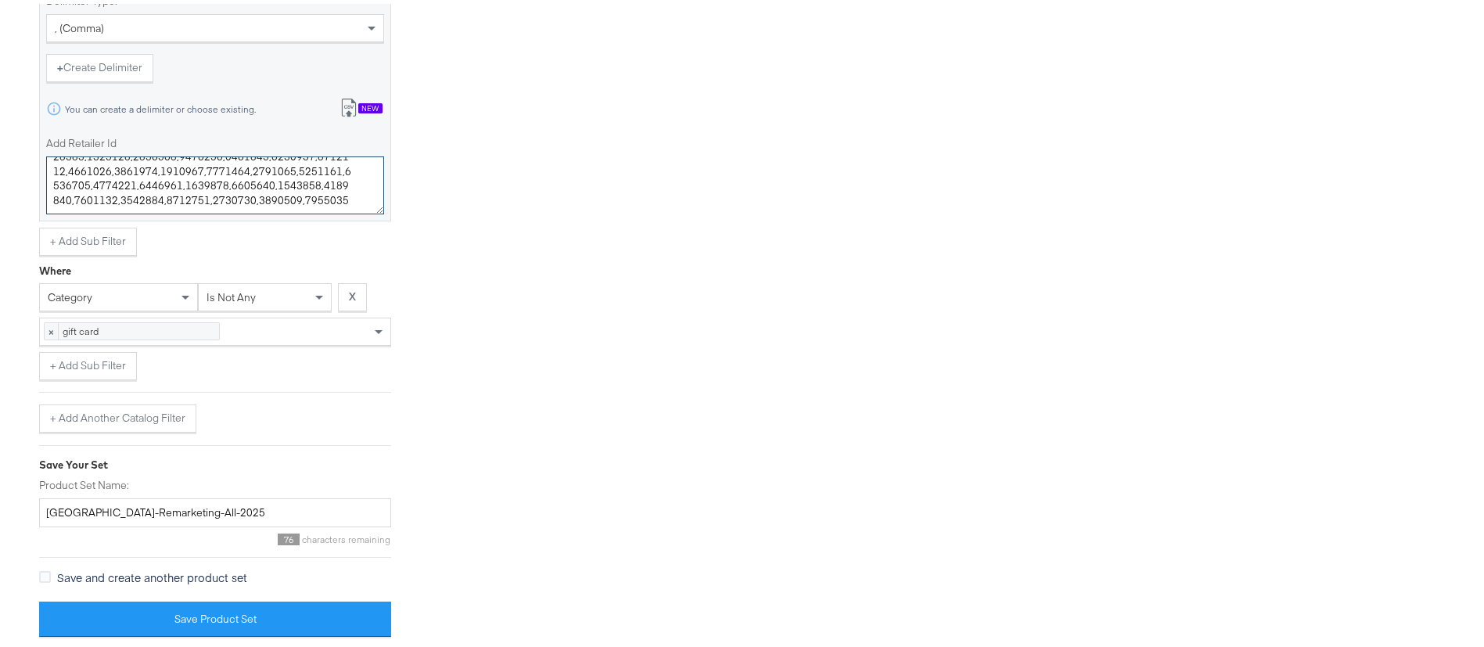
scroll to position [0, 0]
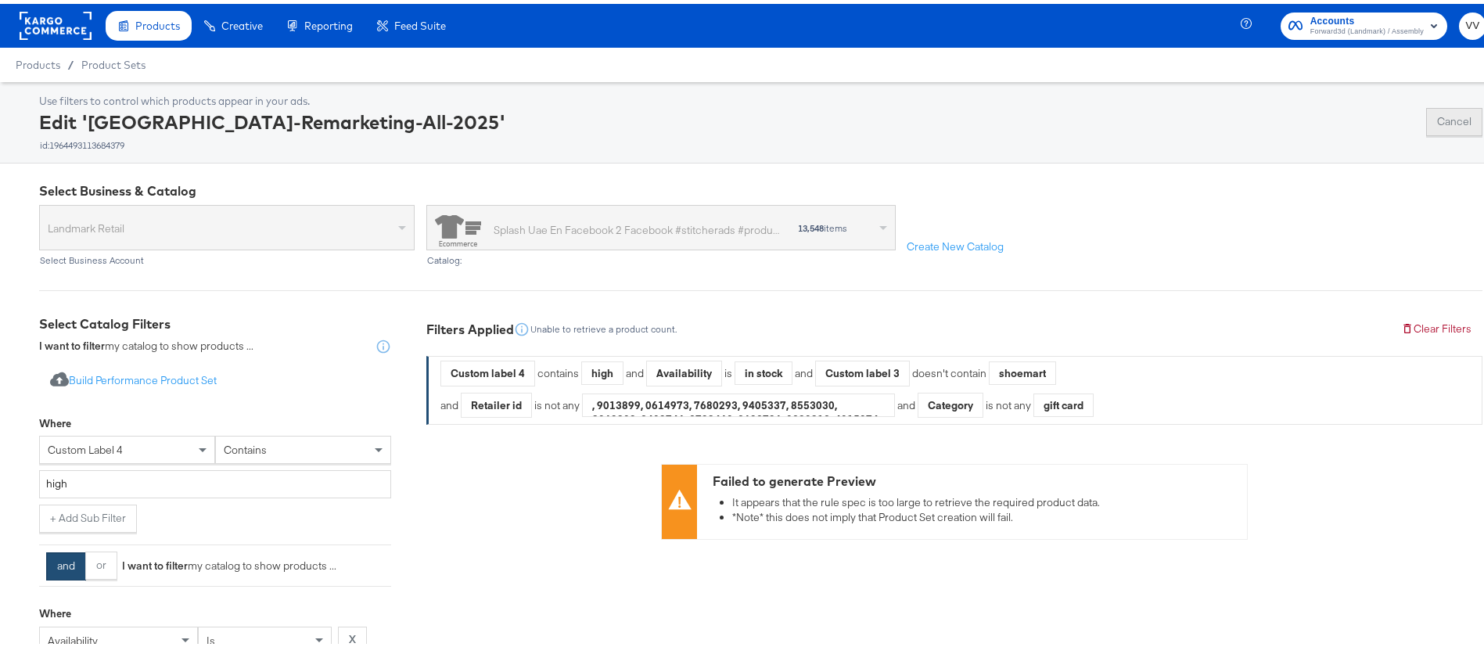
type textarea ",3521250,3521251,3521254,3521255,3521256,3521258,3521259,3521260,3521263,352126…"
click at [1432, 128] on button "Cancel" at bounding box center [1454, 118] width 56 height 28
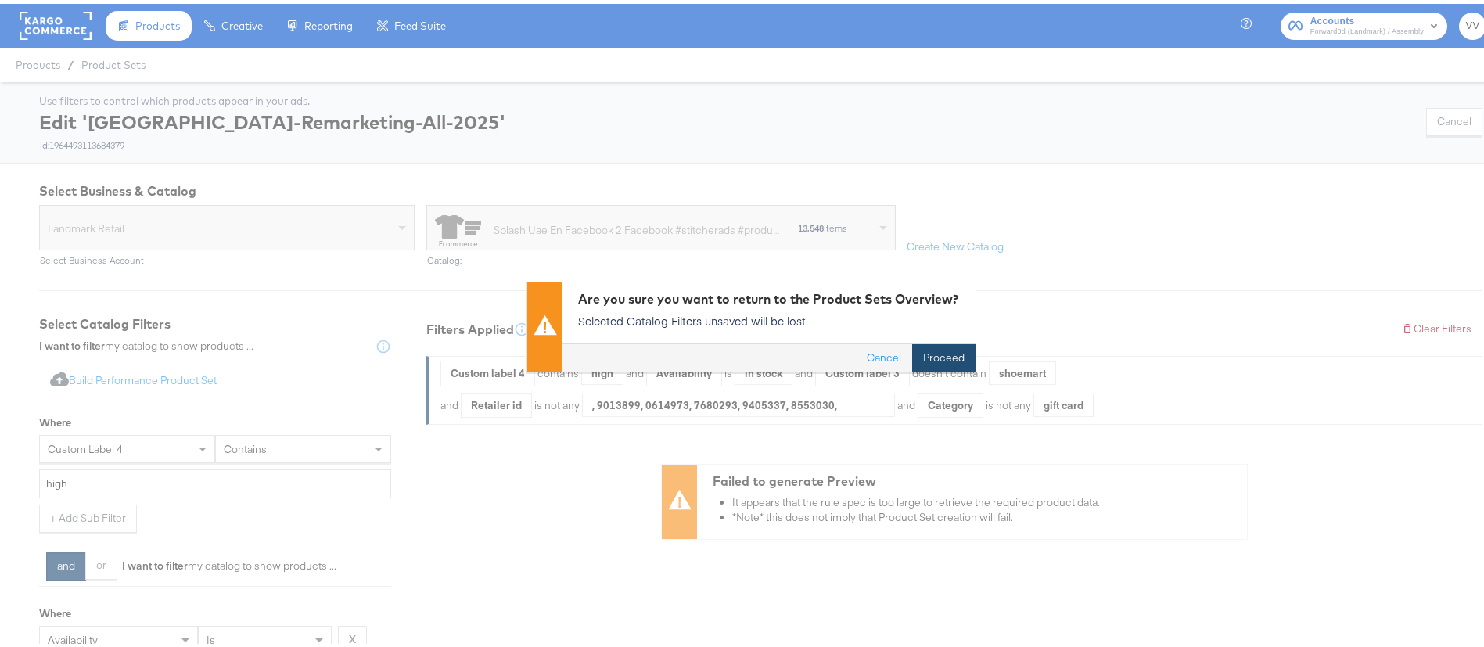
click at [946, 358] on button "Proceed" at bounding box center [943, 355] width 63 height 28
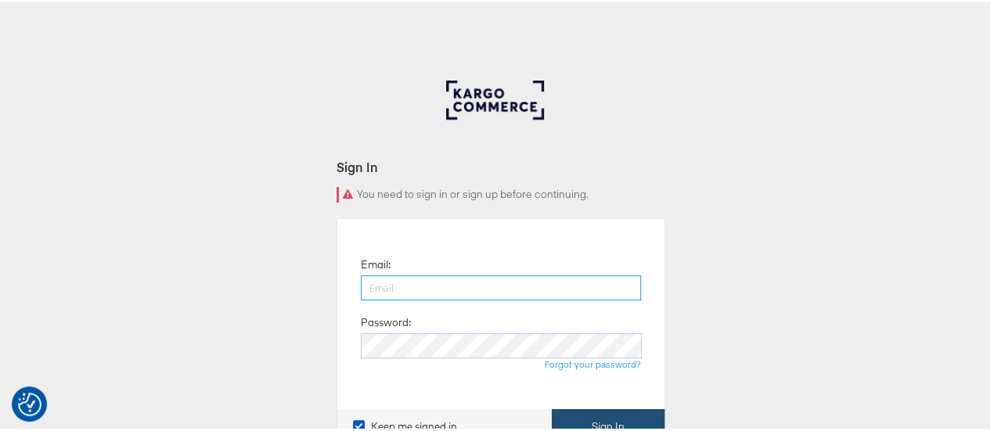
type input "[PERSON_NAME][EMAIL_ADDRESS][PERSON_NAME][DOMAIN_NAME]"
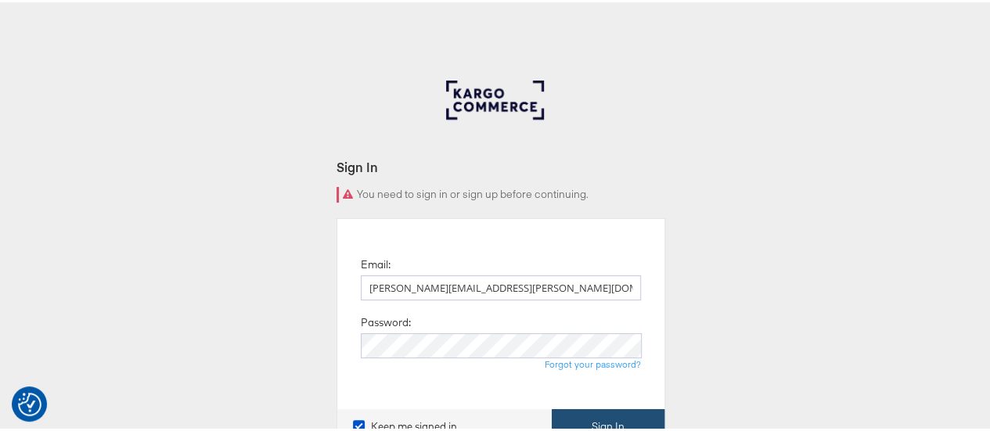
click at [652, 415] on button "Sign In" at bounding box center [608, 424] width 113 height 35
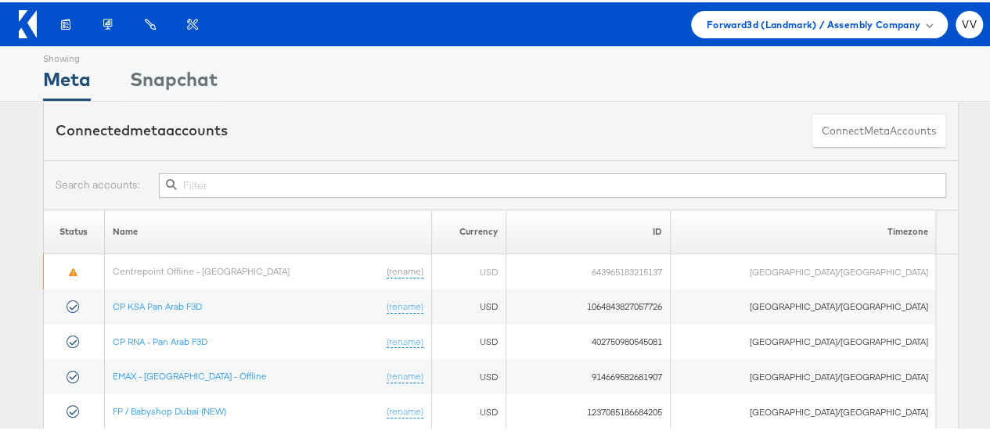
click at [333, 178] on input "text" at bounding box center [552, 183] width 787 height 25
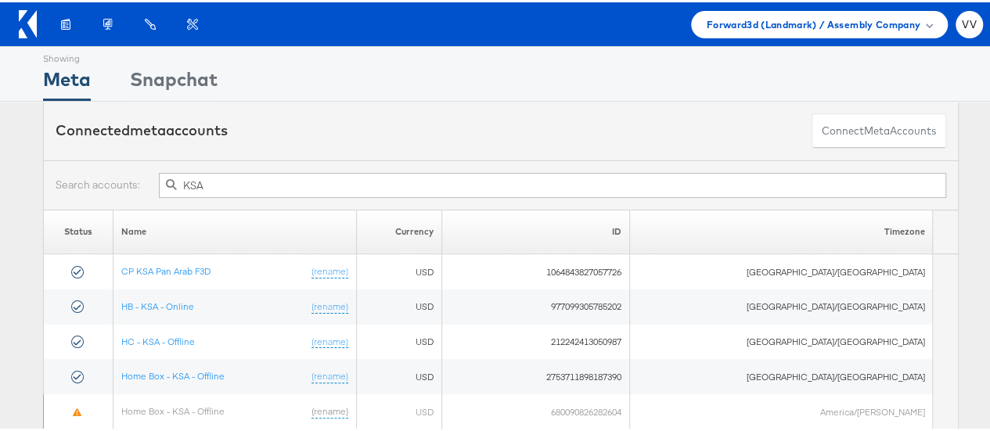
type input "KSA"
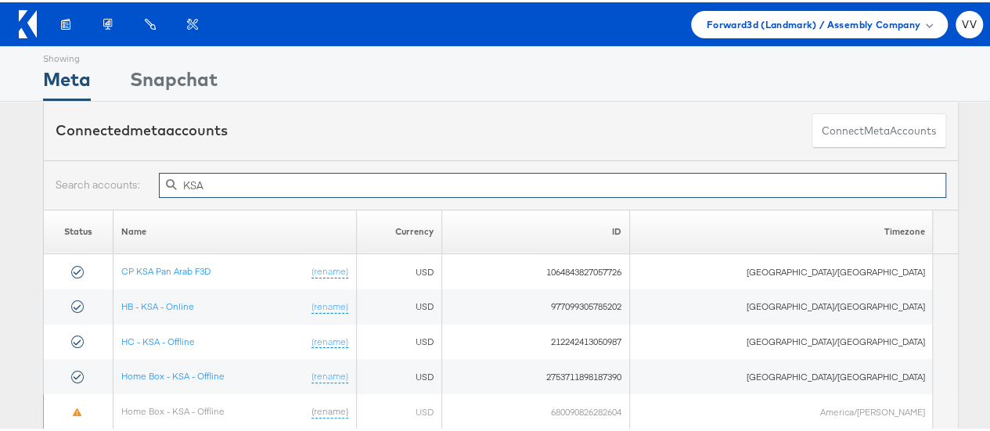
click at [274, 188] on input "KSA" at bounding box center [552, 183] width 787 height 25
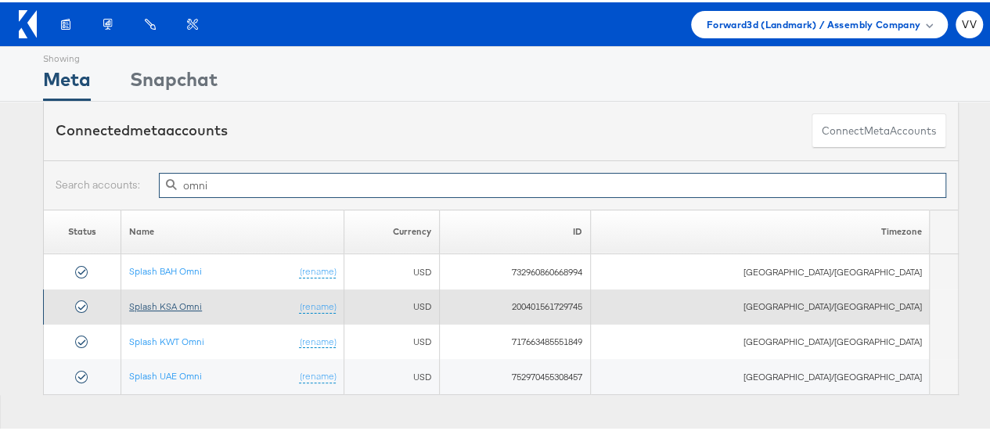
type input "omni"
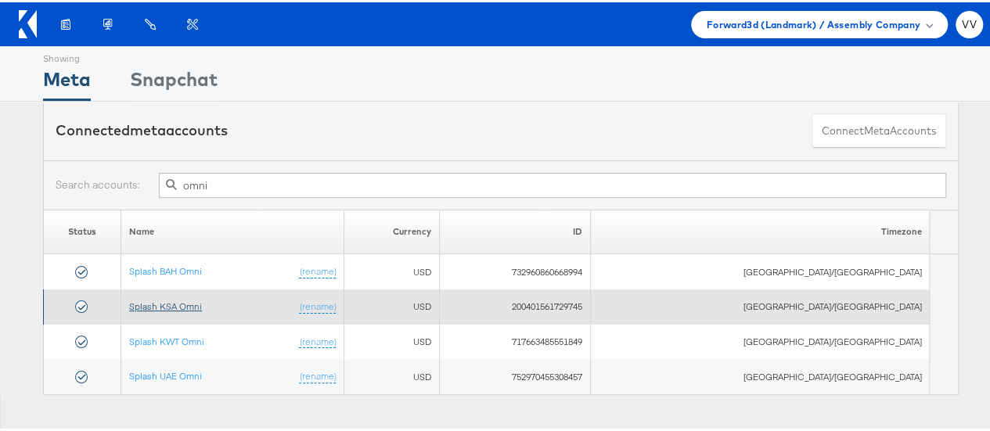
click at [199, 303] on link "Splash KSA Omni" at bounding box center [165, 304] width 73 height 12
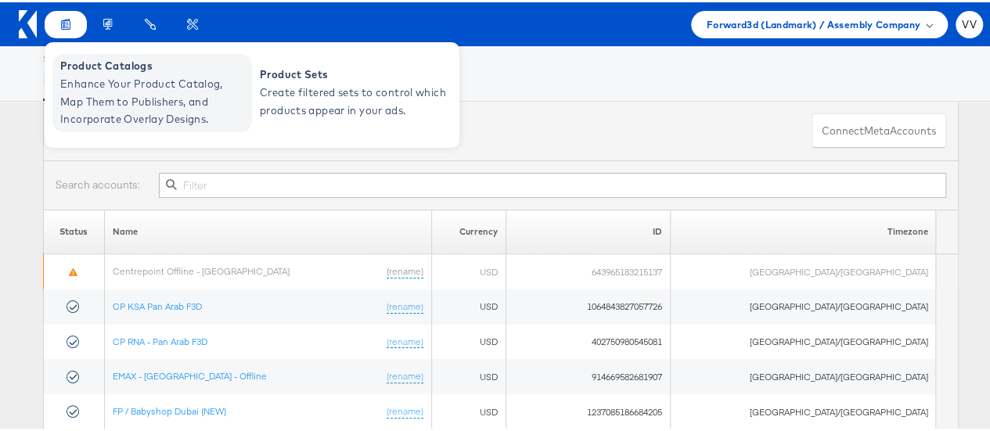
click at [119, 70] on span "Product Catalogs" at bounding box center [154, 64] width 188 height 18
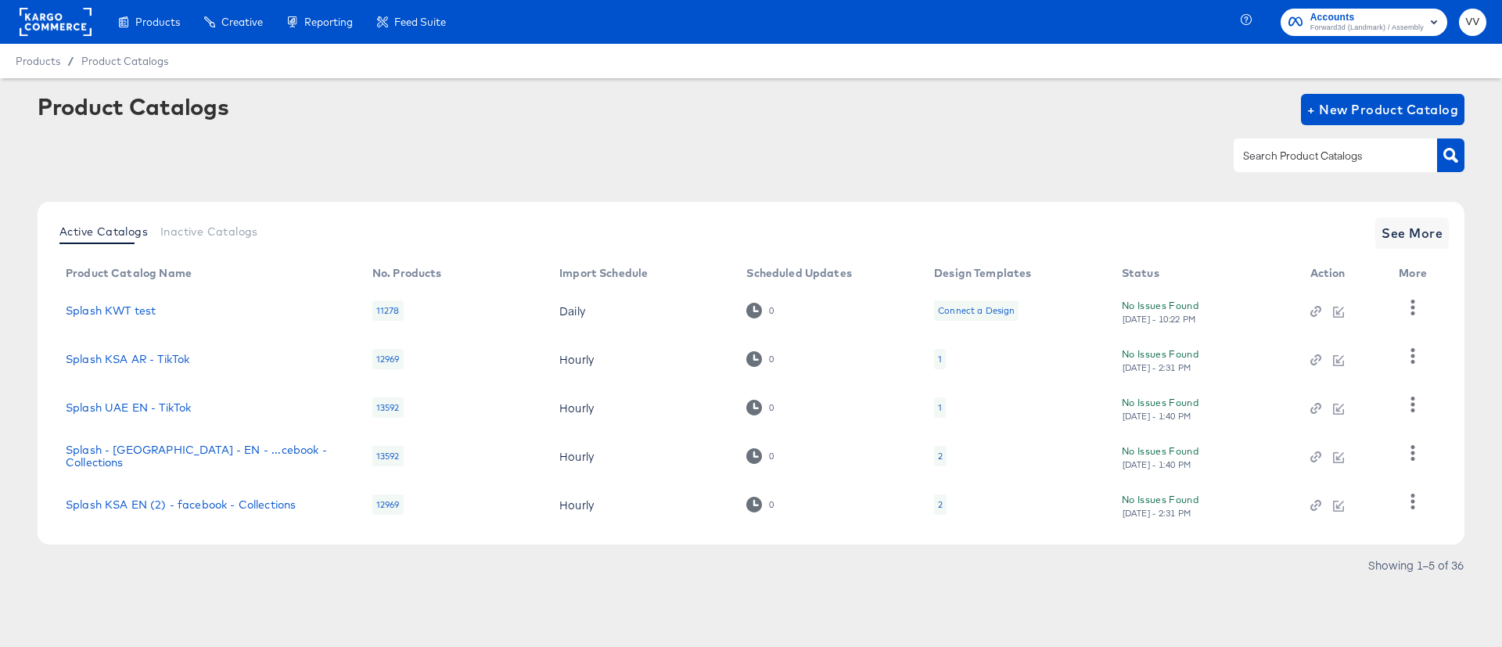
click at [1294, 173] on div "Product Catalogs + New Product Catalog" at bounding box center [751, 141] width 1427 height 95
click at [1292, 164] on input "text" at bounding box center [1323, 156] width 167 height 18
type input "KSA"
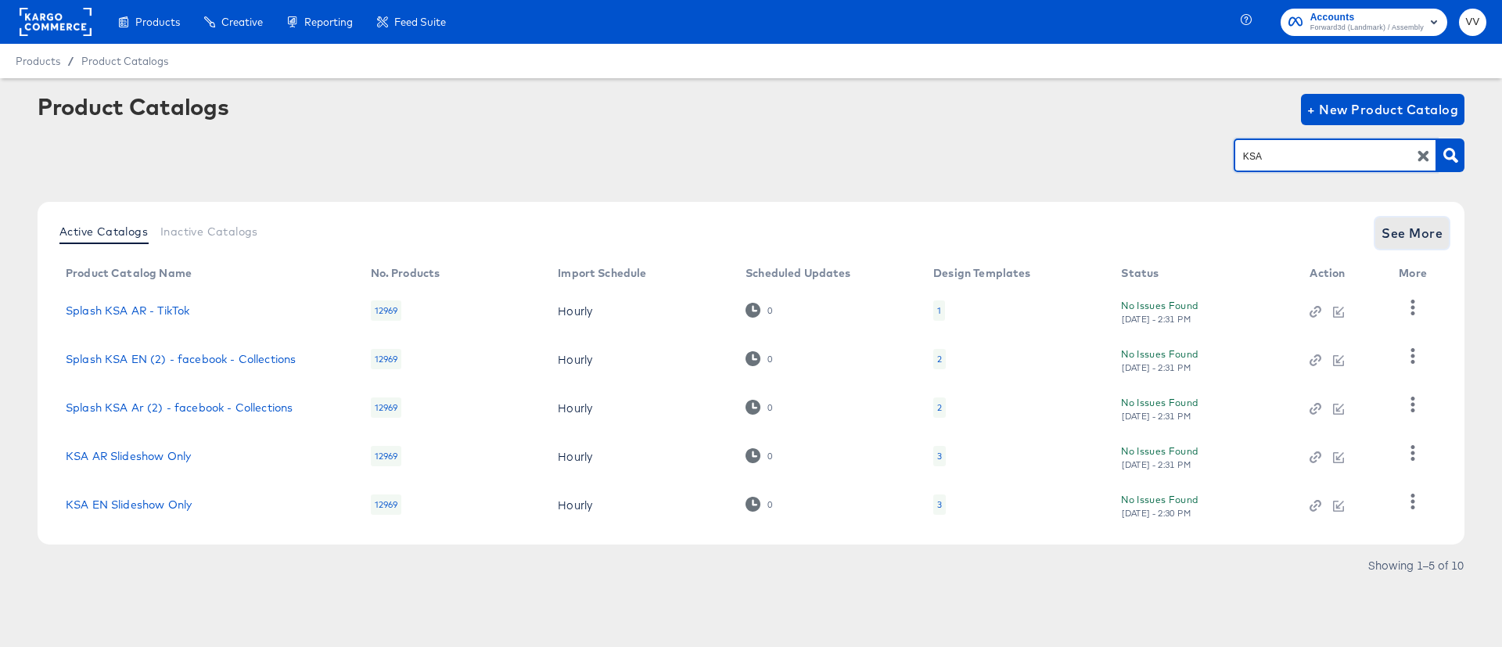
click at [1435, 235] on span "See More" at bounding box center [1412, 233] width 61 height 22
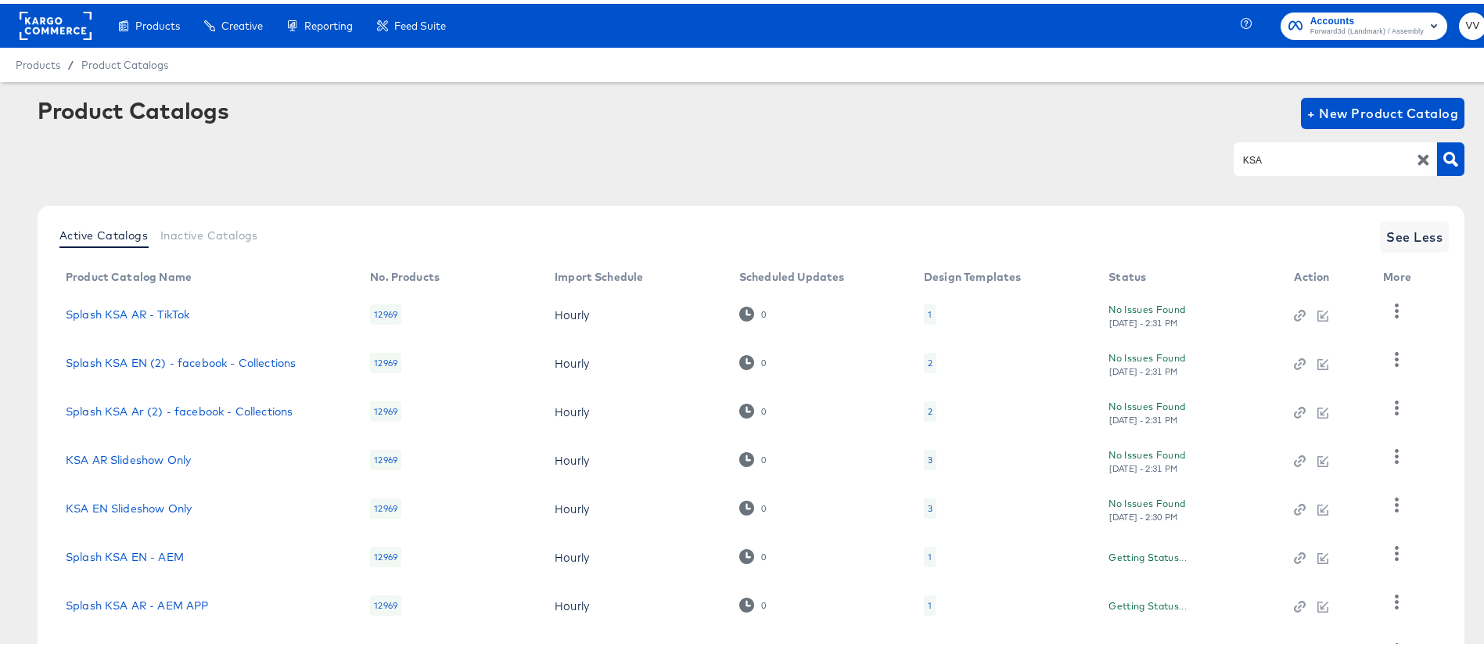
scroll to position [228, 0]
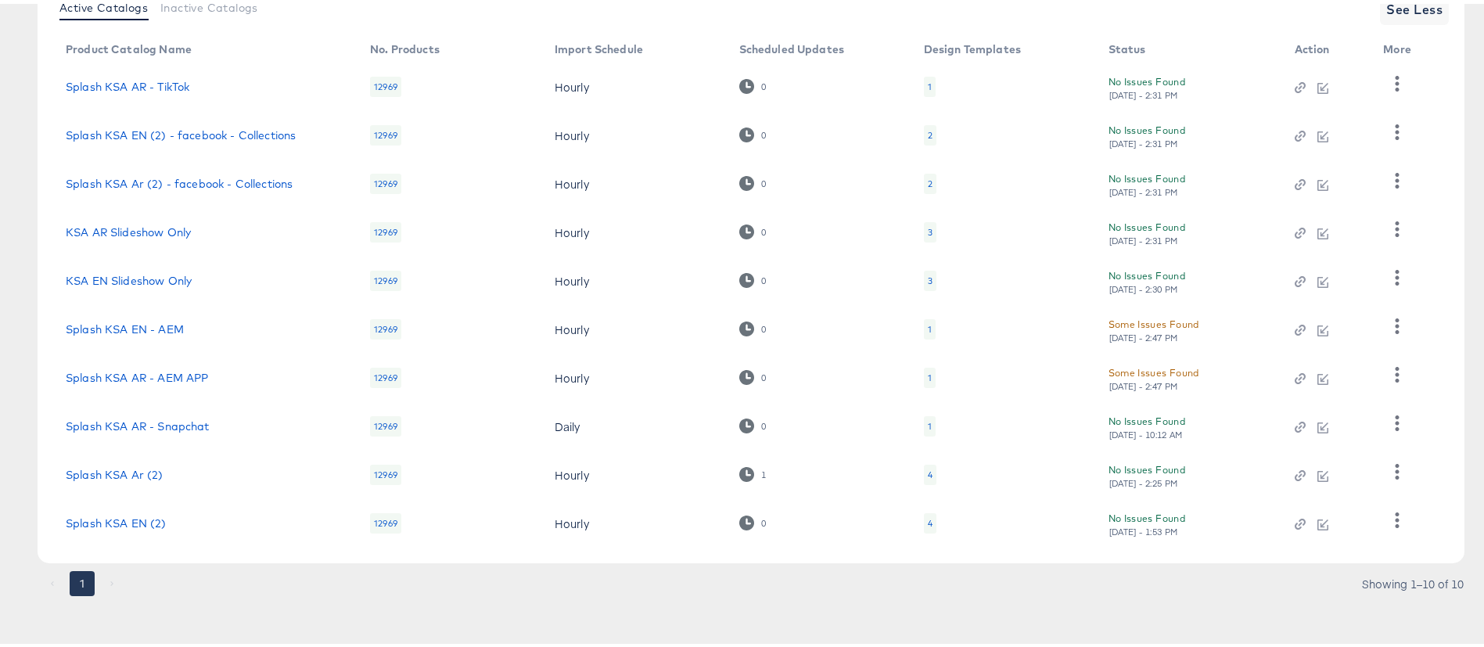
click at [928, 518] on div "4" at bounding box center [930, 519] width 5 height 13
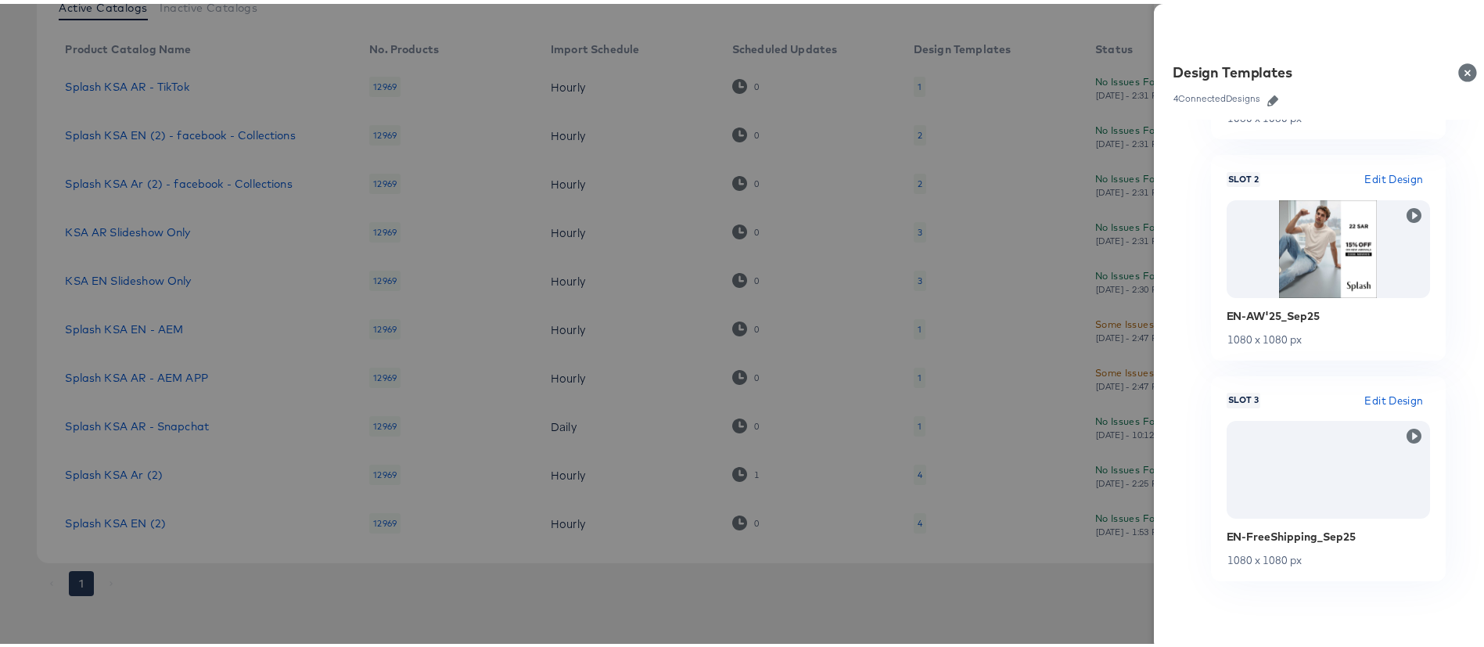
scroll to position [417, 0]
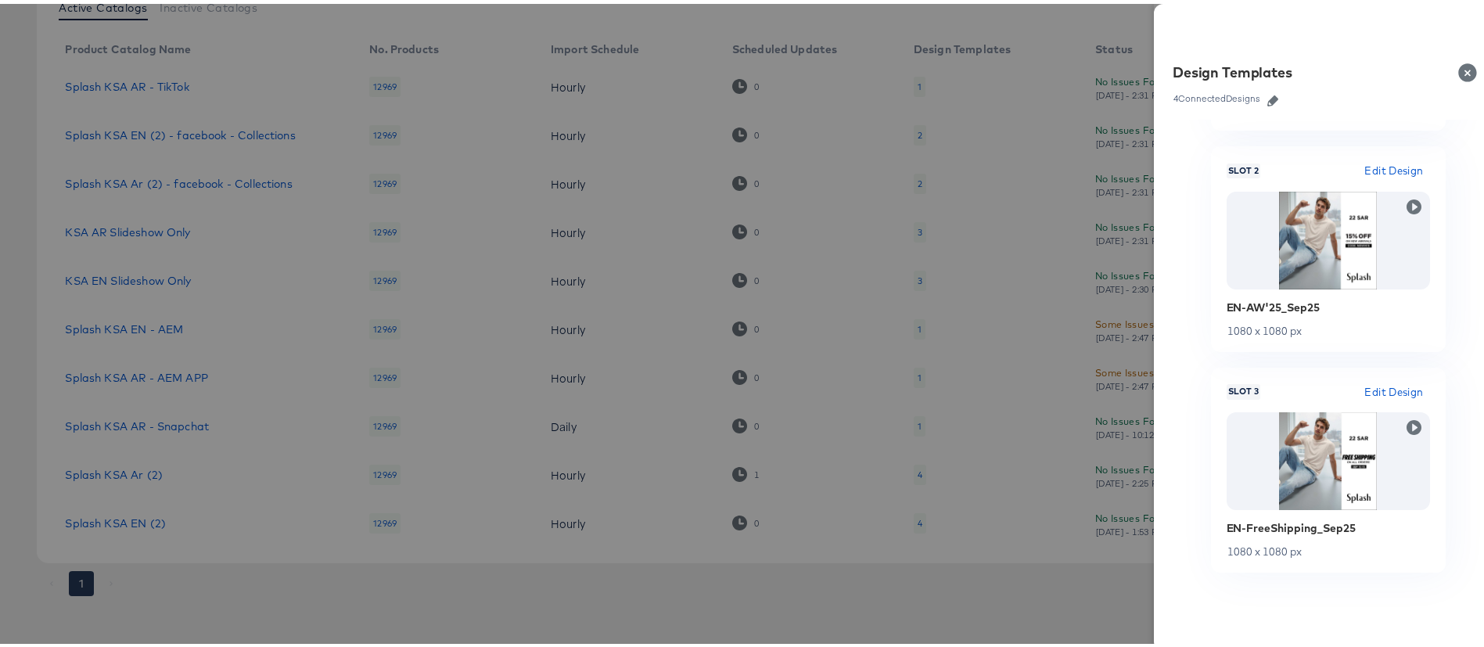
click at [1091, 28] on div at bounding box center [751, 323] width 1502 height 647
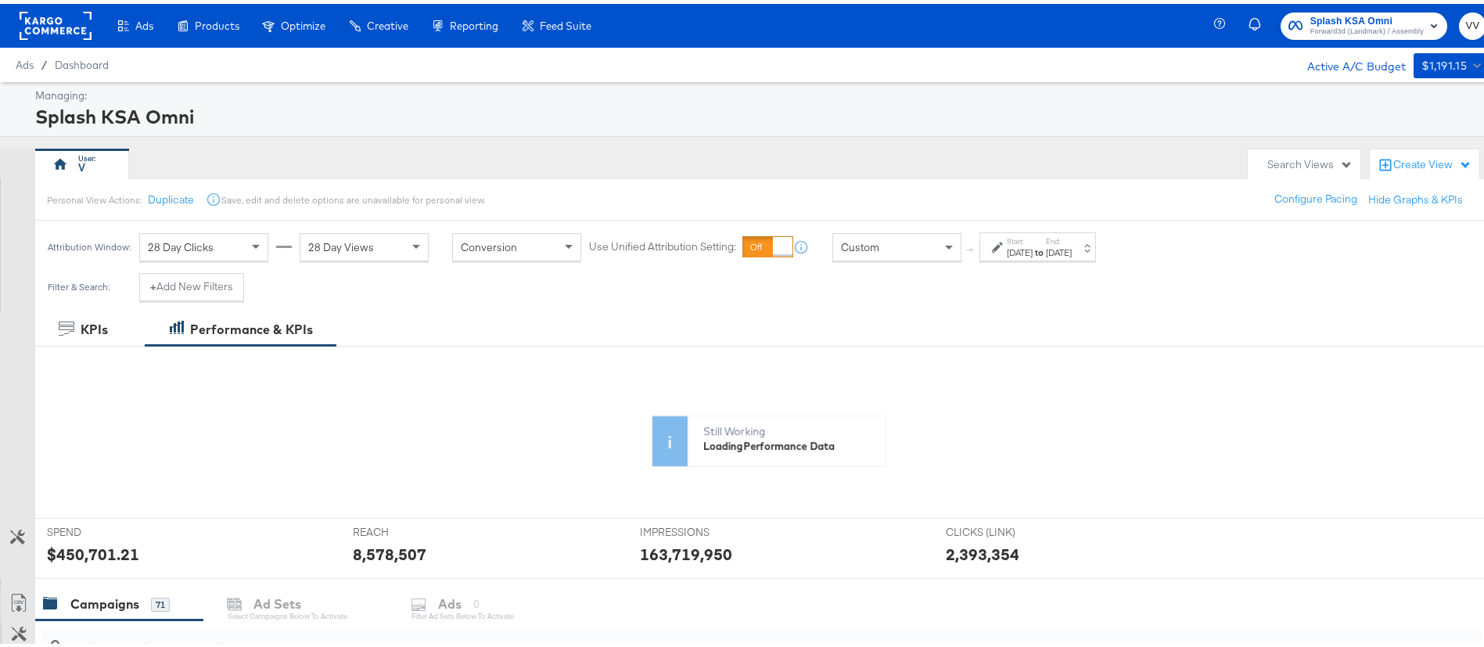
click at [1341, 25] on span "Forward3d (Landmark) / Assembly" at bounding box center [1366, 28] width 113 height 13
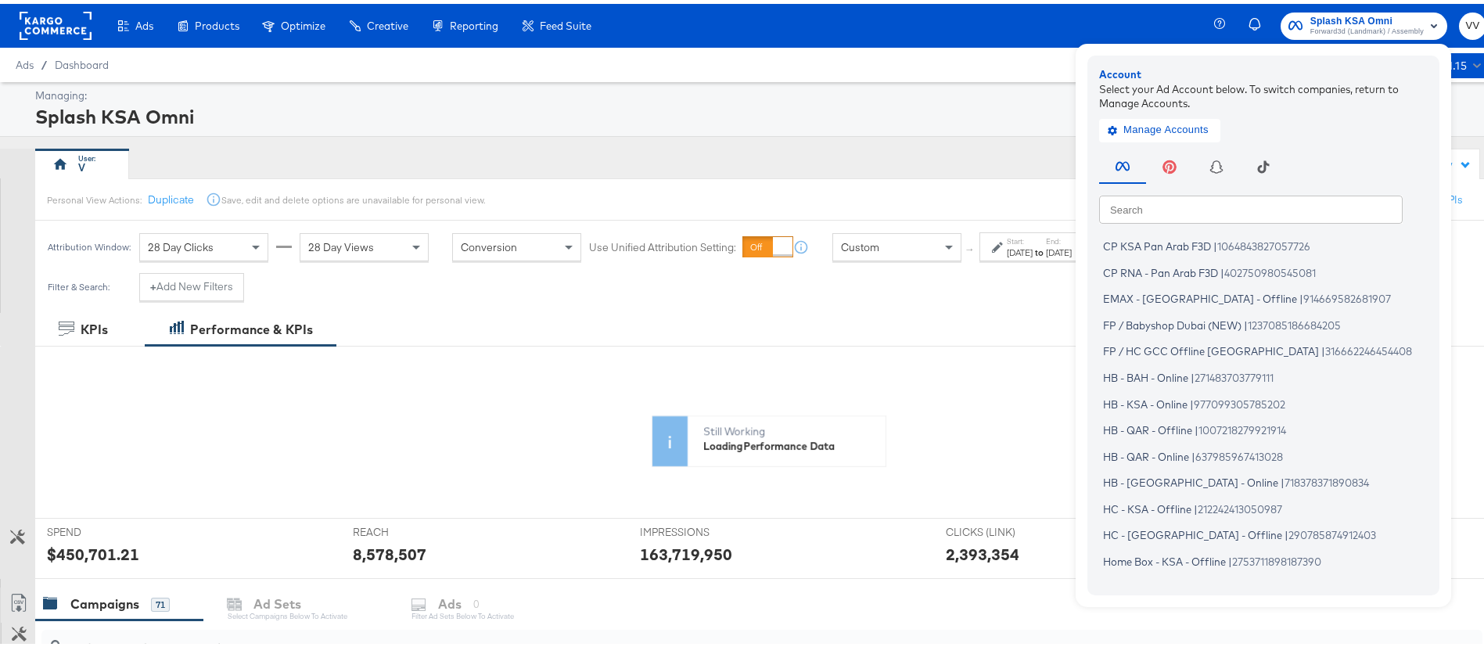
click at [1213, 206] on input "text" at bounding box center [1251, 205] width 304 height 28
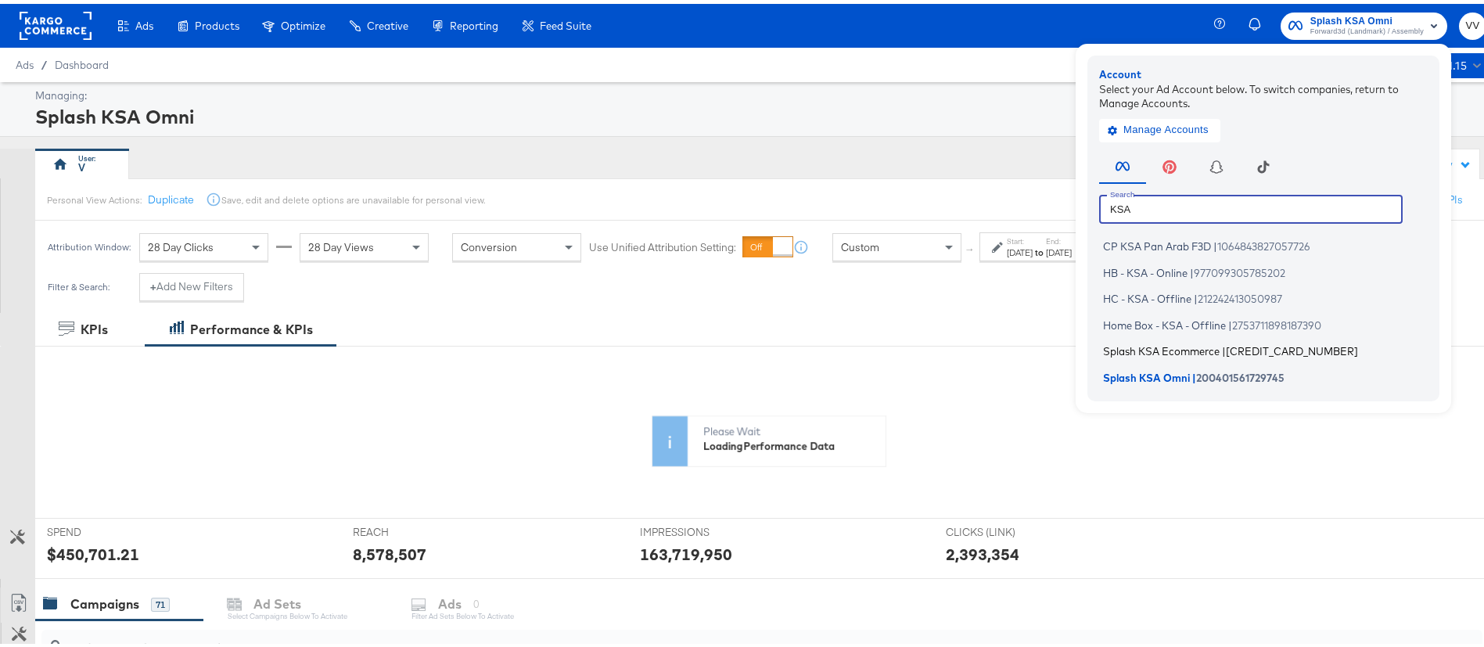
type input "KSA"
click at [1133, 350] on span "Splash KSA Ecommerce" at bounding box center [1161, 347] width 117 height 13
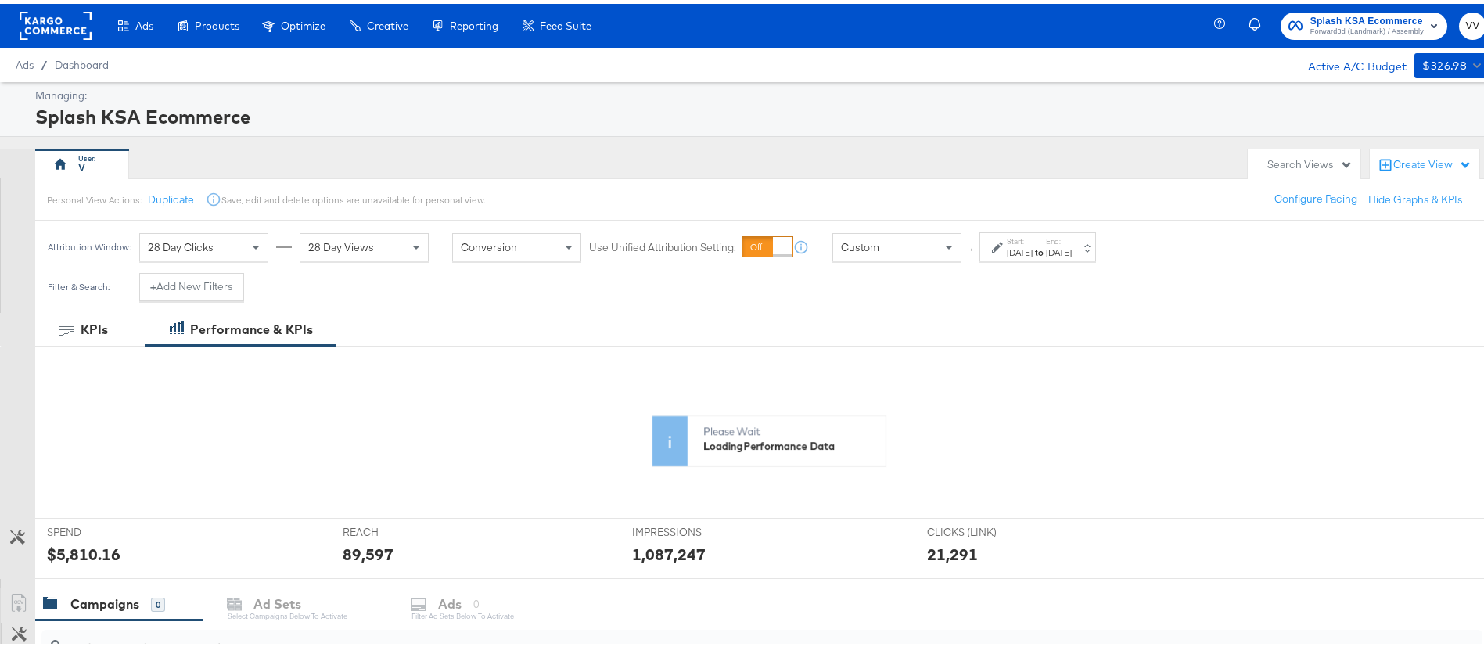
scroll to position [333, 0]
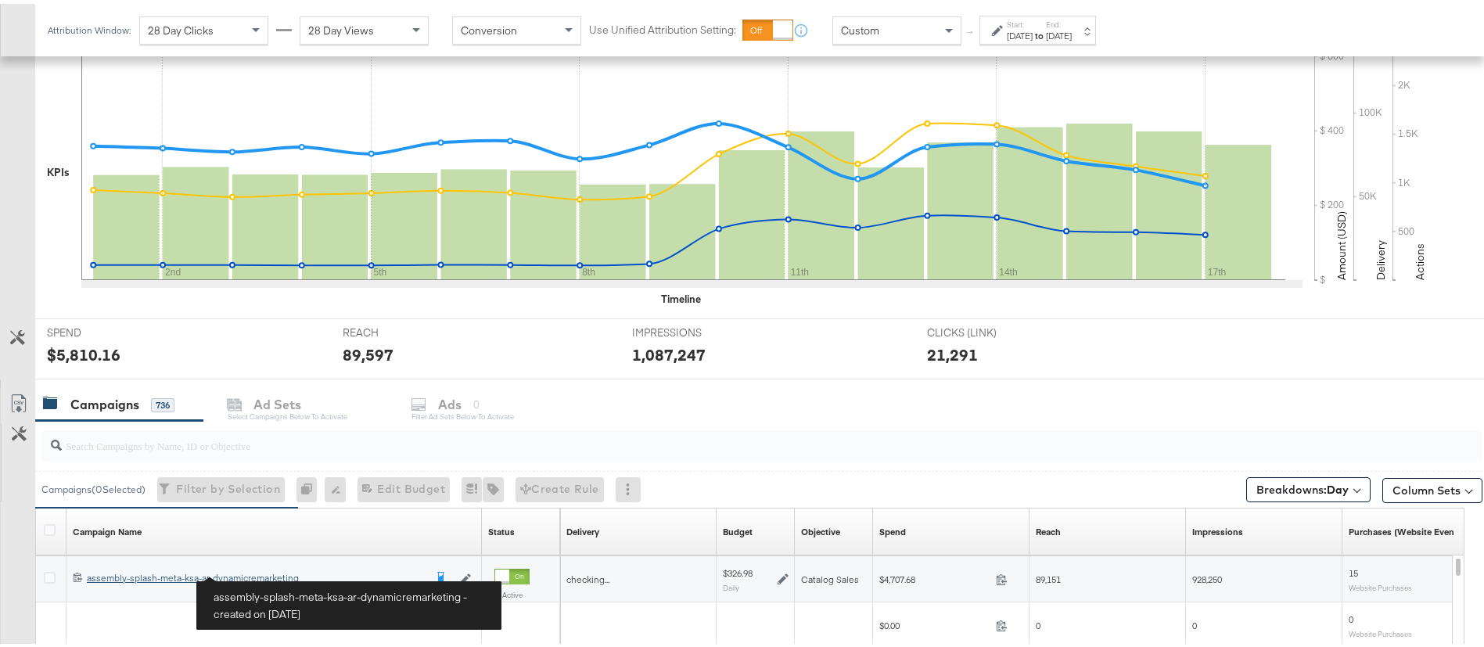
click at [232, 572] on div "assembly-splash-meta-ksa-ar-dynamicremarketing assembly-splash-meta-ksa-ar-dyna…" at bounding box center [255, 574] width 337 height 13
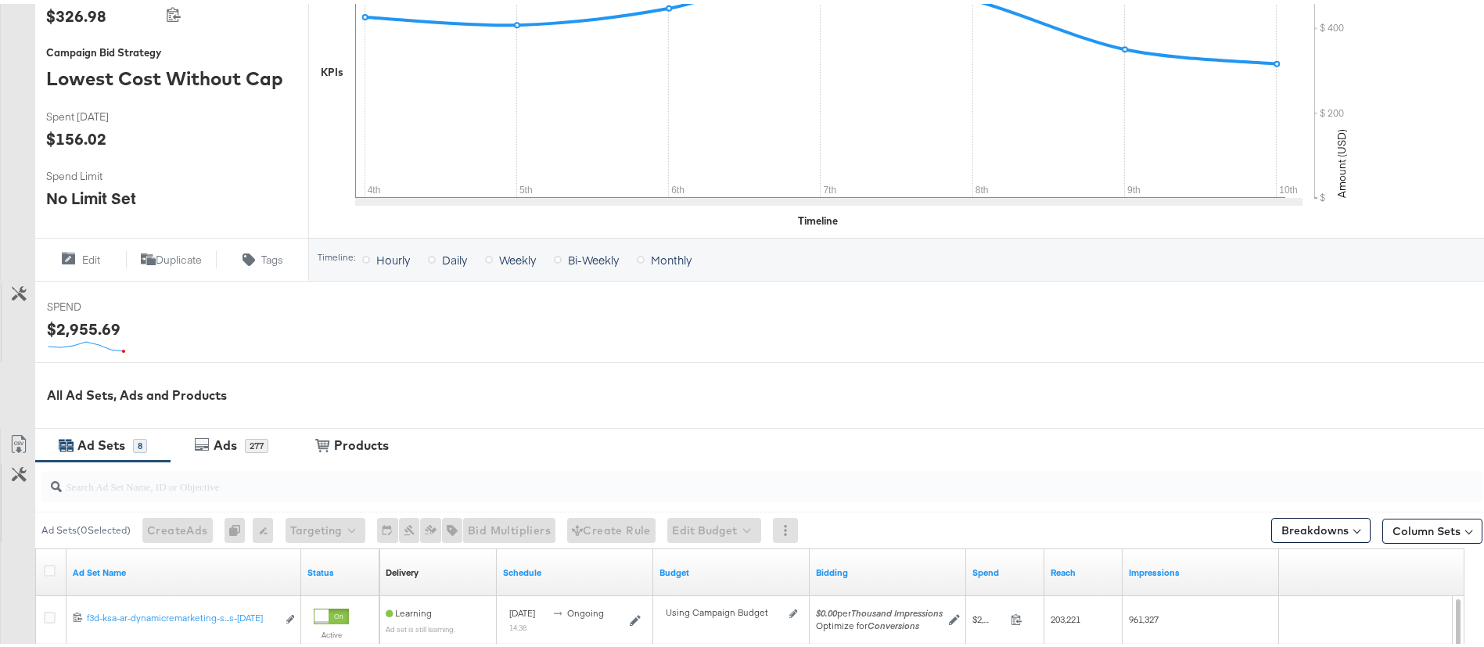
scroll to position [469, 0]
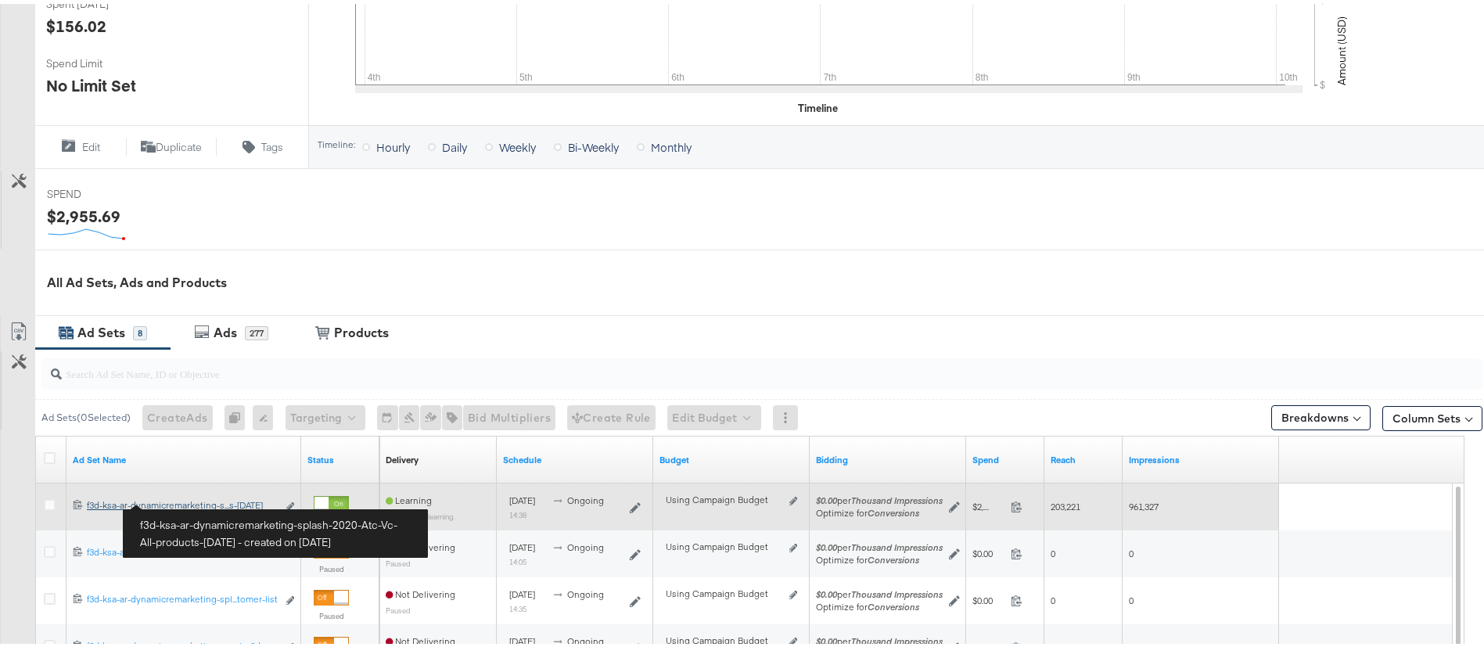
click at [231, 501] on div "f3d-ksa-ar-dynamicremarketing-splash-2020-Atc-Vc-All-products-[DATE] f3d-ksa-ar…" at bounding box center [182, 501] width 190 height 13
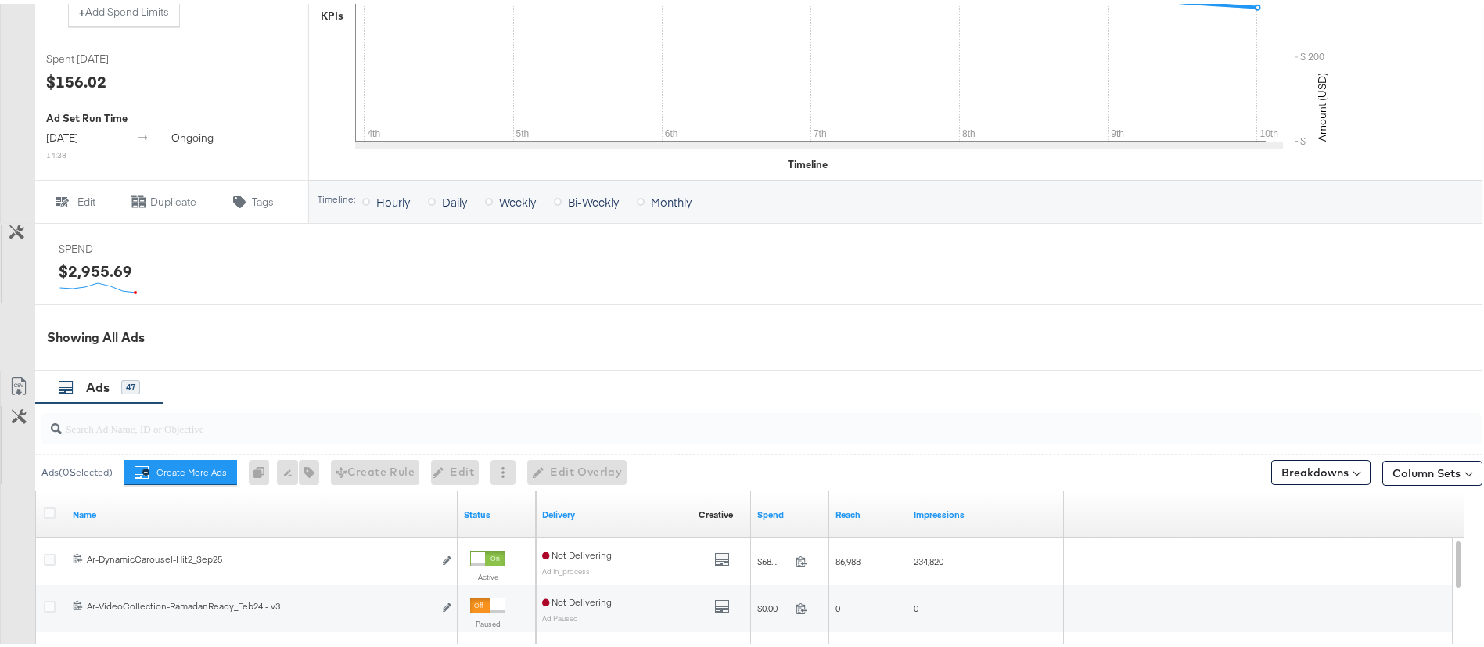
scroll to position [578, 0]
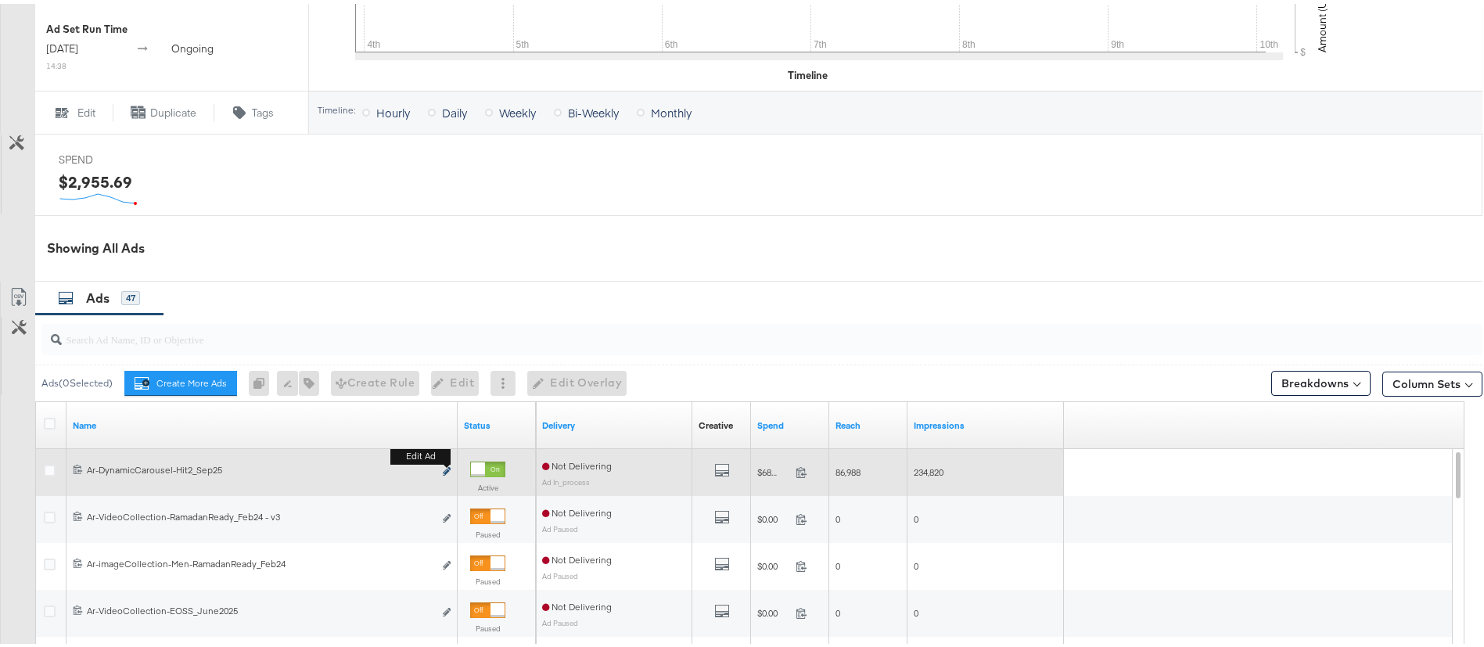
click at [444, 466] on icon "link" at bounding box center [447, 467] width 8 height 9
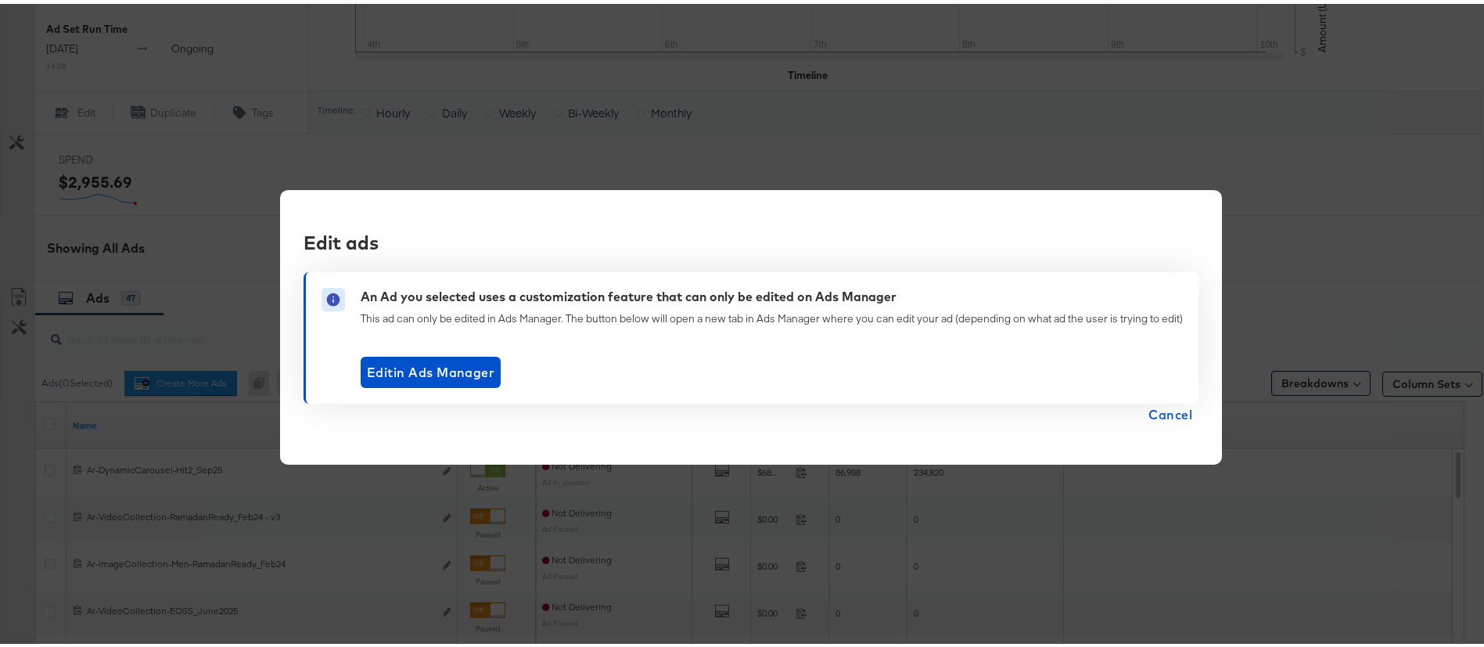
click at [1170, 410] on span "Cancel" at bounding box center [1170, 411] width 44 height 22
